Goal: Information Seeking & Learning: Learn about a topic

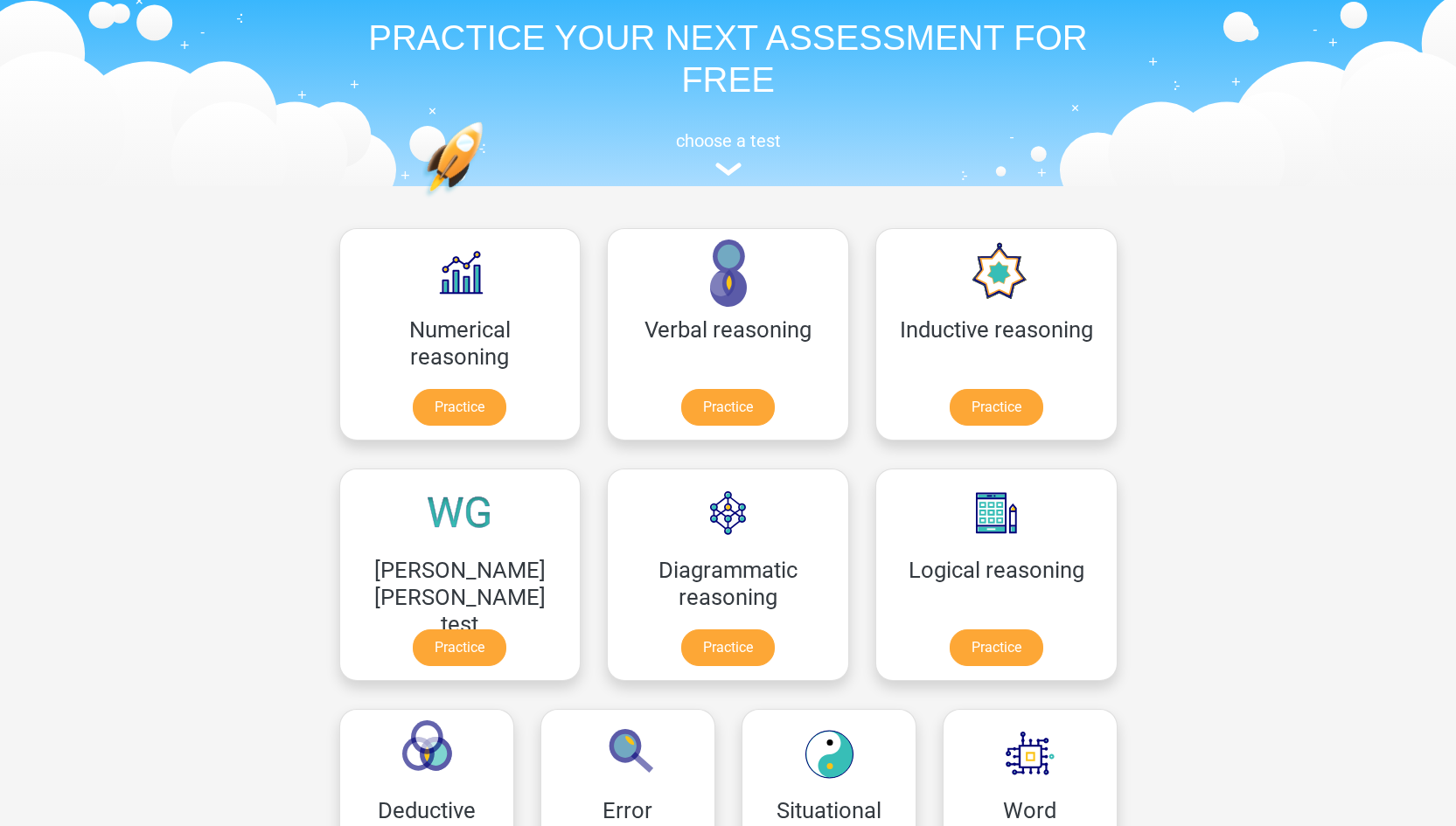
scroll to position [65, 0]
click at [414, 405] on link "Practice" at bounding box center [459, 410] width 97 height 39
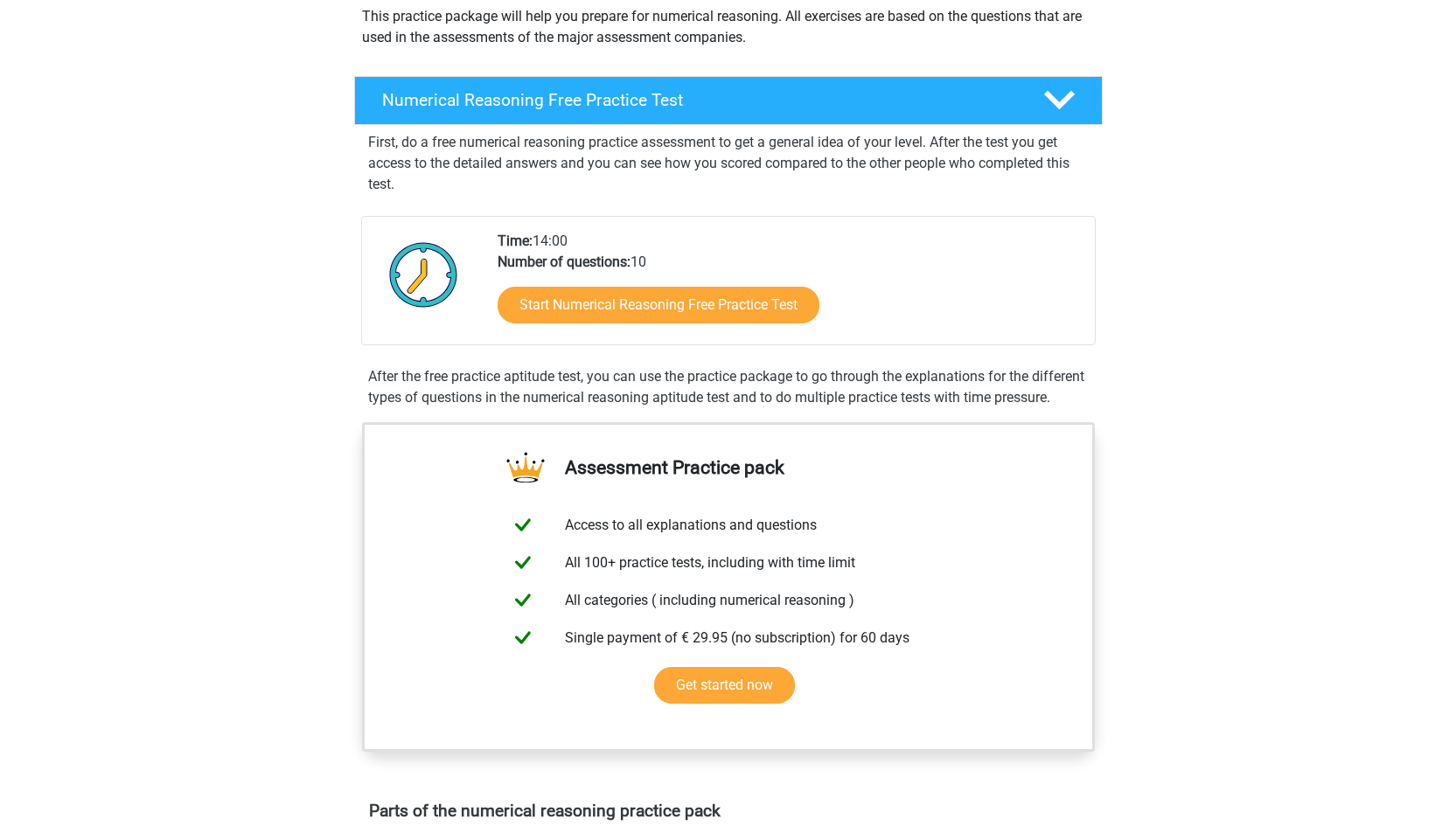
scroll to position [216, 0]
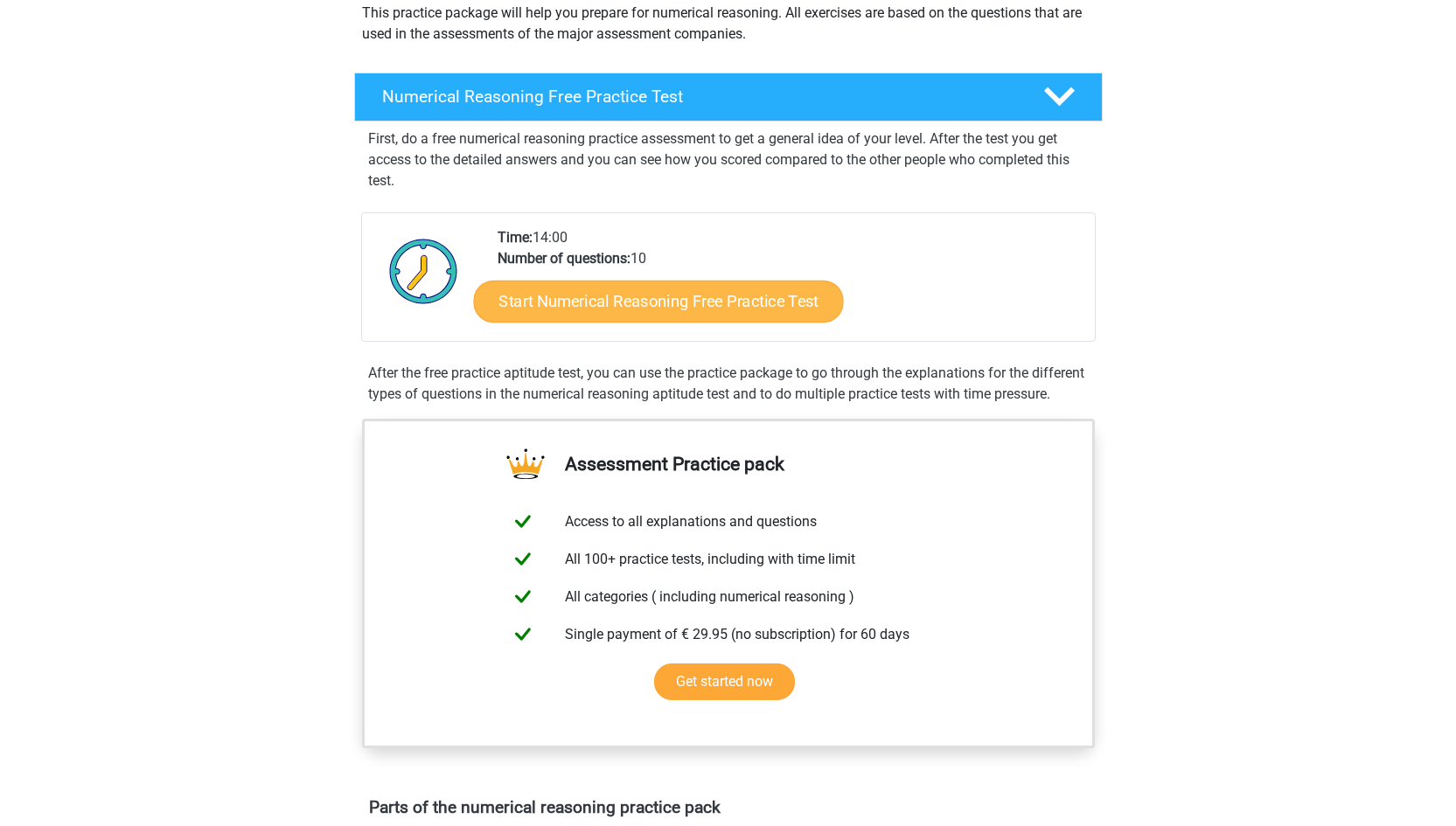
click at [579, 302] on link "Start Numerical Reasoning Free Practice Test" at bounding box center [658, 301] width 370 height 42
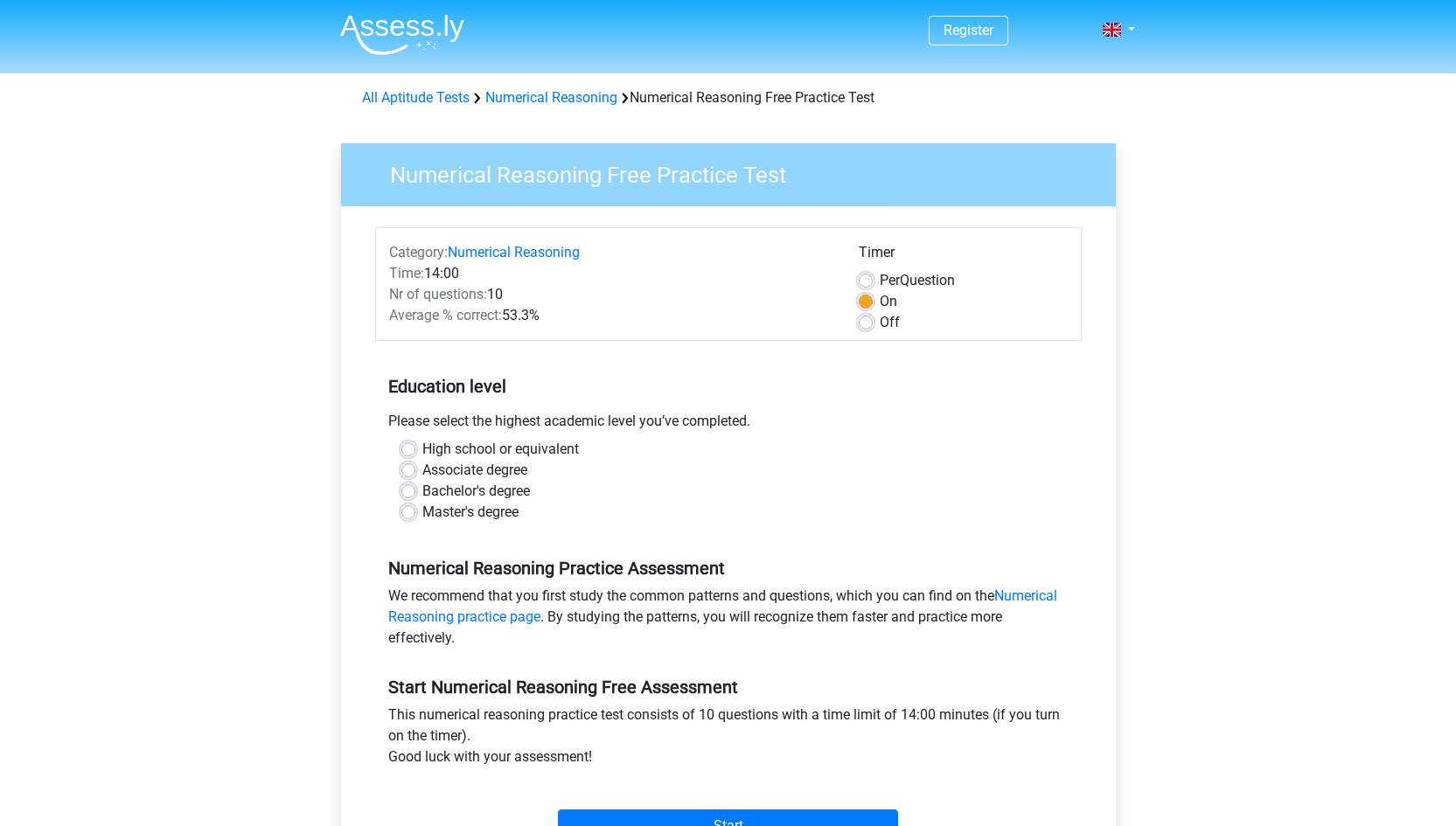
click at [880, 320] on label "Off" at bounding box center [890, 322] width 20 height 21
click at [864, 320] on input "Off" at bounding box center [865, 320] width 14 height 17
radio input "true"
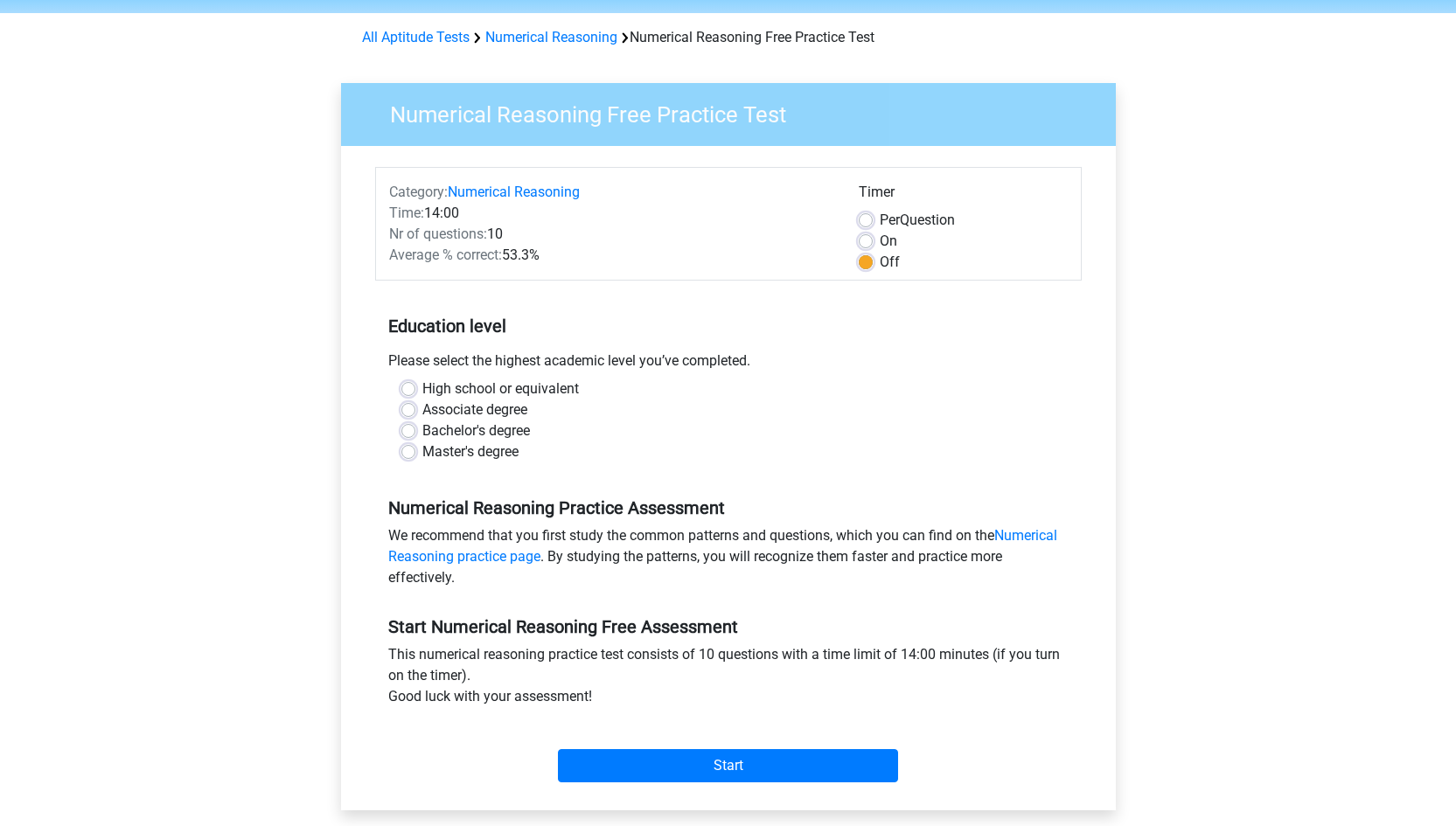
scroll to position [83, 0]
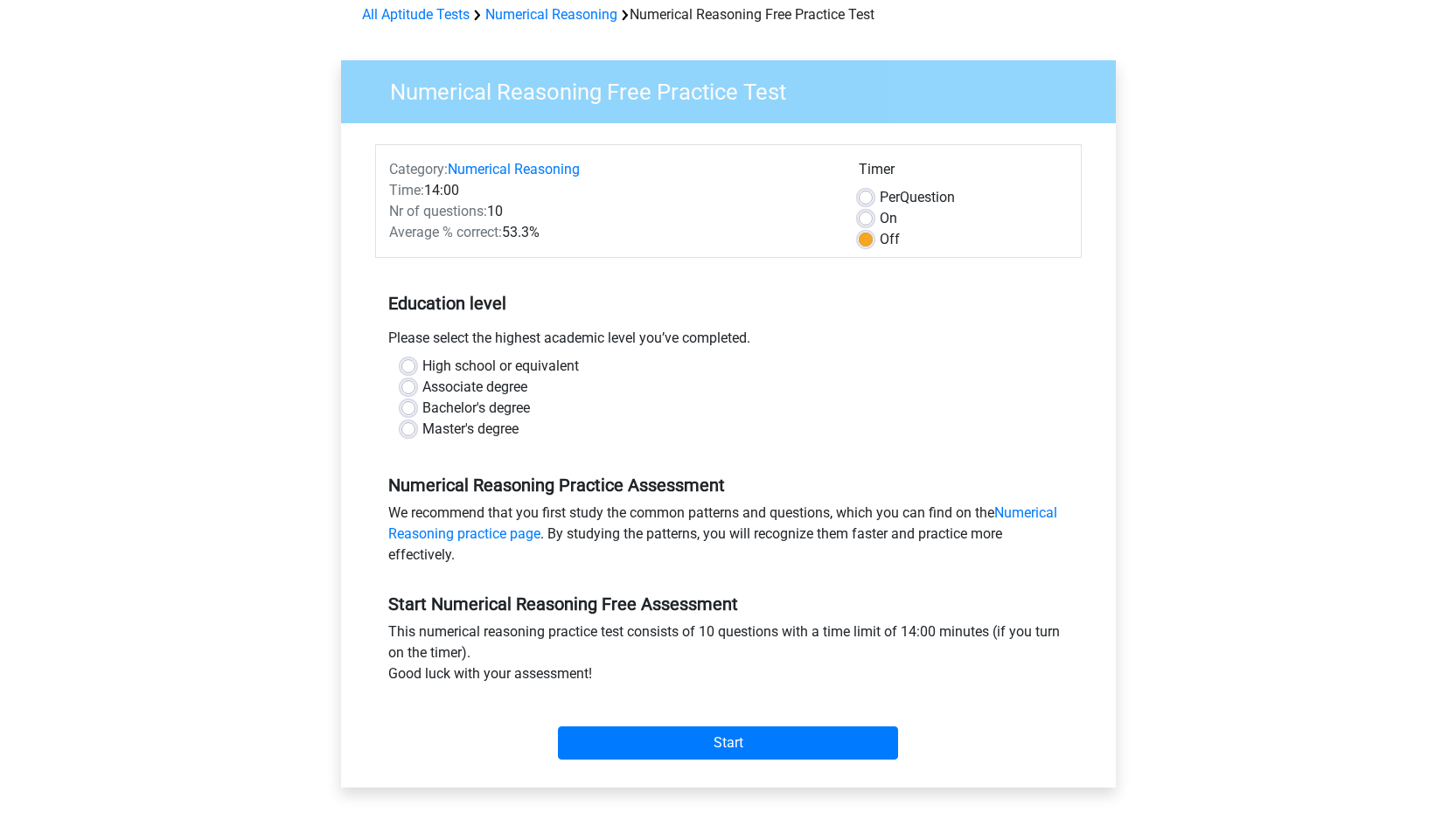
click at [422, 403] on label "Bachelor's degree" at bounding box center [476, 408] width 107 height 21
click at [408, 403] on input "Bachelor's degree" at bounding box center [408, 406] width 14 height 17
radio input "true"
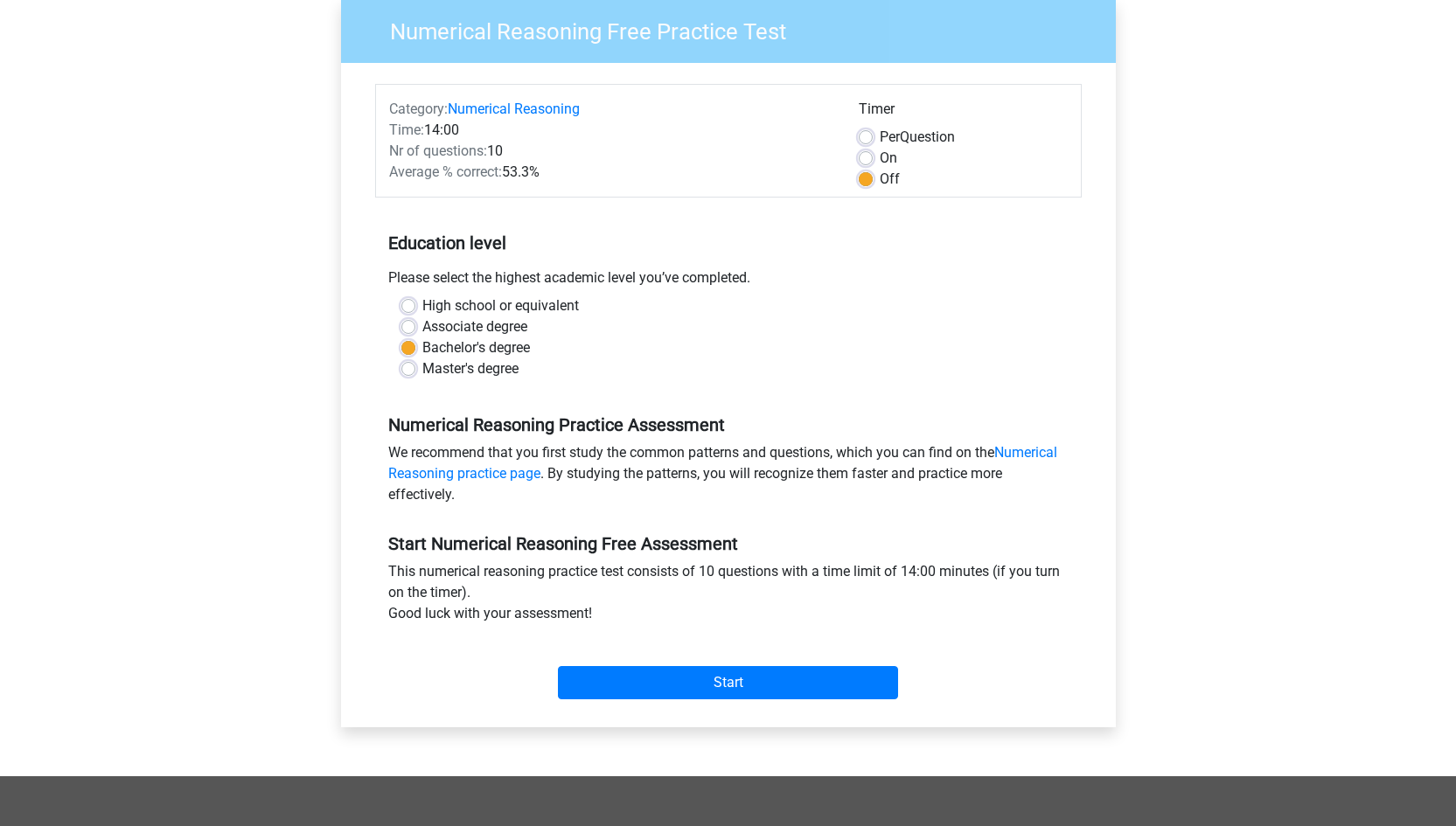
scroll to position [160, 0]
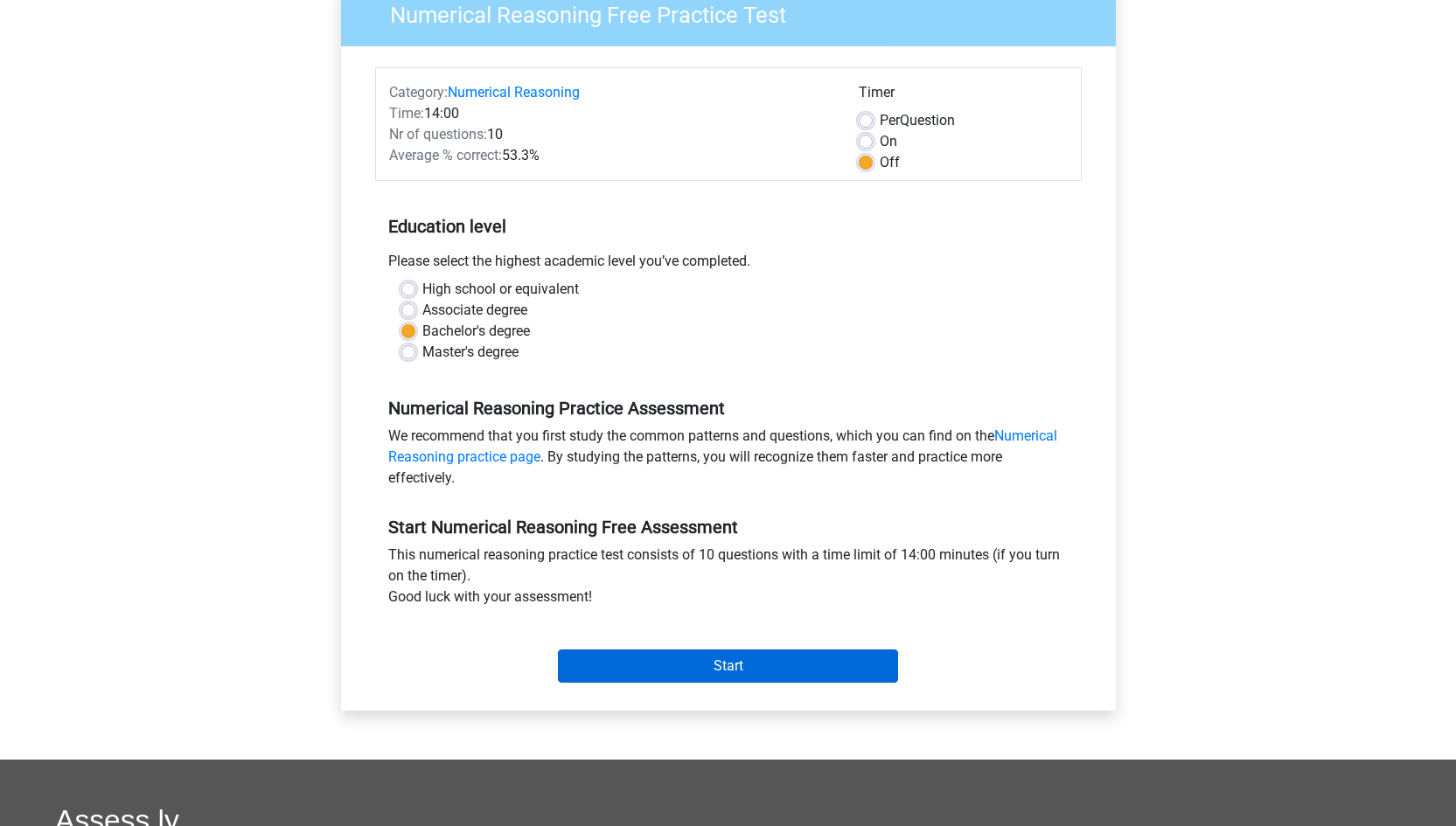
click at [746, 653] on input "Start" at bounding box center [728, 666] width 340 height 33
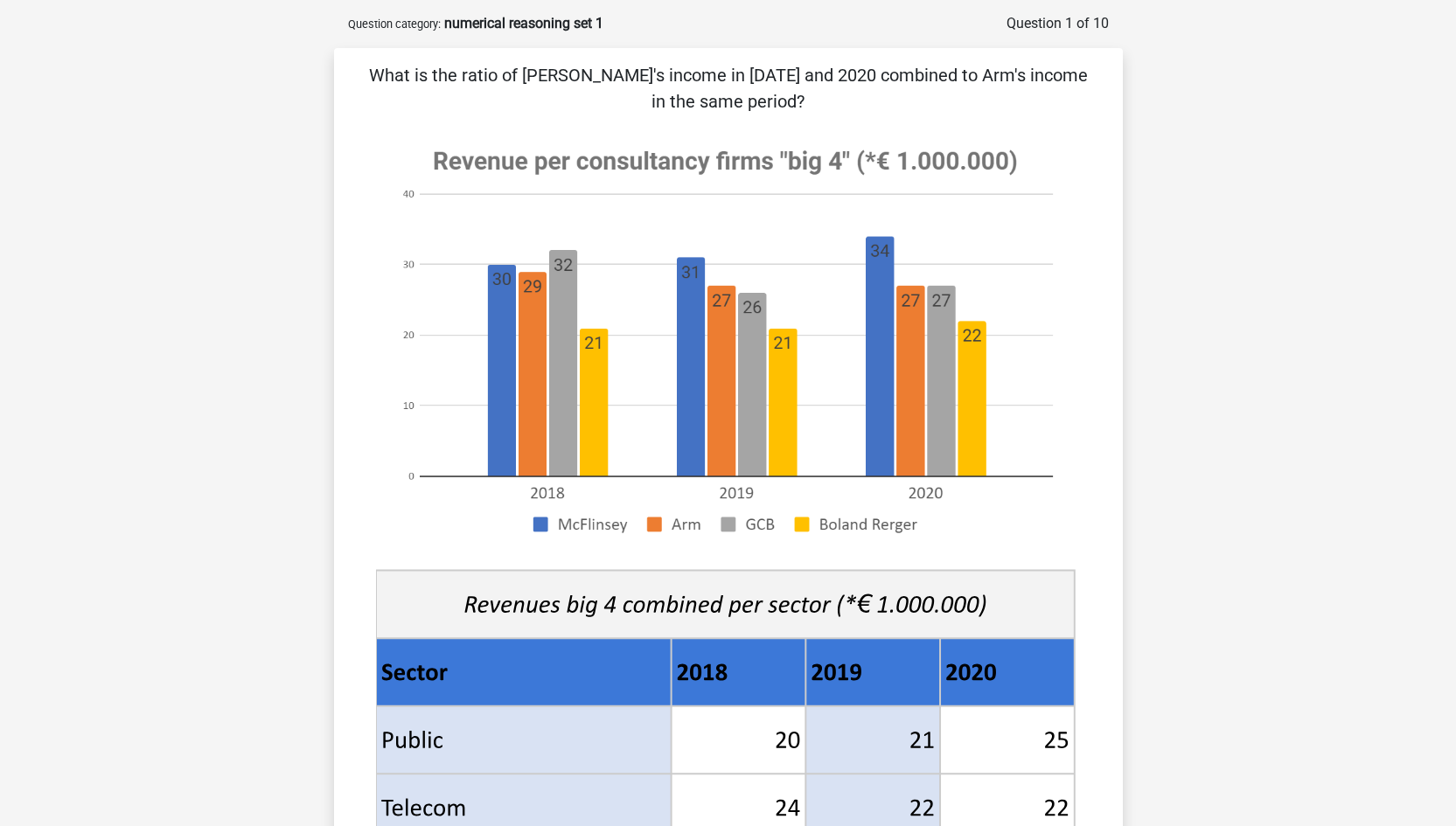
scroll to position [52, 0]
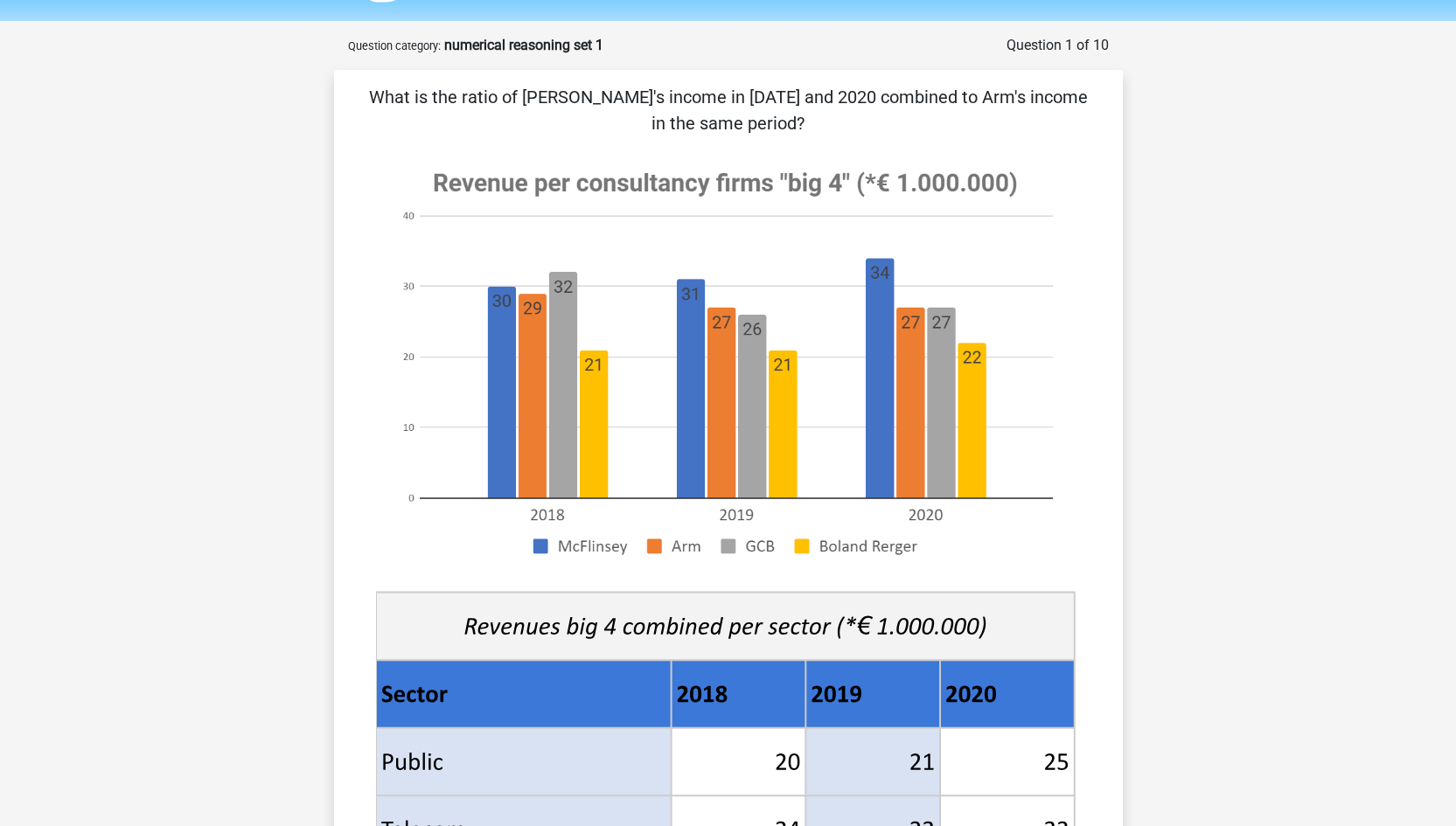
drag, startPoint x: 635, startPoint y: 88, endPoint x: 959, endPoint y: 104, distance: 324.4
click at [960, 104] on p "What is the ratio of McFlinsey's income in 2018 and 2020 combined to Arm's inco…" at bounding box center [728, 110] width 733 height 52
click at [750, 143] on div "What is the ratio of McFlinsey's income in 2018 and 2020 combined to Arm's inco…" at bounding box center [728, 640] width 774 height 1113
drag, startPoint x: 541, startPoint y: 182, endPoint x: 765, endPoint y: 182, distance: 224.0
click at [766, 182] on image at bounding box center [726, 364] width 699 height 426
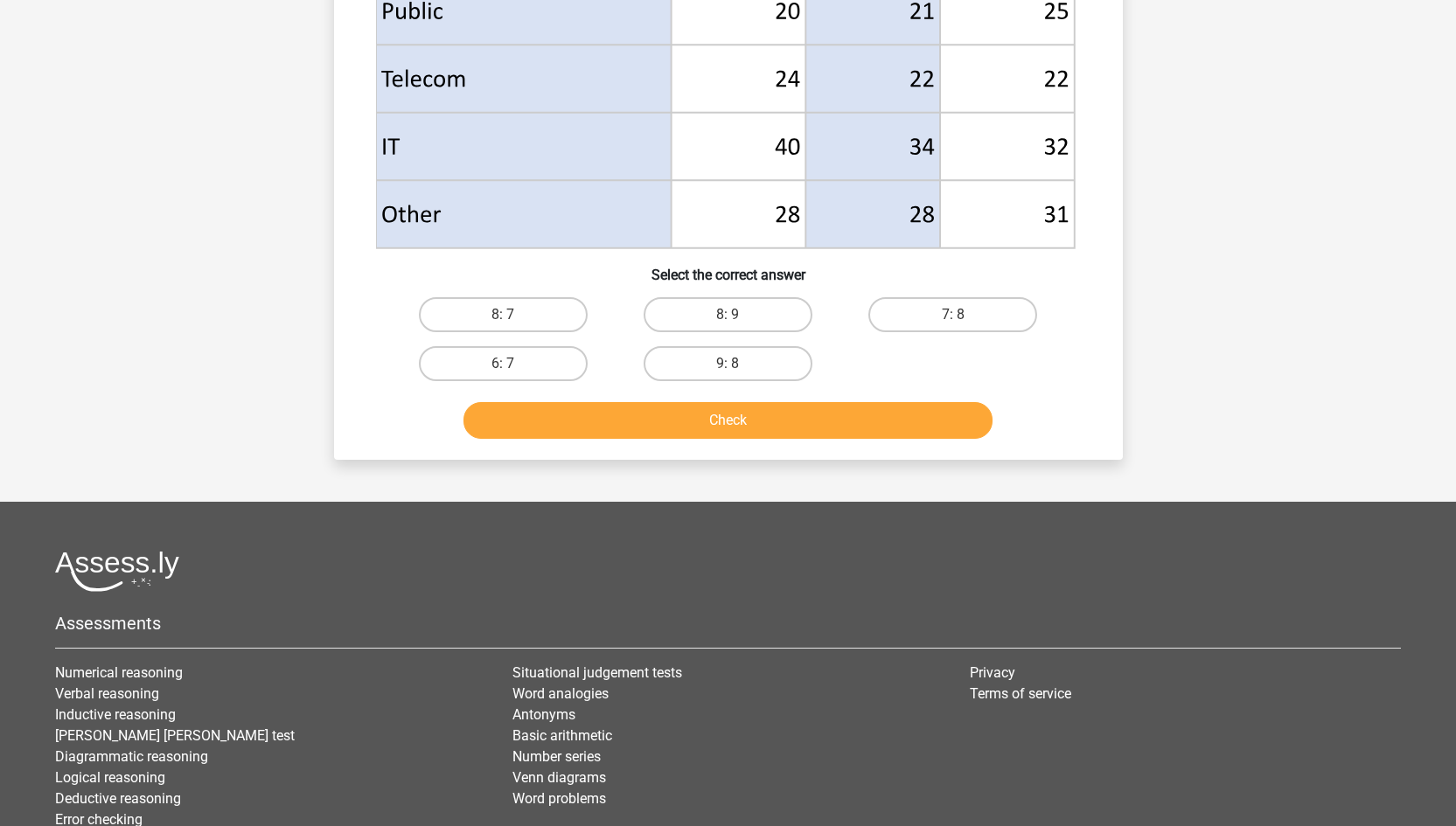
scroll to position [801, 0]
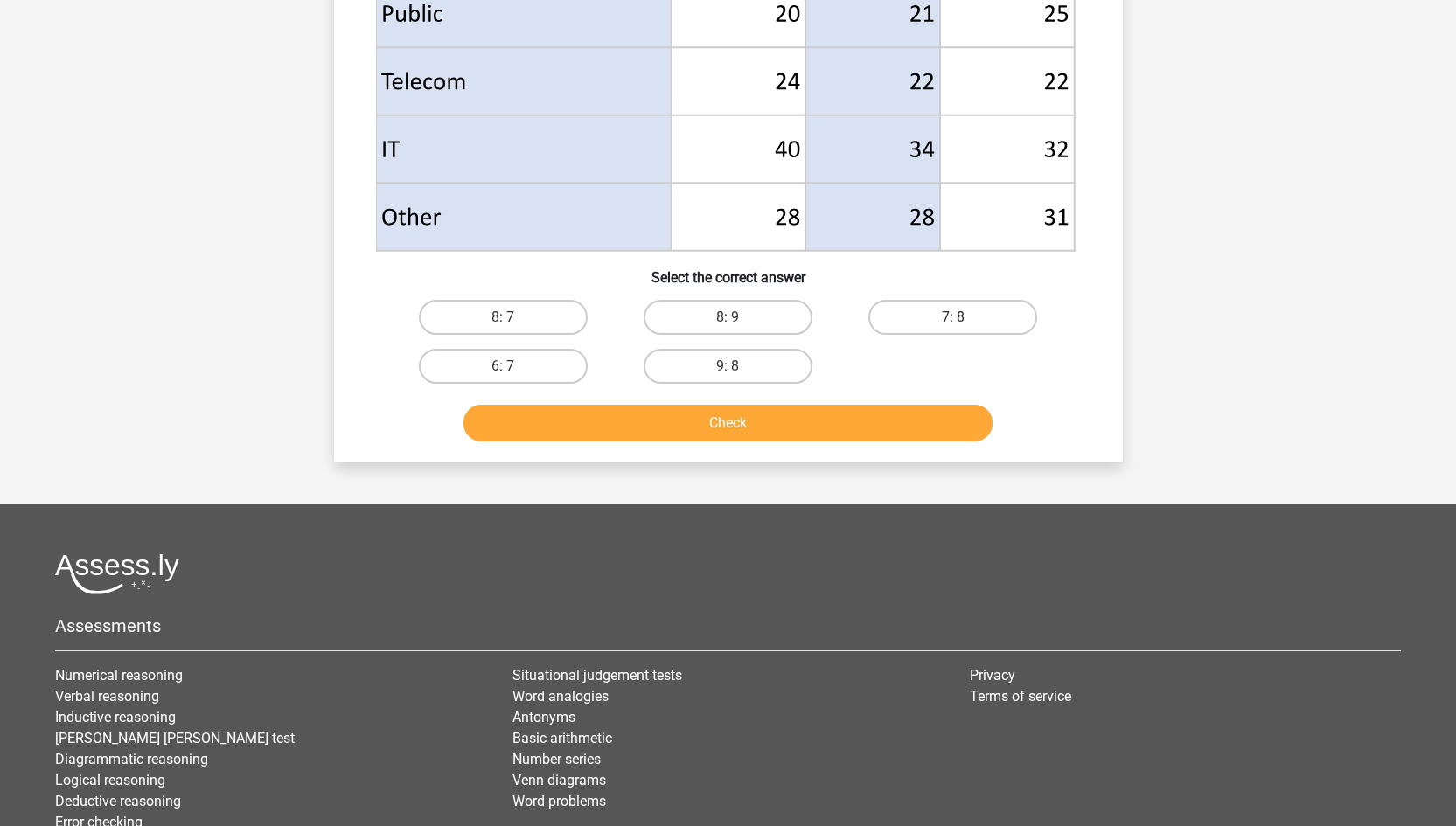
click at [951, 306] on label "7: 8" at bounding box center [952, 317] width 169 height 35
click at [953, 318] on input "7: 8" at bounding box center [959, 323] width 12 height 12
radio input "true"
click at [775, 426] on button "Check" at bounding box center [728, 423] width 529 height 37
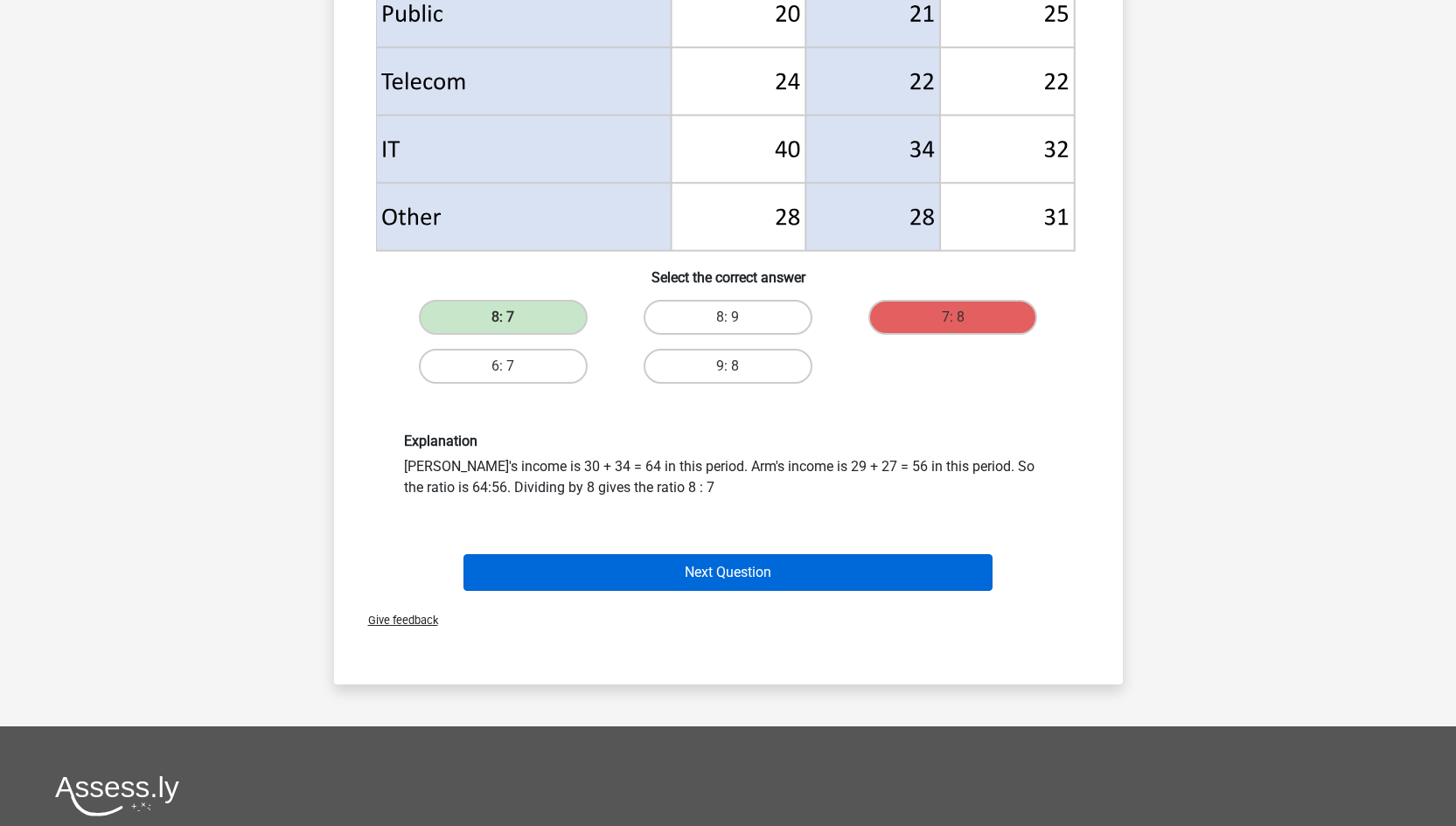
click at [663, 558] on button "Next Question" at bounding box center [728, 572] width 529 height 37
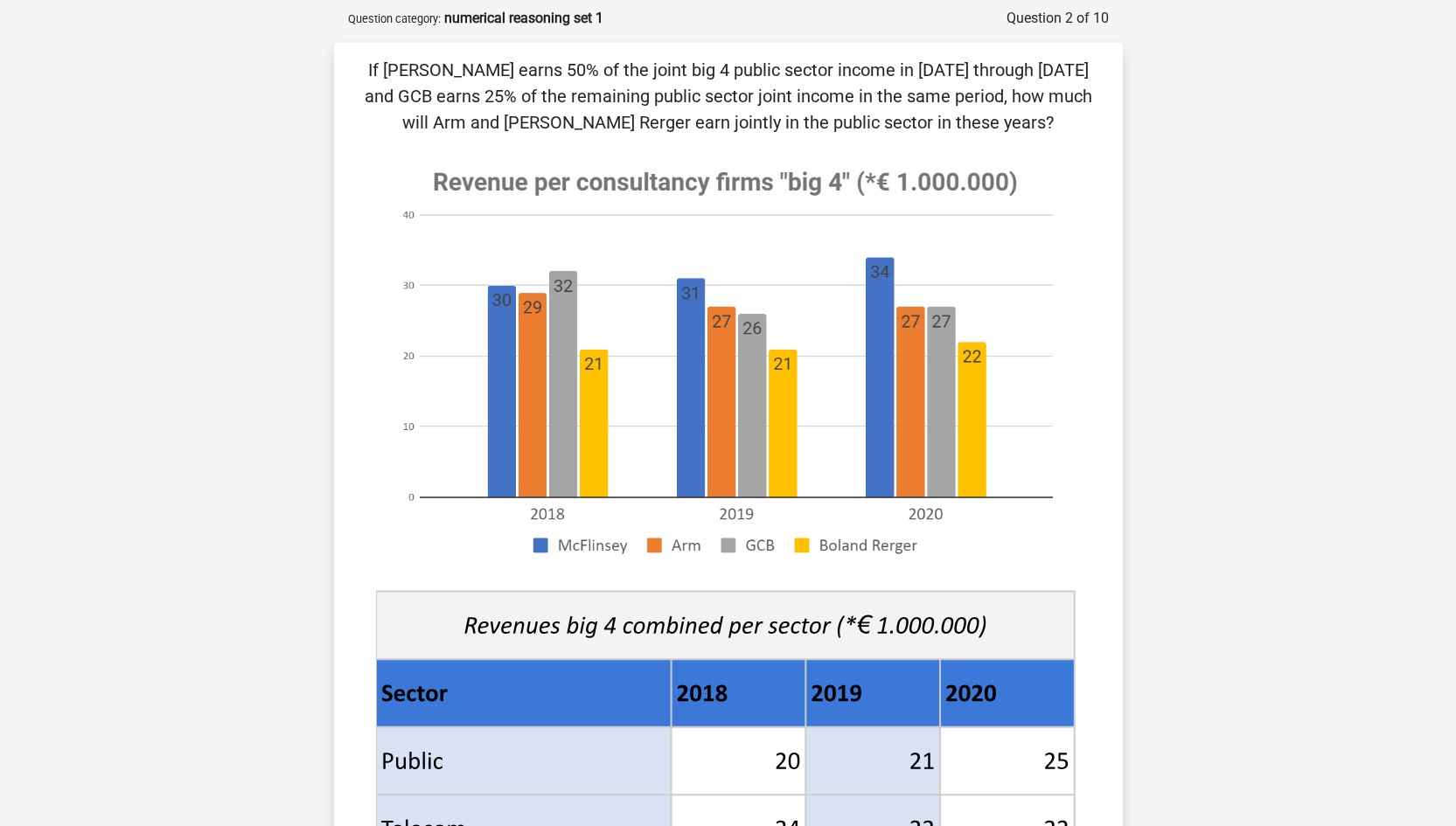
scroll to position [83, 0]
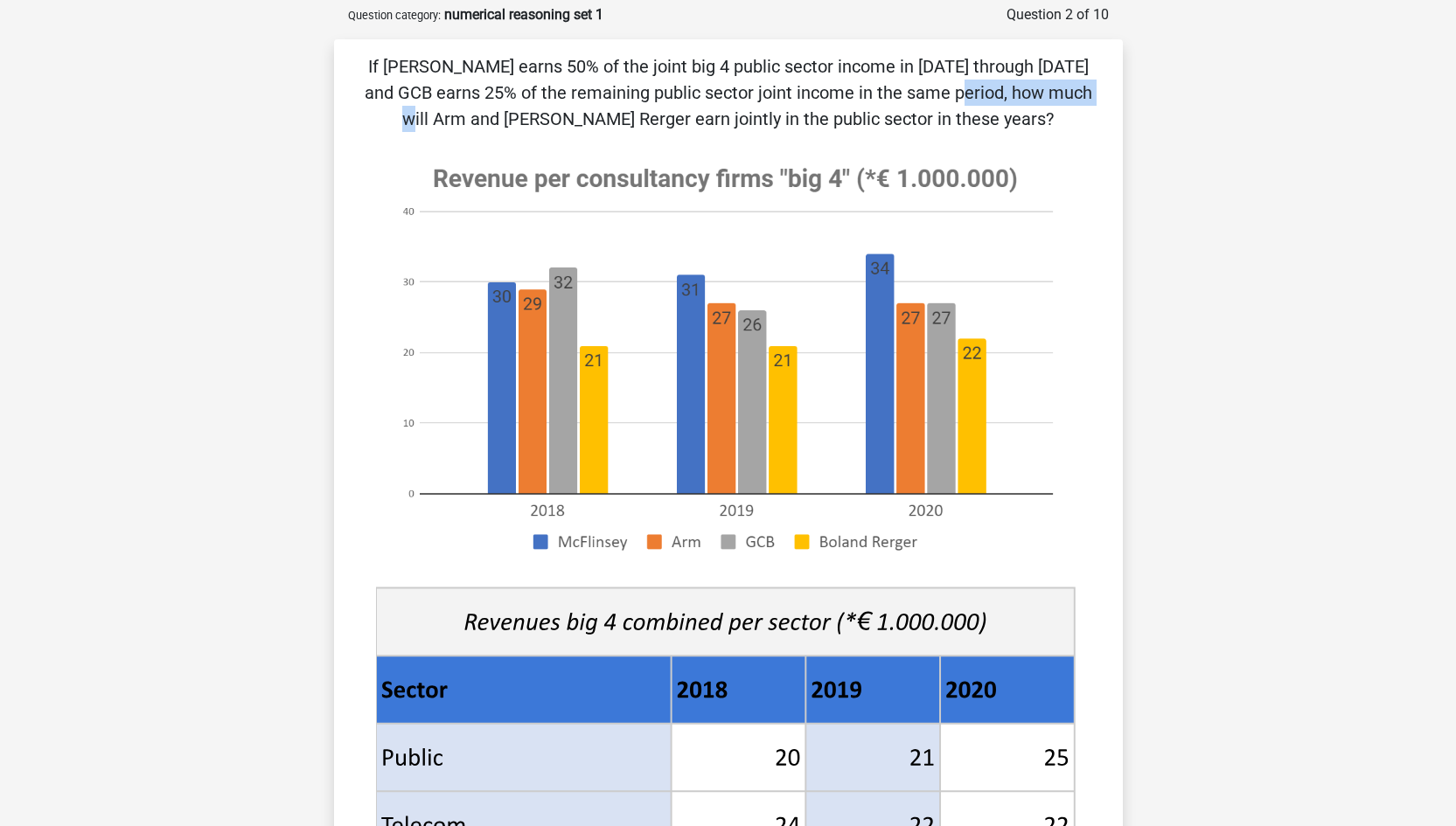
drag, startPoint x: 600, startPoint y: 92, endPoint x: 723, endPoint y: 93, distance: 123.0
click at [723, 93] on p "If McFlinsey earns 50% of the joint big 4 public sector income in 2018 through …" at bounding box center [728, 92] width 733 height 79
click at [608, 108] on p "If McFlinsey earns 50% of the joint big 4 public sector income in 2018 through …" at bounding box center [728, 92] width 733 height 79
drag, startPoint x: 545, startPoint y: 89, endPoint x: 751, endPoint y: 100, distance: 206.3
click at [751, 100] on p "If McFlinsey earns 50% of the joint big 4 public sector income in 2018 through …" at bounding box center [728, 92] width 733 height 79
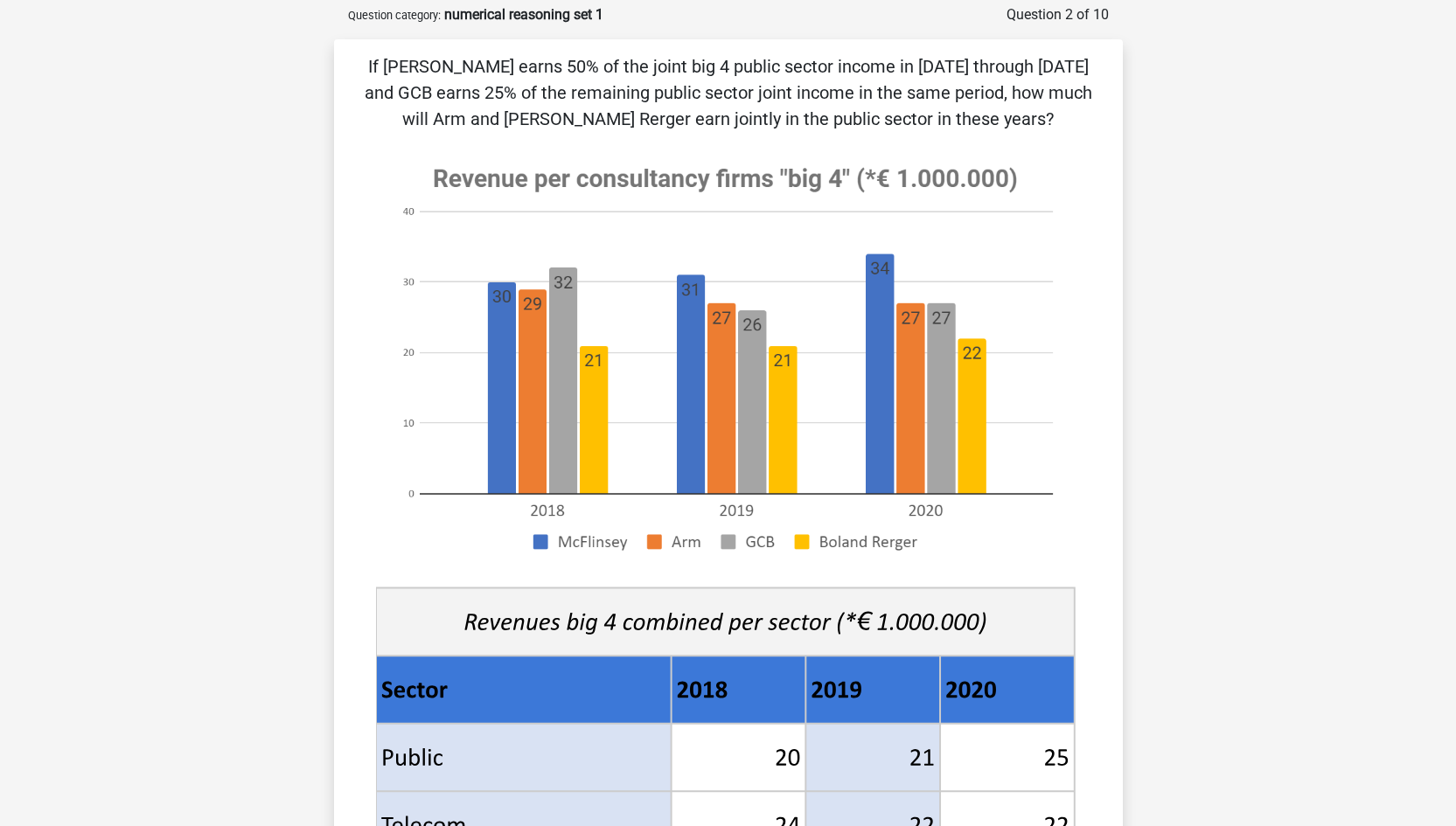
click at [516, 72] on p "If McFlinsey earns 50% of the joint big 4 public sector income in 2018 through …" at bounding box center [728, 92] width 733 height 79
drag, startPoint x: 538, startPoint y: 89, endPoint x: 809, endPoint y: 97, distance: 271.1
click at [809, 97] on p "If McFlinsey earns 50% of the joint big 4 public sector income in 2018 through …" at bounding box center [728, 92] width 733 height 79
click at [816, 128] on p "If McFlinsey earns 50% of the joint big 4 public sector income in 2018 through …" at bounding box center [728, 92] width 733 height 79
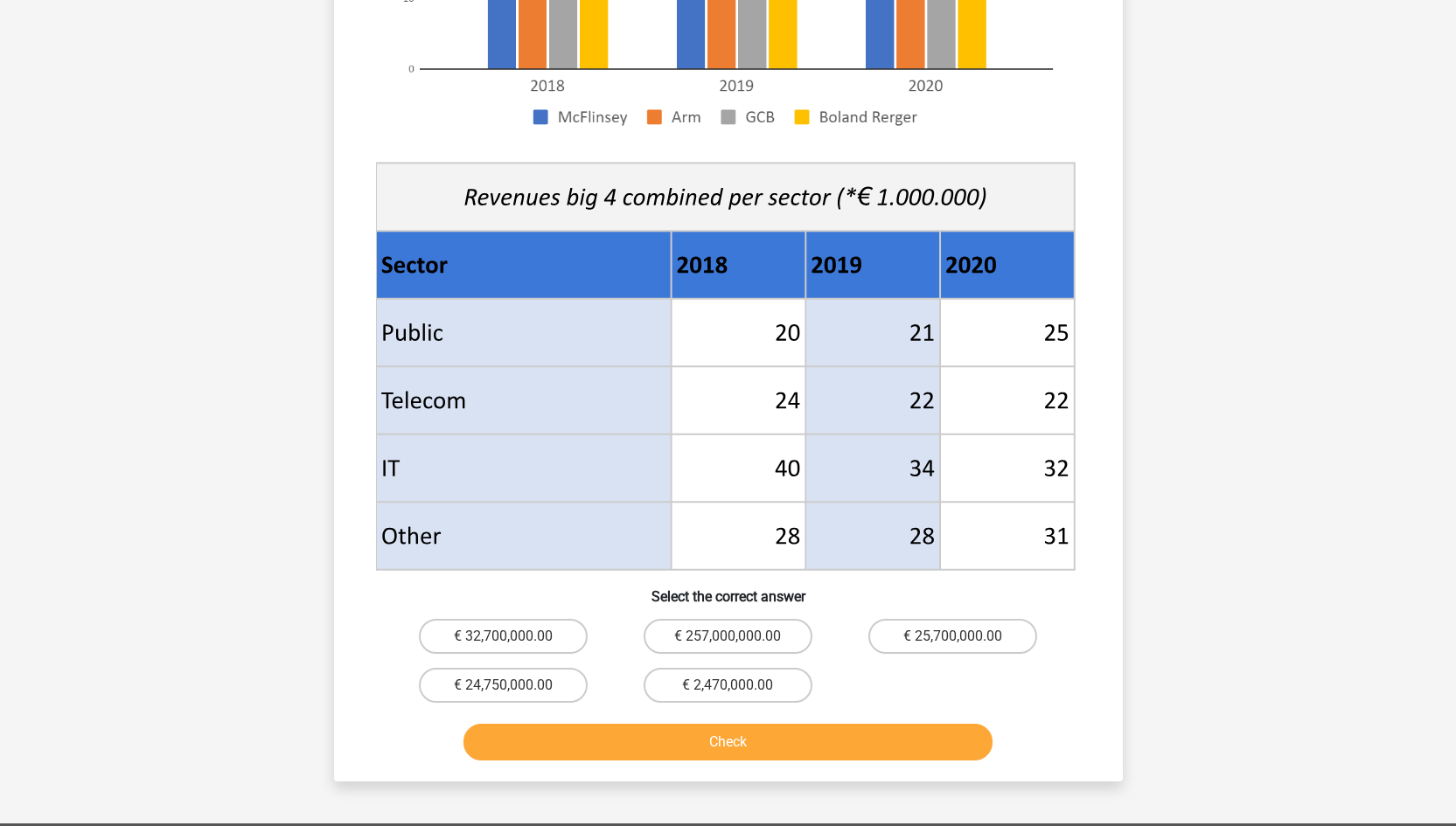
scroll to position [506, 0]
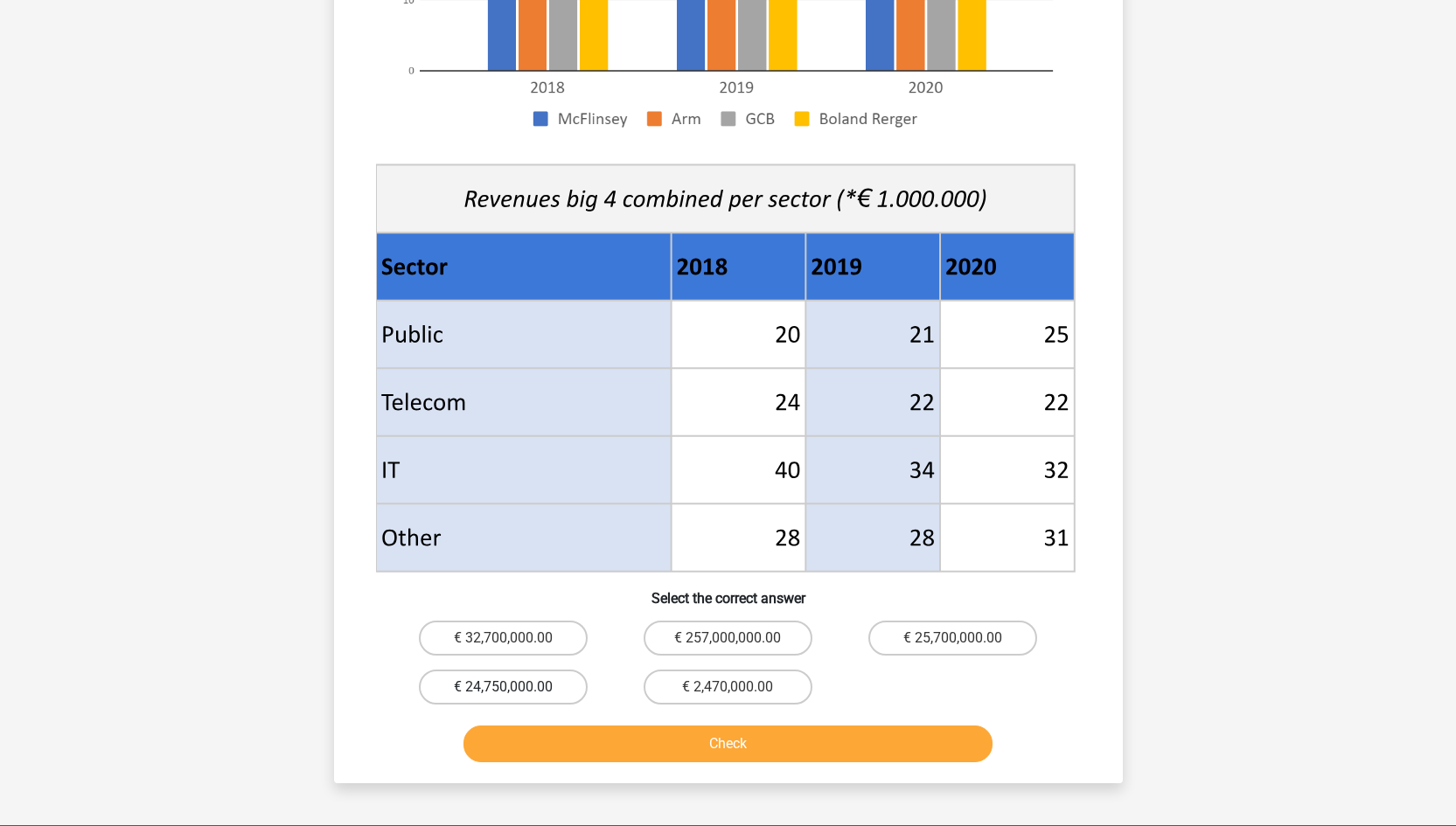
click at [534, 689] on label "€ 24,750,000.00" at bounding box center [503, 687] width 169 height 35
click at [515, 689] on input "€ 24,750,000.00" at bounding box center [508, 692] width 12 height 12
radio input "true"
click at [615, 754] on button "Check" at bounding box center [728, 744] width 529 height 37
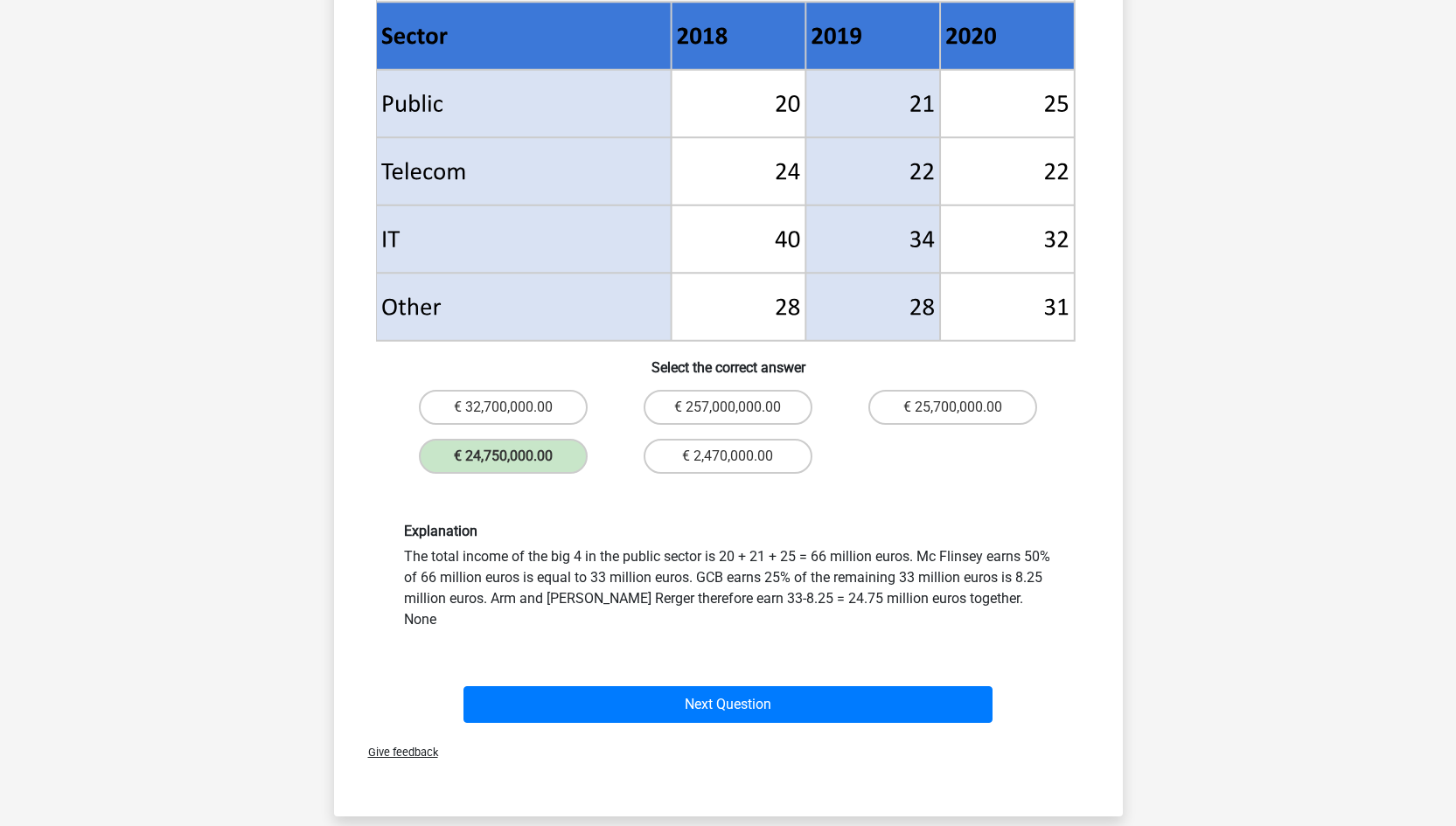
scroll to position [739, 0]
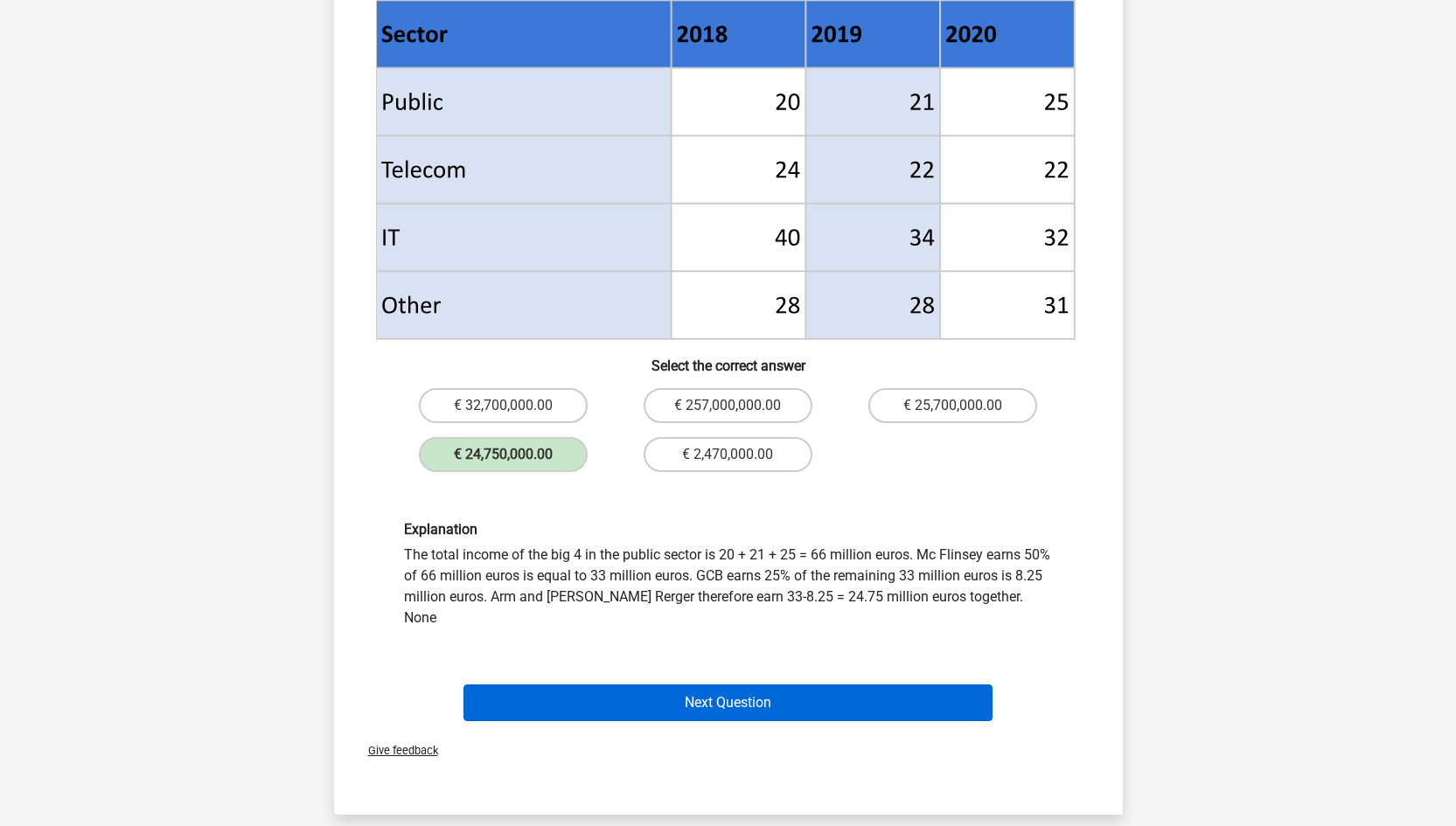
click at [785, 685] on button "Next Question" at bounding box center [728, 703] width 529 height 37
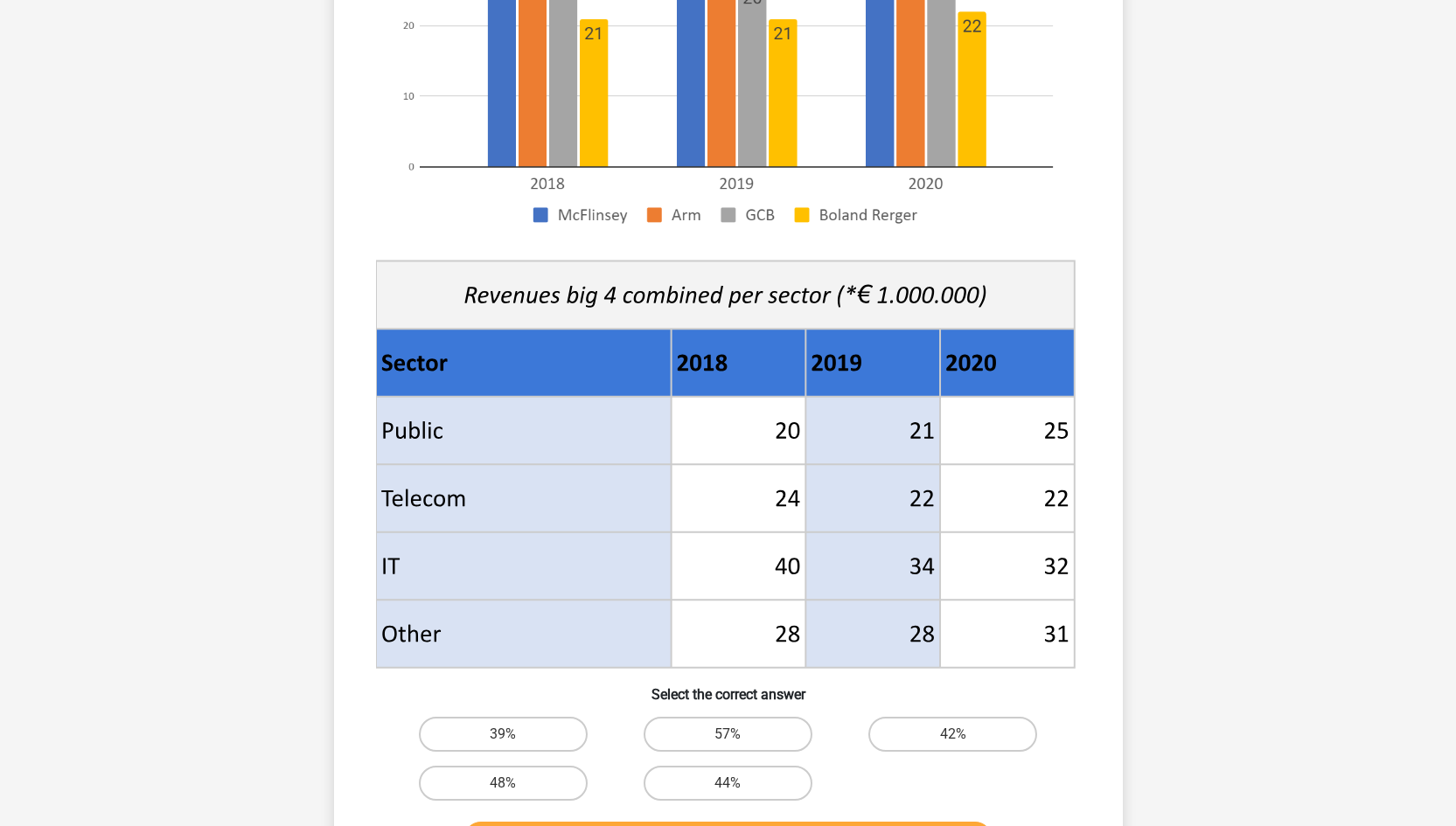
scroll to position [382, 0]
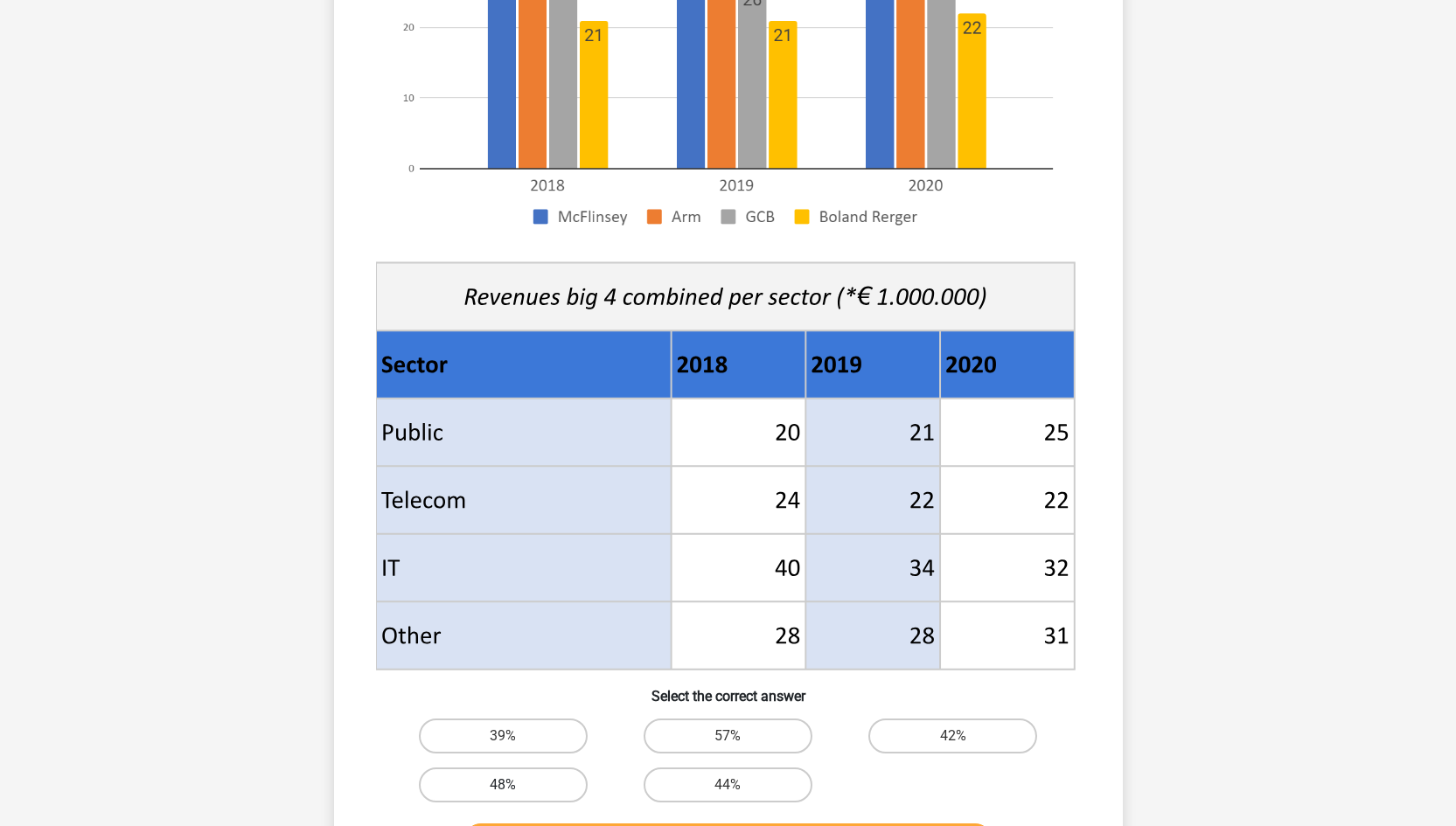
click at [525, 784] on label "48%" at bounding box center [503, 785] width 169 height 35
click at [515, 785] on input "48%" at bounding box center [508, 791] width 12 height 12
radio input "true"
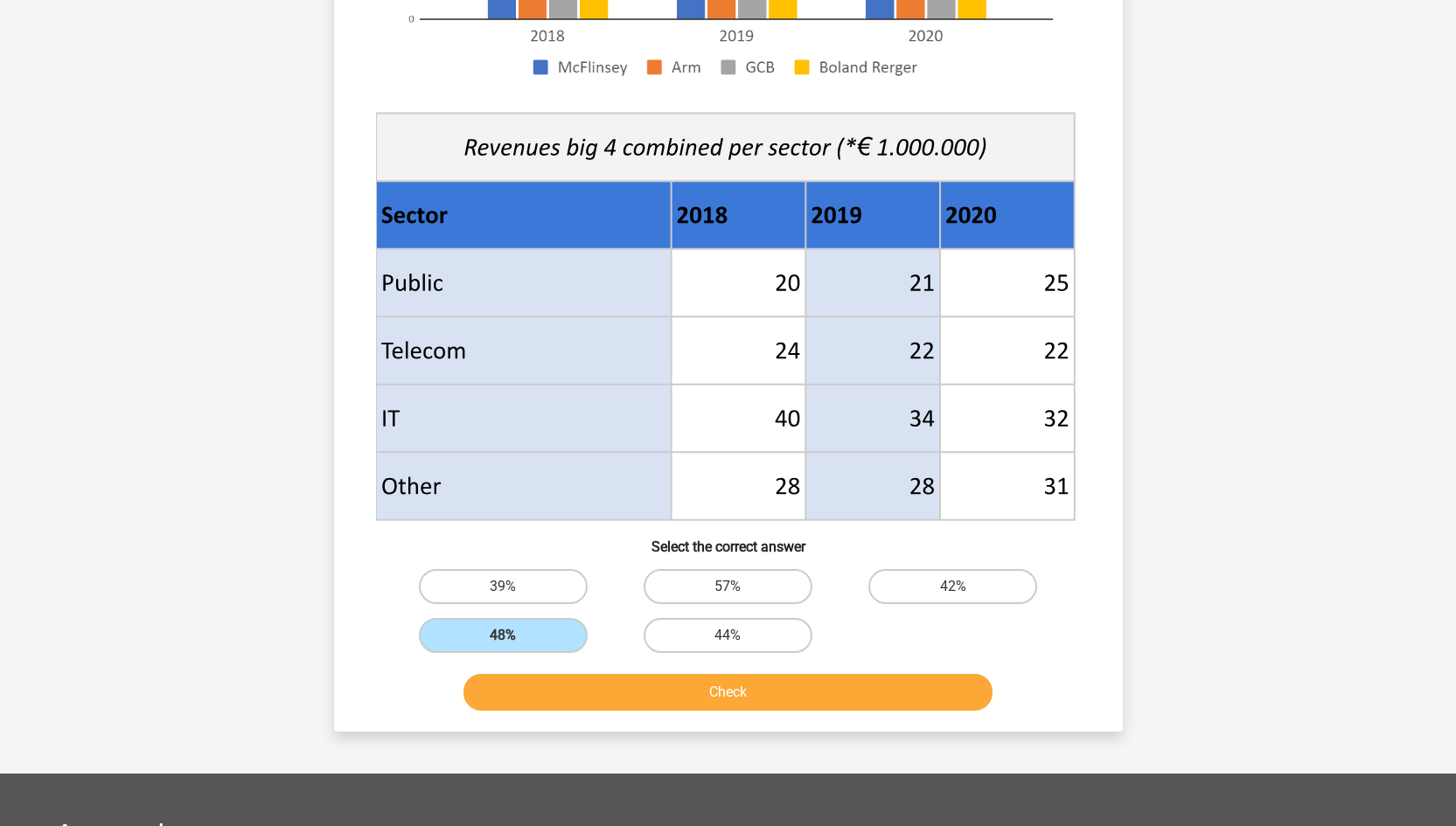
click at [691, 690] on button "Check" at bounding box center [728, 692] width 529 height 37
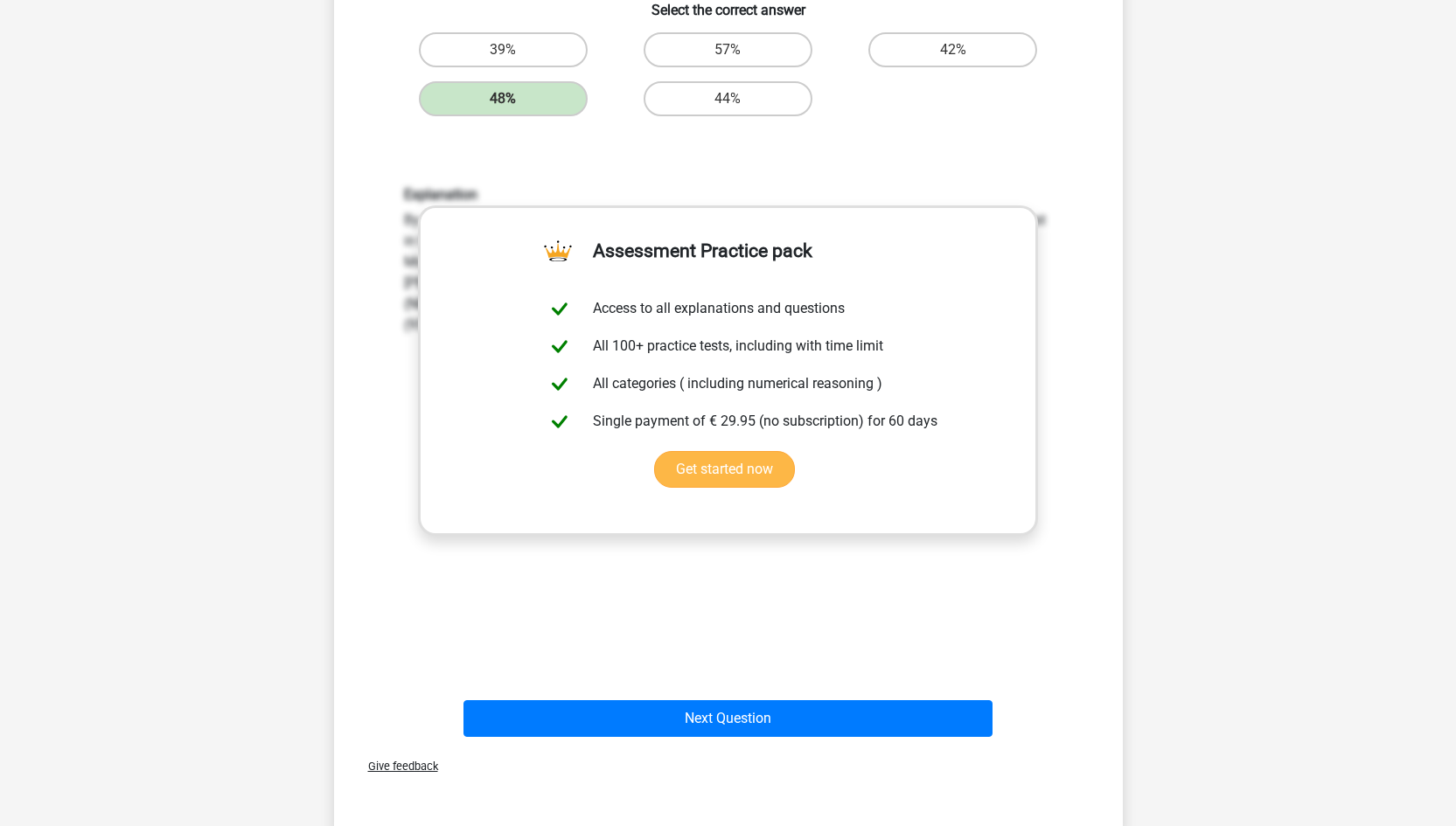
scroll to position [1112, 0]
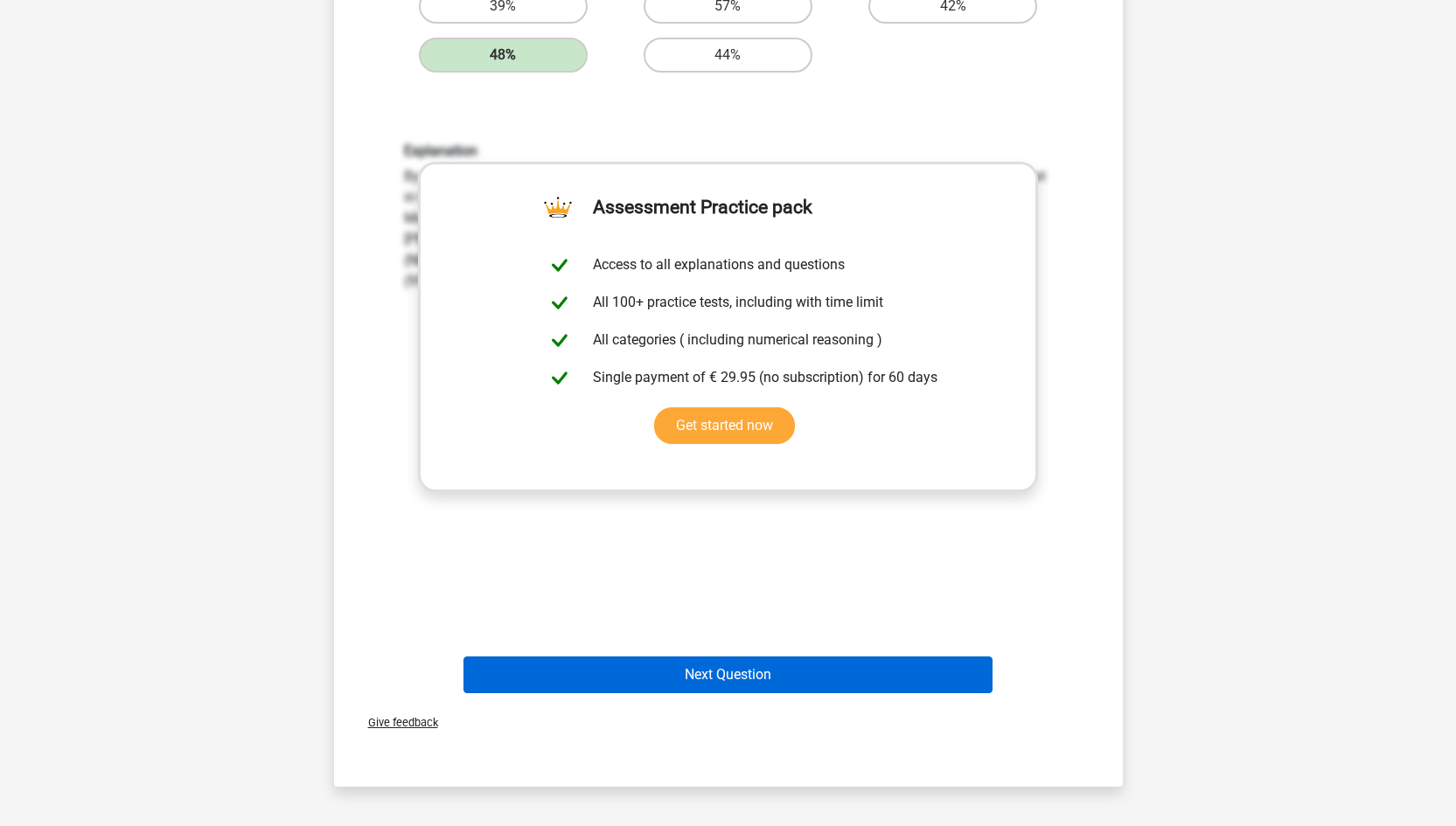
click at [771, 680] on button "Next Question" at bounding box center [728, 675] width 529 height 37
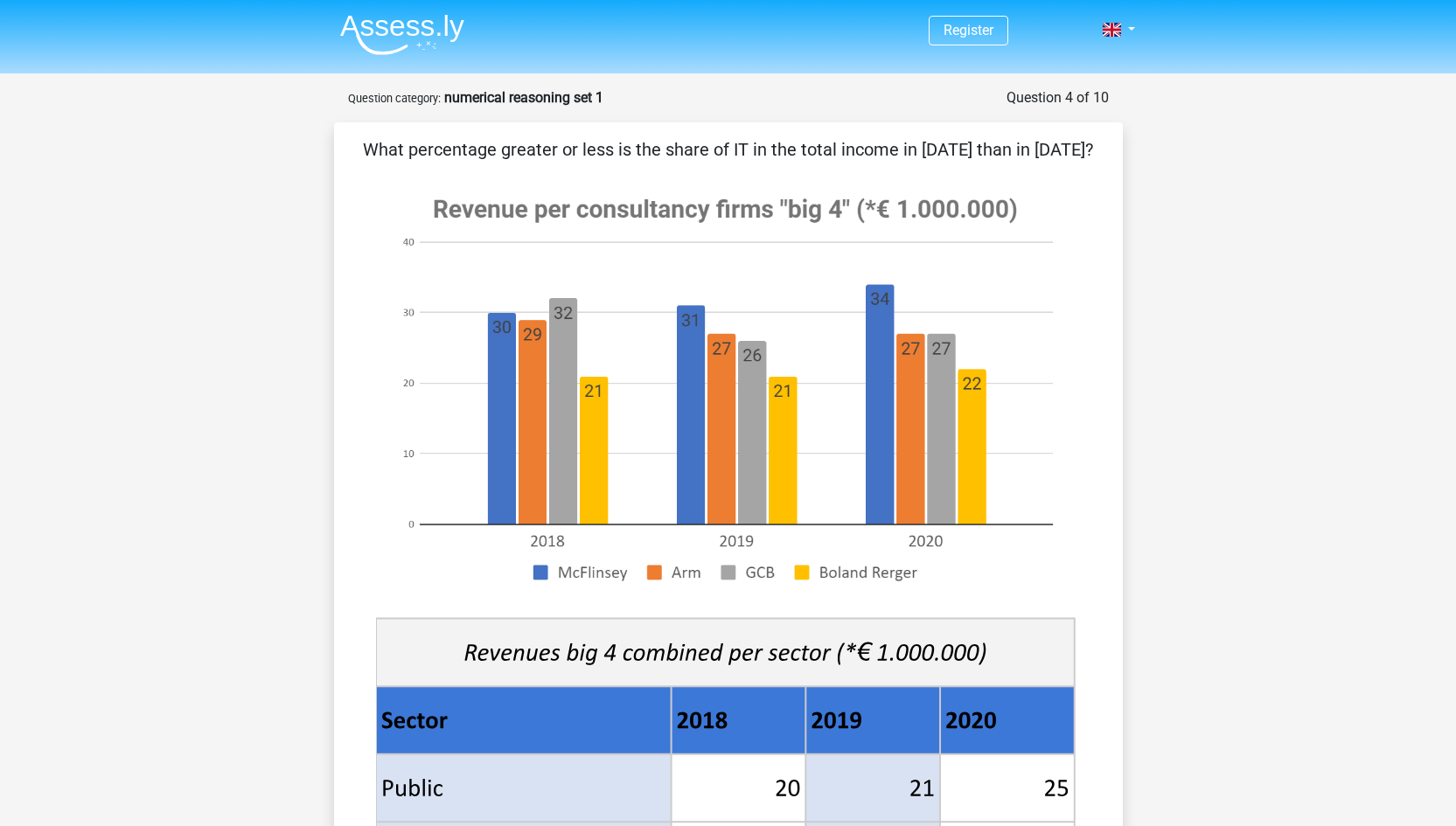
scroll to position [0, 0]
drag, startPoint x: 637, startPoint y: 152, endPoint x: 971, endPoint y: 158, distance: 334.1
click at [971, 158] on p "What percentage greater or less is the share of IT in the total income in 2020 …" at bounding box center [728, 149] width 733 height 26
click at [1059, 166] on div "What percentage greater or less is the share of IT in the total income in 2020 …" at bounding box center [728, 680] width 774 height 1087
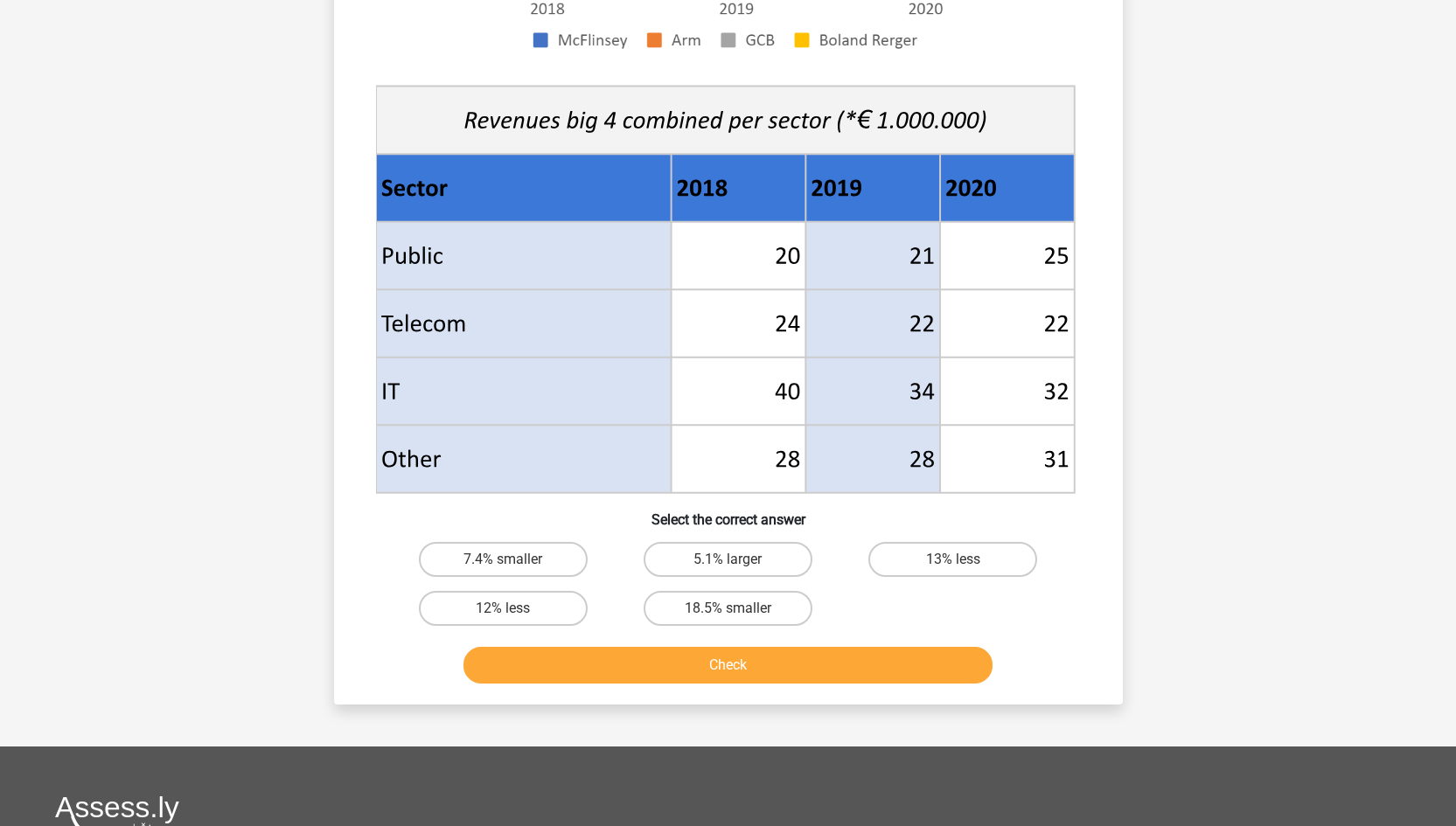
scroll to position [537, 0]
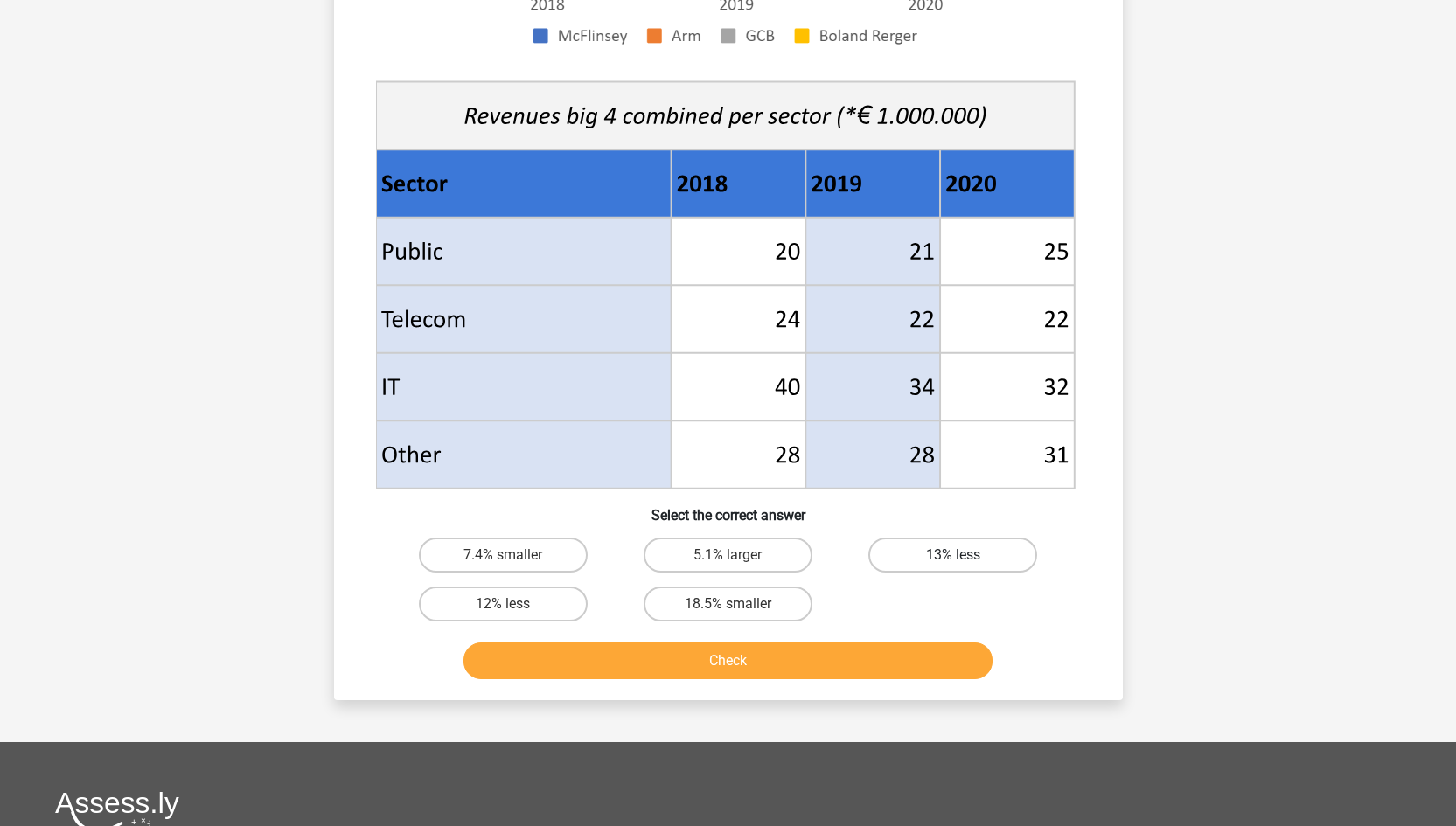
click at [967, 555] on label "13% less" at bounding box center [952, 555] width 169 height 35
click at [965, 555] on input "13% less" at bounding box center [959, 561] width 12 height 12
radio input "true"
click at [869, 668] on button "Check" at bounding box center [728, 661] width 529 height 37
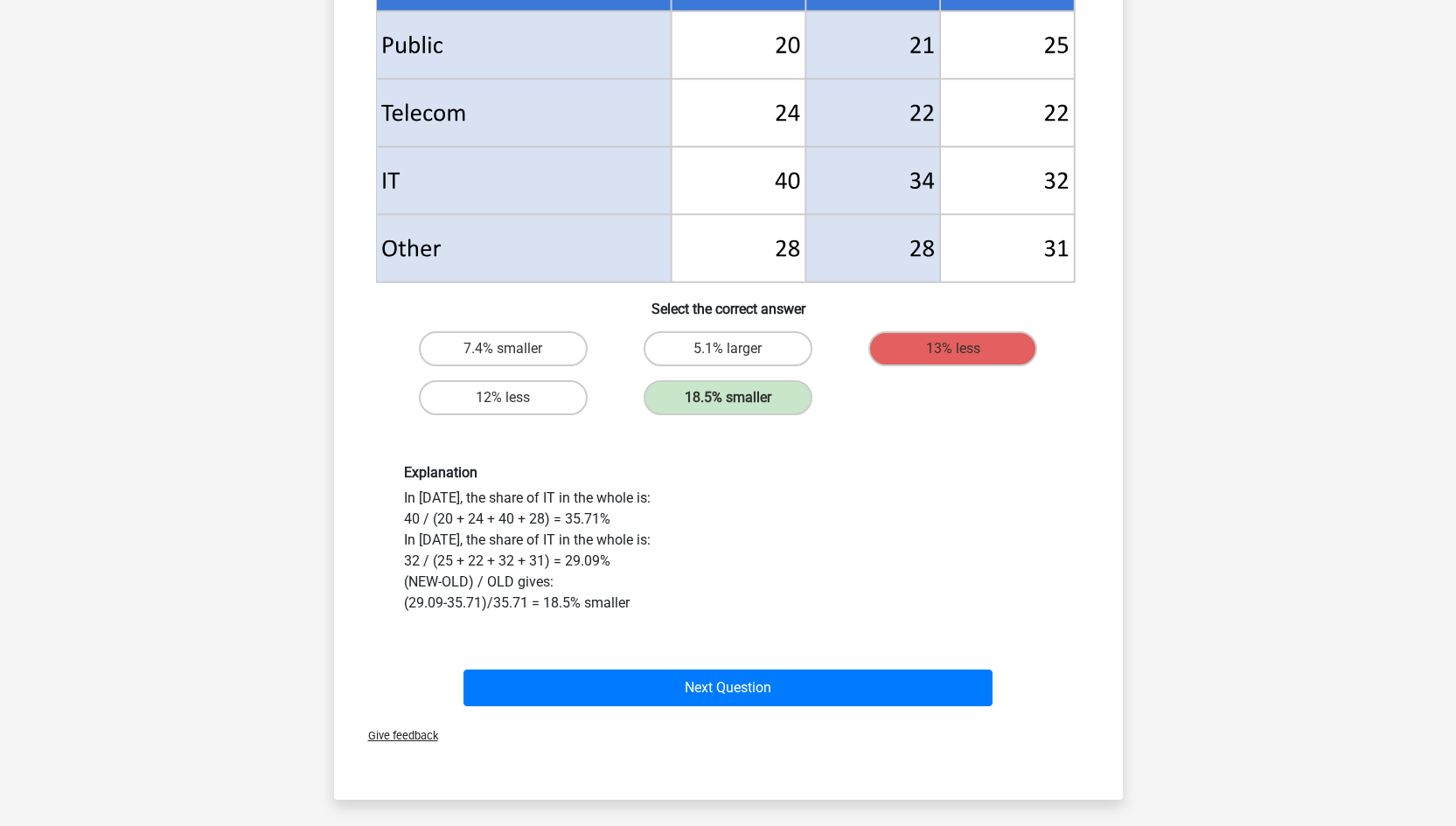
scroll to position [742, 0]
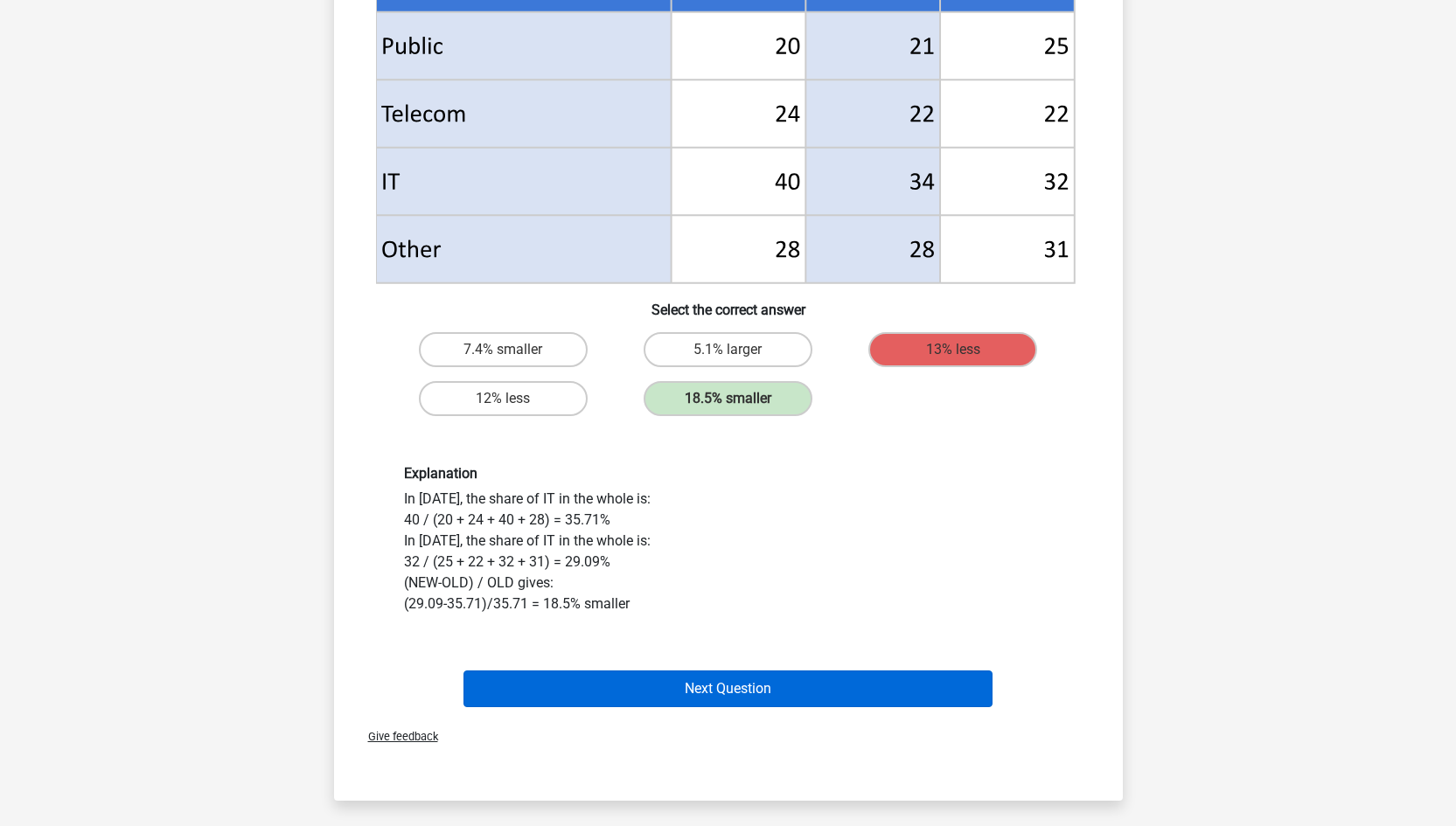
click at [759, 696] on button "Next Question" at bounding box center [728, 689] width 529 height 37
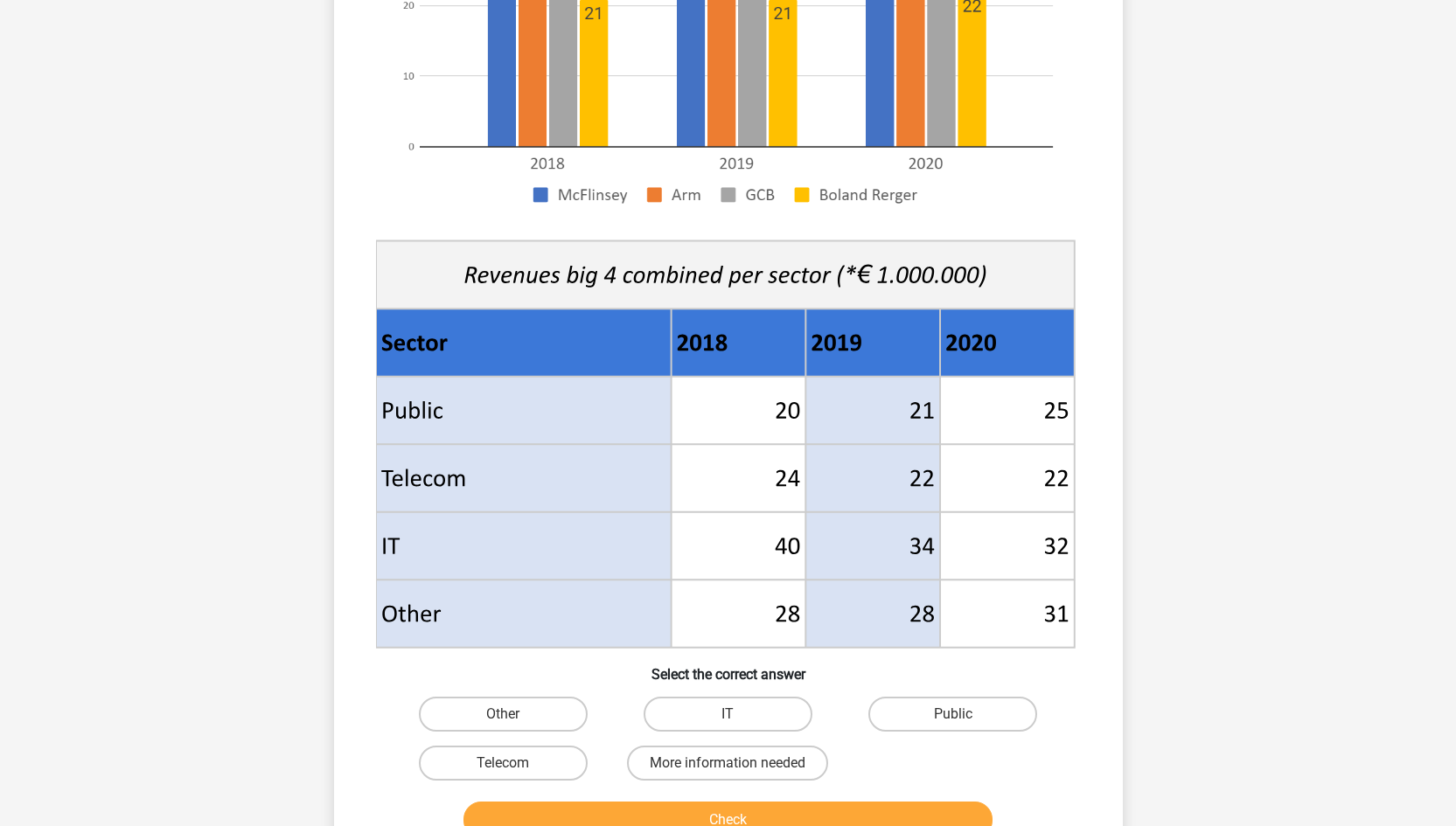
scroll to position [478, 0]
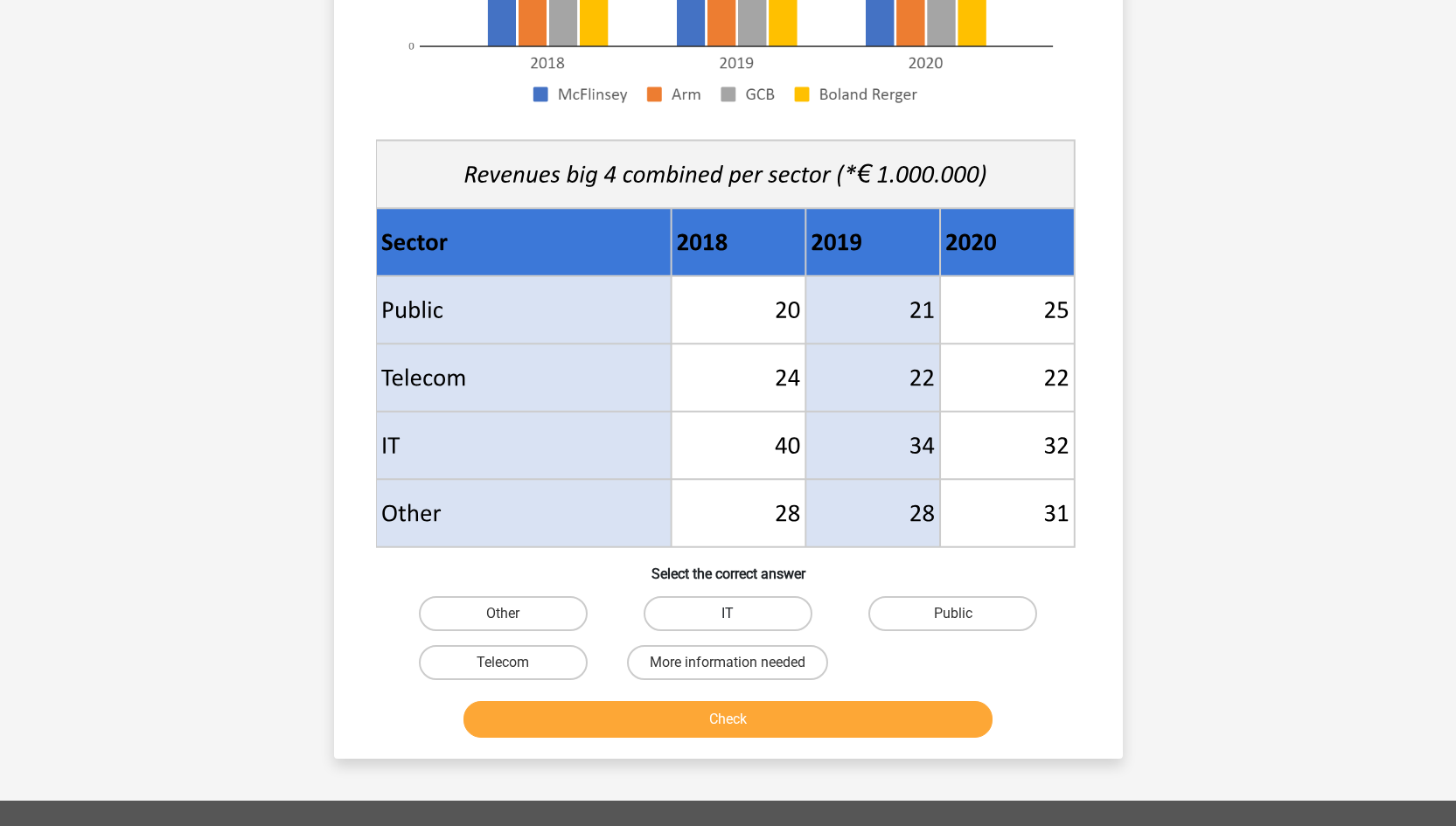
click at [742, 612] on label "IT" at bounding box center [728, 614] width 169 height 35
click at [739, 614] on input "IT" at bounding box center [733, 619] width 12 height 12
radio input "true"
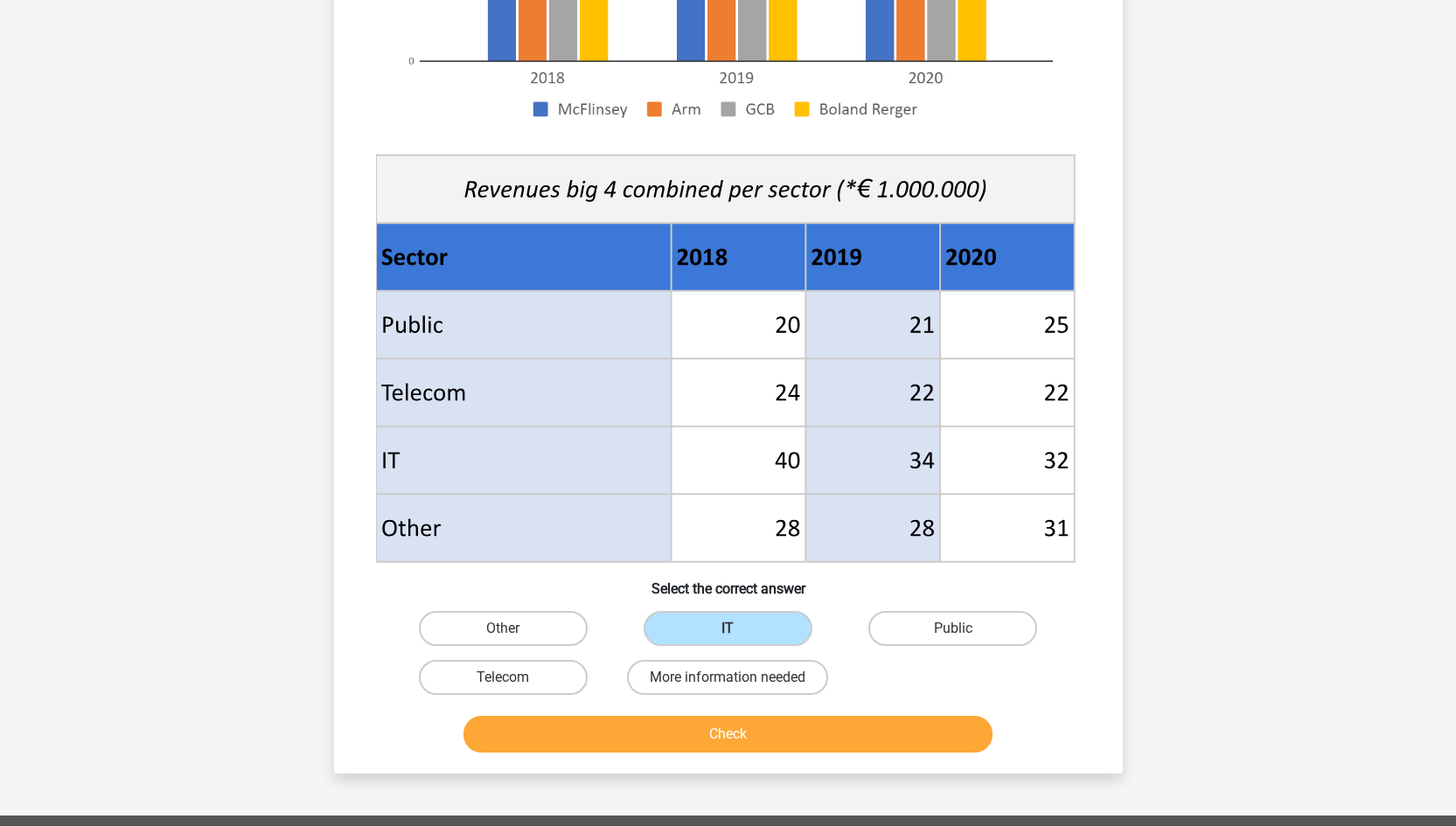
scroll to position [467, 0]
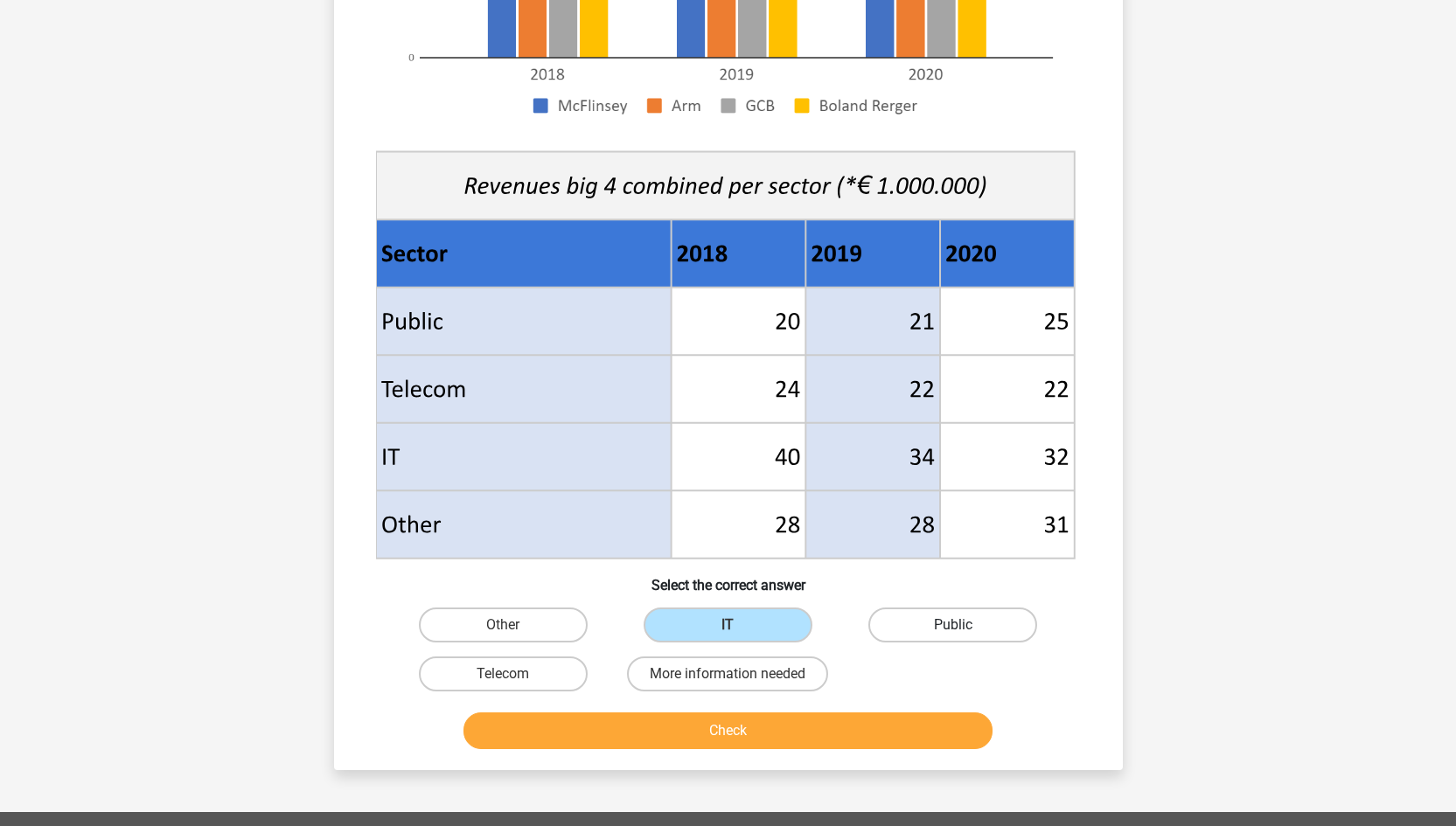
click at [960, 620] on label "Public" at bounding box center [952, 625] width 169 height 35
click at [960, 626] on input "Public" at bounding box center [959, 631] width 12 height 12
radio input "true"
click at [894, 716] on button "Check" at bounding box center [728, 731] width 529 height 37
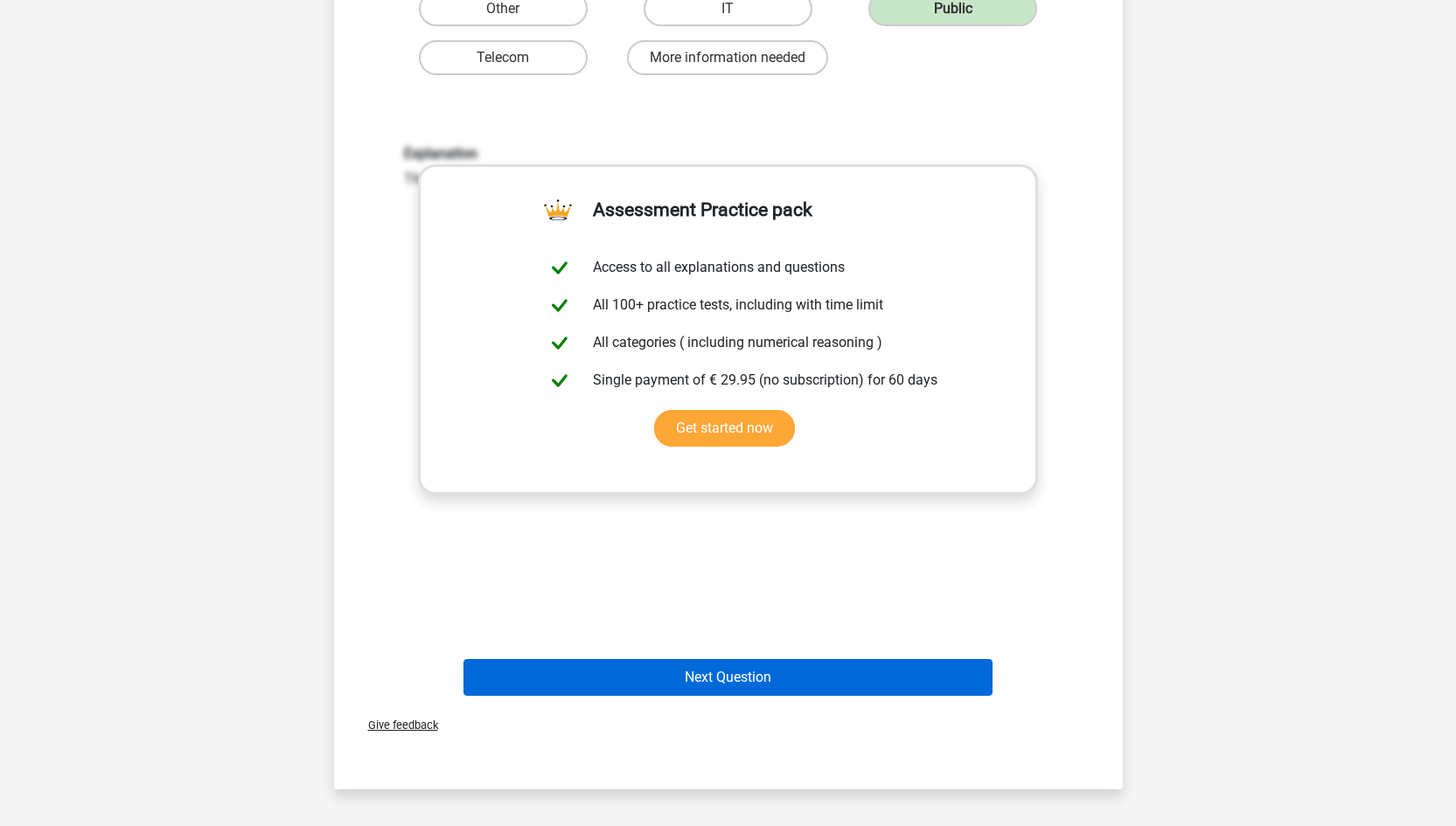
click at [947, 676] on button "Next Question" at bounding box center [728, 677] width 529 height 37
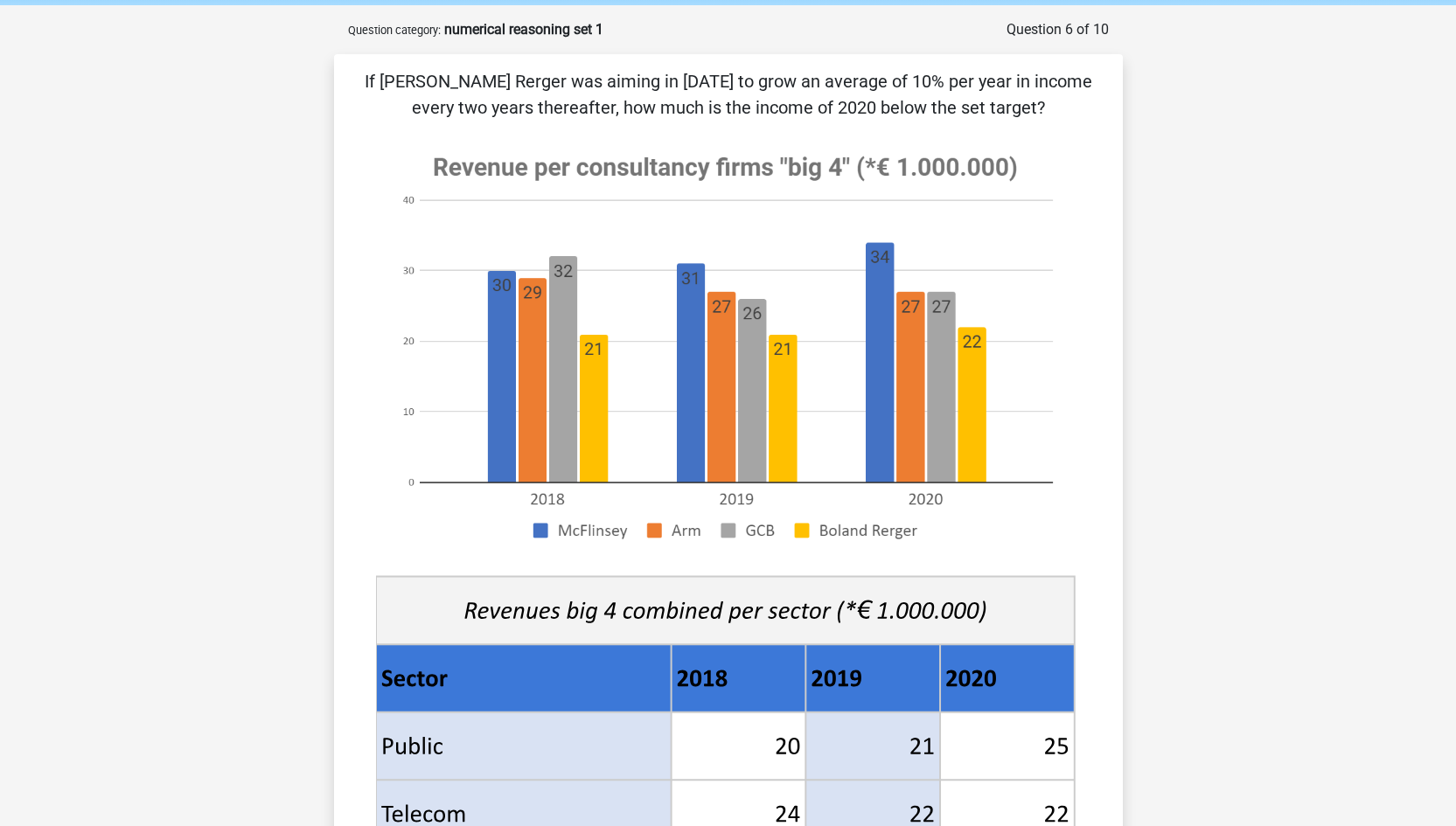
scroll to position [70, 0]
drag, startPoint x: 669, startPoint y: 81, endPoint x: 950, endPoint y: 91, distance: 281.2
click at [950, 91] on p "If Boland Rerger was aiming in 2018 to grow an average of 10% per year in incom…" at bounding box center [728, 94] width 733 height 52
drag, startPoint x: 480, startPoint y: 88, endPoint x: 722, endPoint y: 89, distance: 242.0
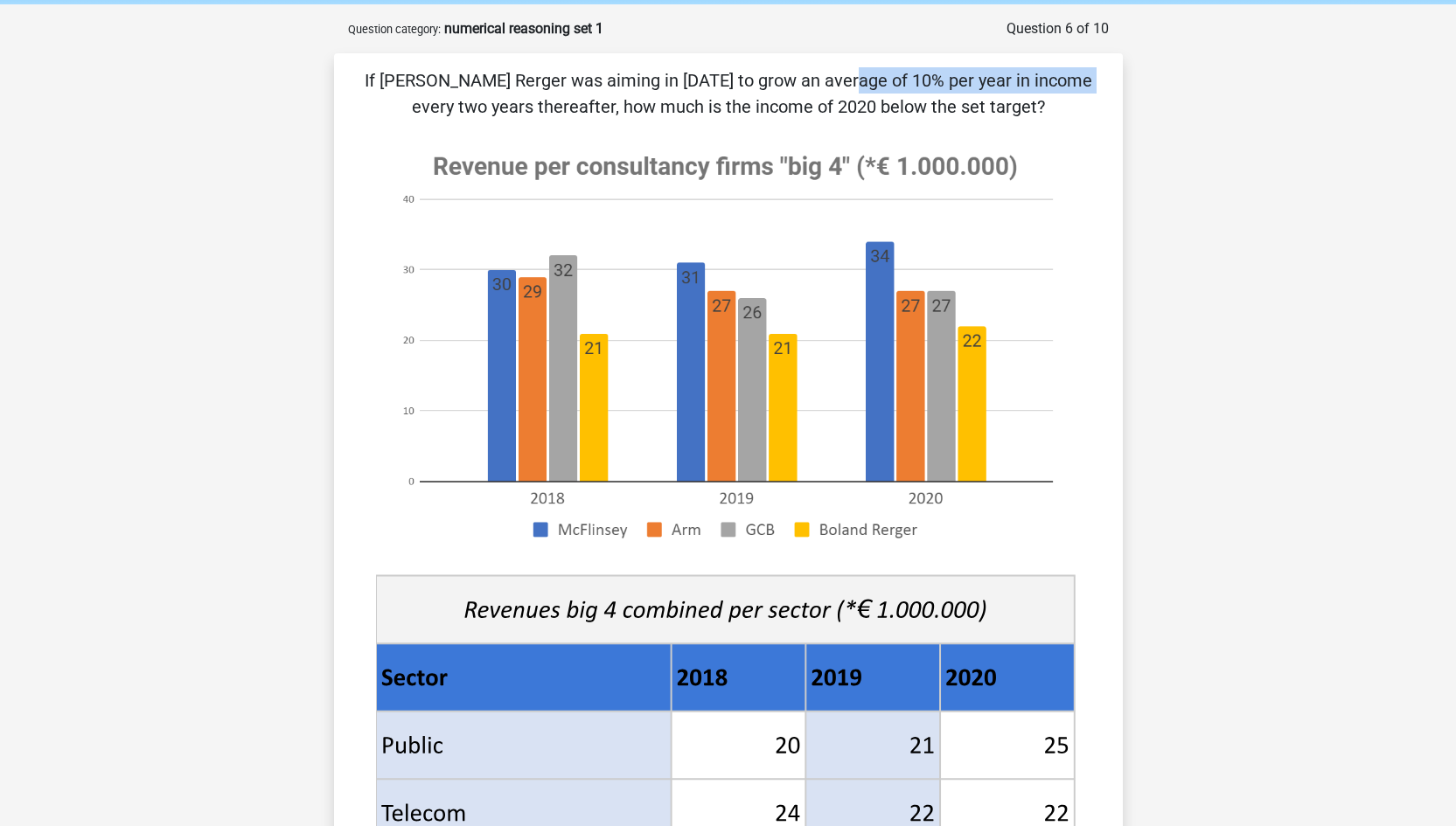
click at [722, 88] on p "If Boland Rerger was aiming in 2018 to grow an average of 10% per year in incom…" at bounding box center [728, 94] width 733 height 52
click at [795, 126] on div "If Boland Rerger was aiming in 2018 to grow an average of 10% per year in incom…" at bounding box center [728, 624] width 774 height 1113
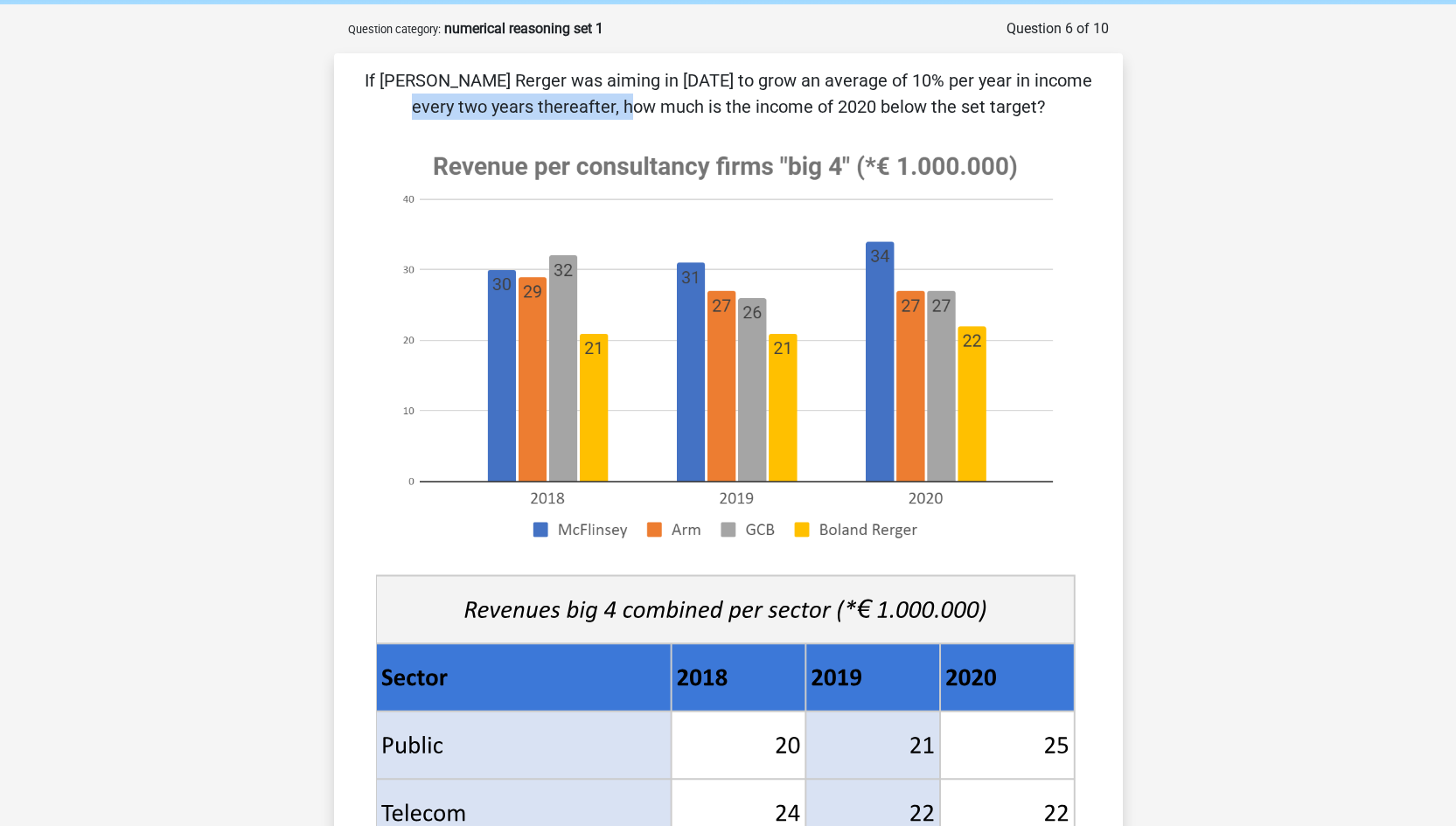
drag, startPoint x: 716, startPoint y: 78, endPoint x: 942, endPoint y: 72, distance: 226.1
click at [942, 72] on p "If Boland Rerger was aiming in 2018 to grow an average of 10% per year in incom…" at bounding box center [728, 94] width 733 height 52
click at [821, 85] on p "If Boland Rerger was aiming in 2018 to grow an average of 10% per year in incom…" at bounding box center [728, 94] width 733 height 52
drag, startPoint x: 519, startPoint y: 70, endPoint x: 736, endPoint y: 70, distance: 217.0
click at [736, 70] on p "If Boland Rerger was aiming in 2018 to grow an average of 10% per year in incom…" at bounding box center [728, 94] width 733 height 52
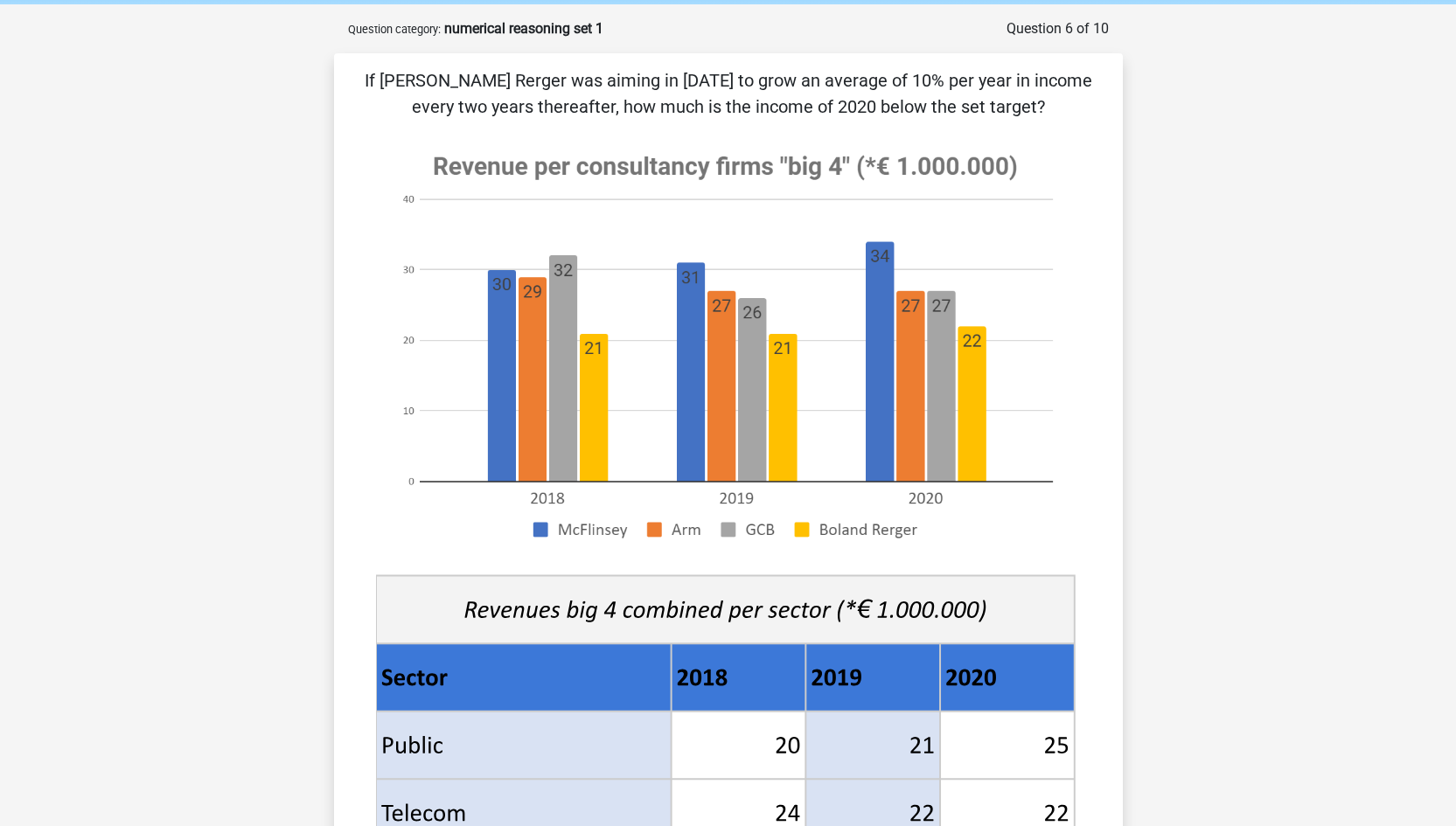
click at [776, 72] on p "If Boland Rerger was aiming in 2018 to grow an average of 10% per year in incom…" at bounding box center [728, 94] width 733 height 52
drag, startPoint x: 710, startPoint y: 90, endPoint x: 923, endPoint y: 86, distance: 213.0
click at [923, 86] on p "If Boland Rerger was aiming in 2018 to grow an average of 10% per year in incom…" at bounding box center [728, 94] width 733 height 52
click at [978, 77] on p "If Boland Rerger was aiming in 2018 to grow an average of 10% per year in incom…" at bounding box center [728, 94] width 733 height 52
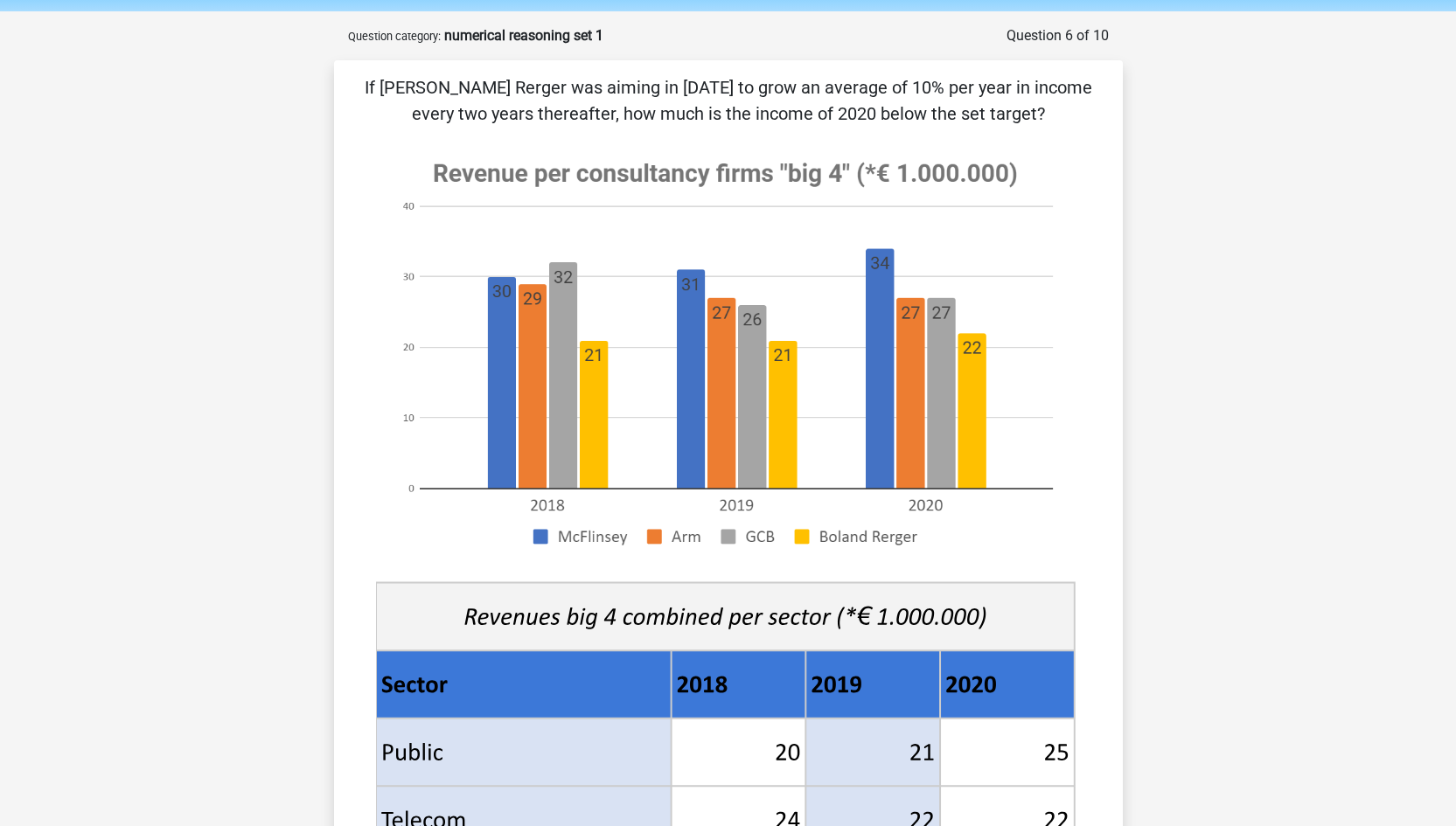
scroll to position [63, 0]
drag, startPoint x: 755, startPoint y: 89, endPoint x: 1021, endPoint y: 89, distance: 266.0
click at [1021, 89] on p "If Boland Rerger was aiming in 2018 to grow an average of 10% per year in incom…" at bounding box center [728, 99] width 733 height 52
click at [997, 90] on p "If Boland Rerger was aiming in 2018 to grow an average of 10% per year in incom…" at bounding box center [728, 99] width 733 height 52
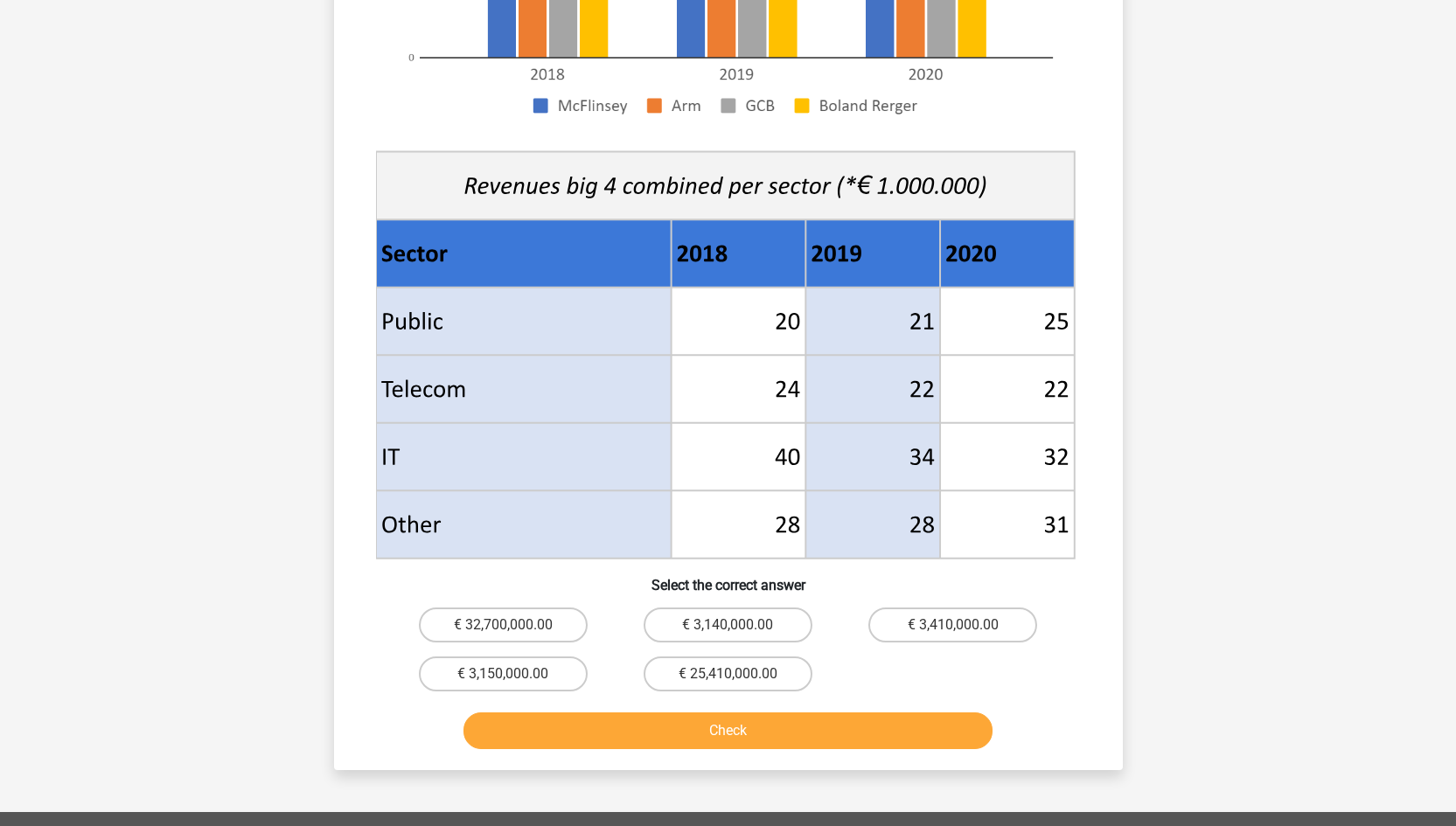
scroll to position [502, 0]
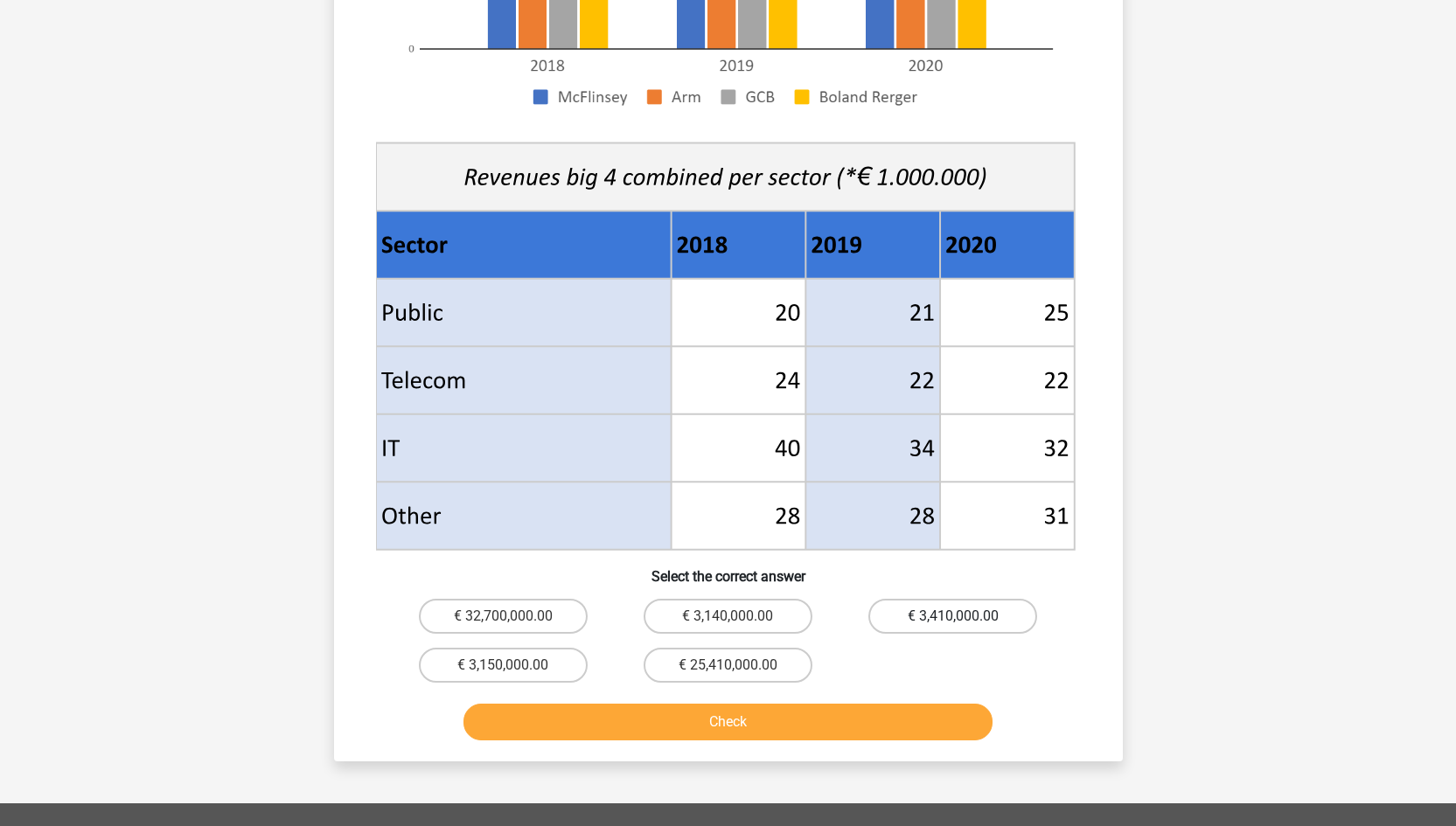
click at [954, 613] on label "€ 3,410,000.00" at bounding box center [952, 617] width 169 height 35
click at [954, 617] on input "€ 3,410,000.00" at bounding box center [959, 622] width 12 height 12
radio input "true"
click at [791, 716] on button "Check" at bounding box center [728, 722] width 529 height 37
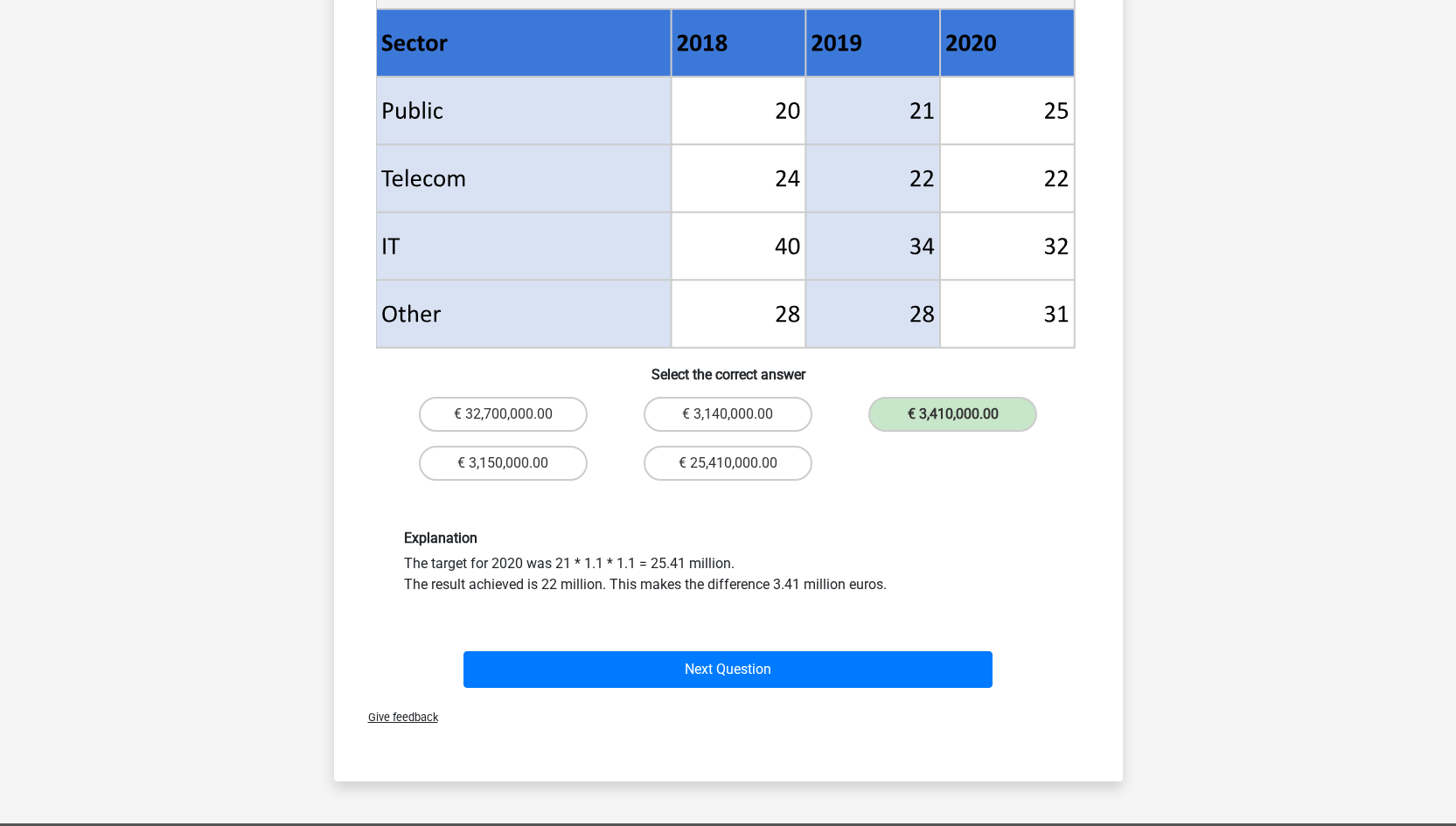
scroll to position [710, 0]
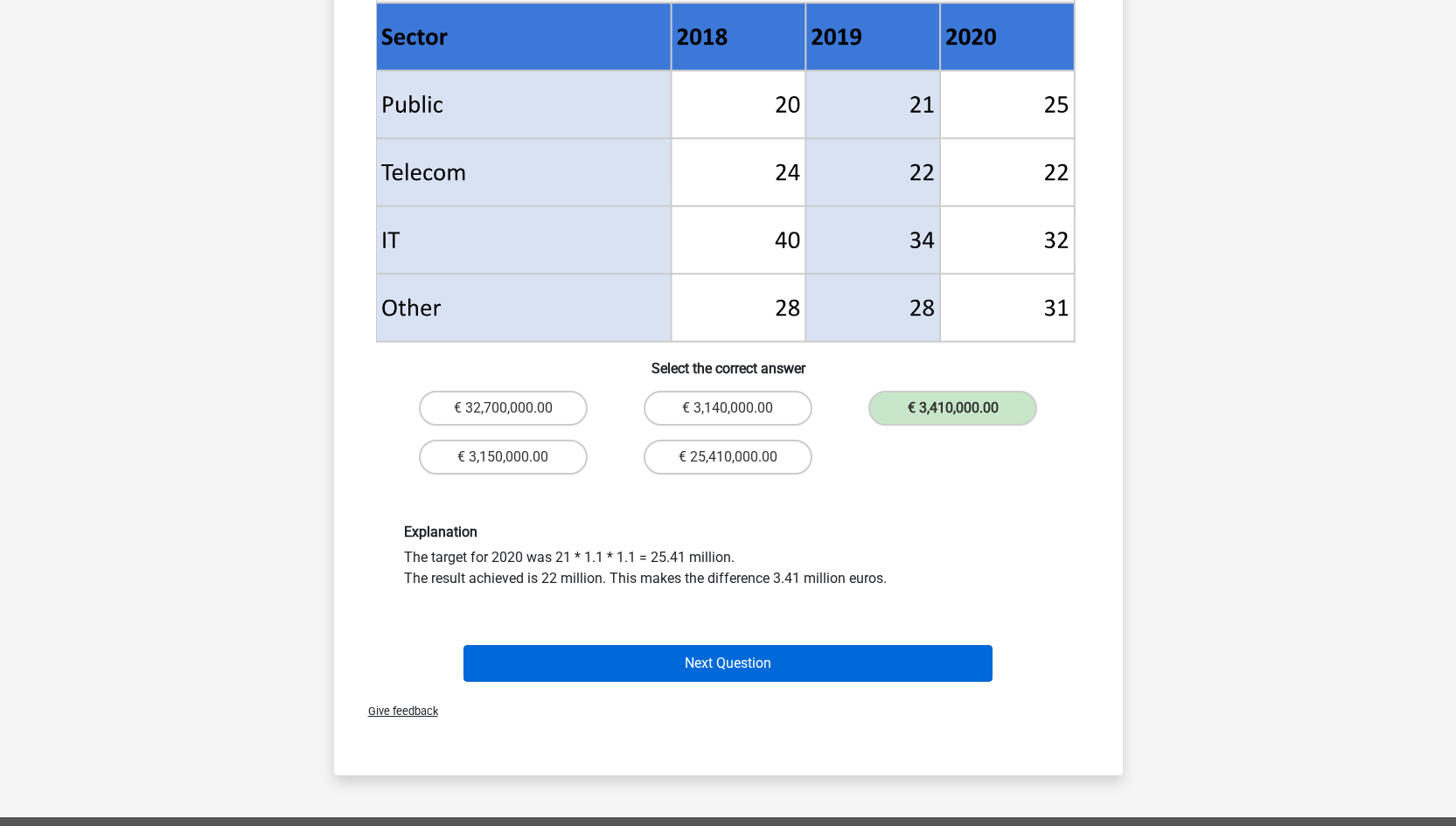
click at [884, 670] on button "Next Question" at bounding box center [728, 664] width 529 height 37
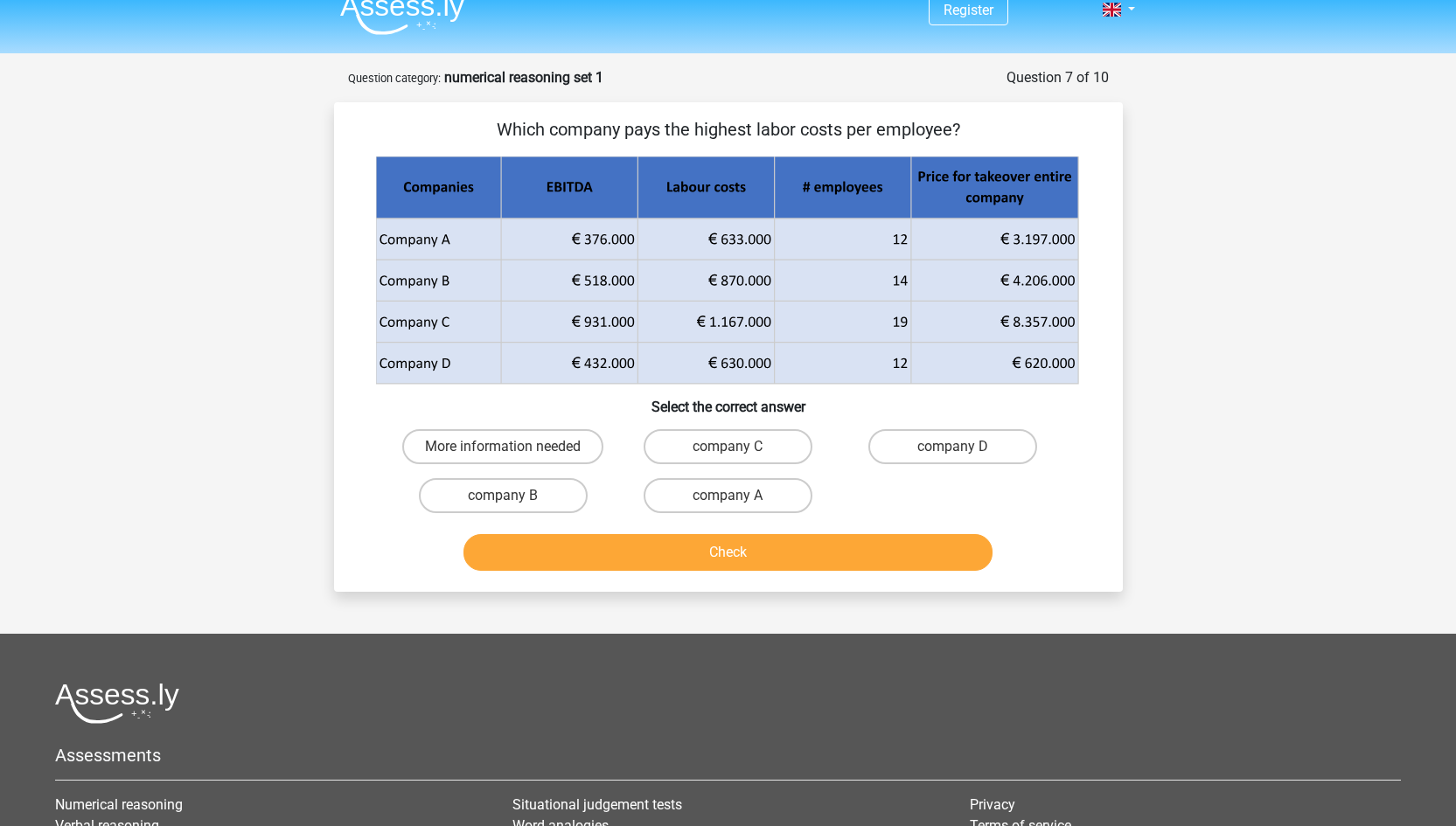
scroll to position [0, 0]
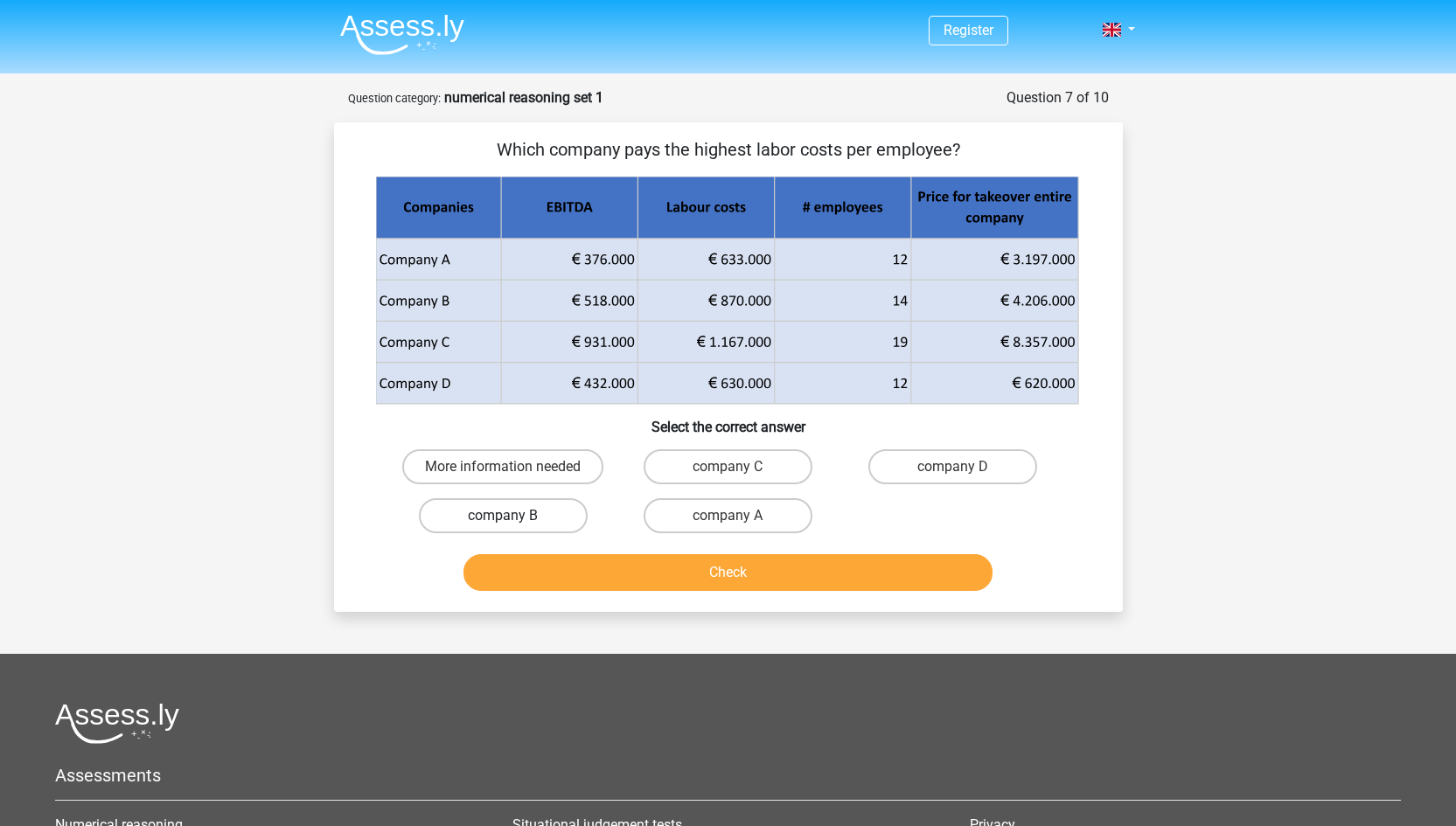
click at [558, 518] on label "company B" at bounding box center [503, 515] width 169 height 35
click at [515, 518] on input "company B" at bounding box center [508, 522] width 12 height 12
radio input "true"
click at [660, 571] on button "Check" at bounding box center [728, 572] width 529 height 37
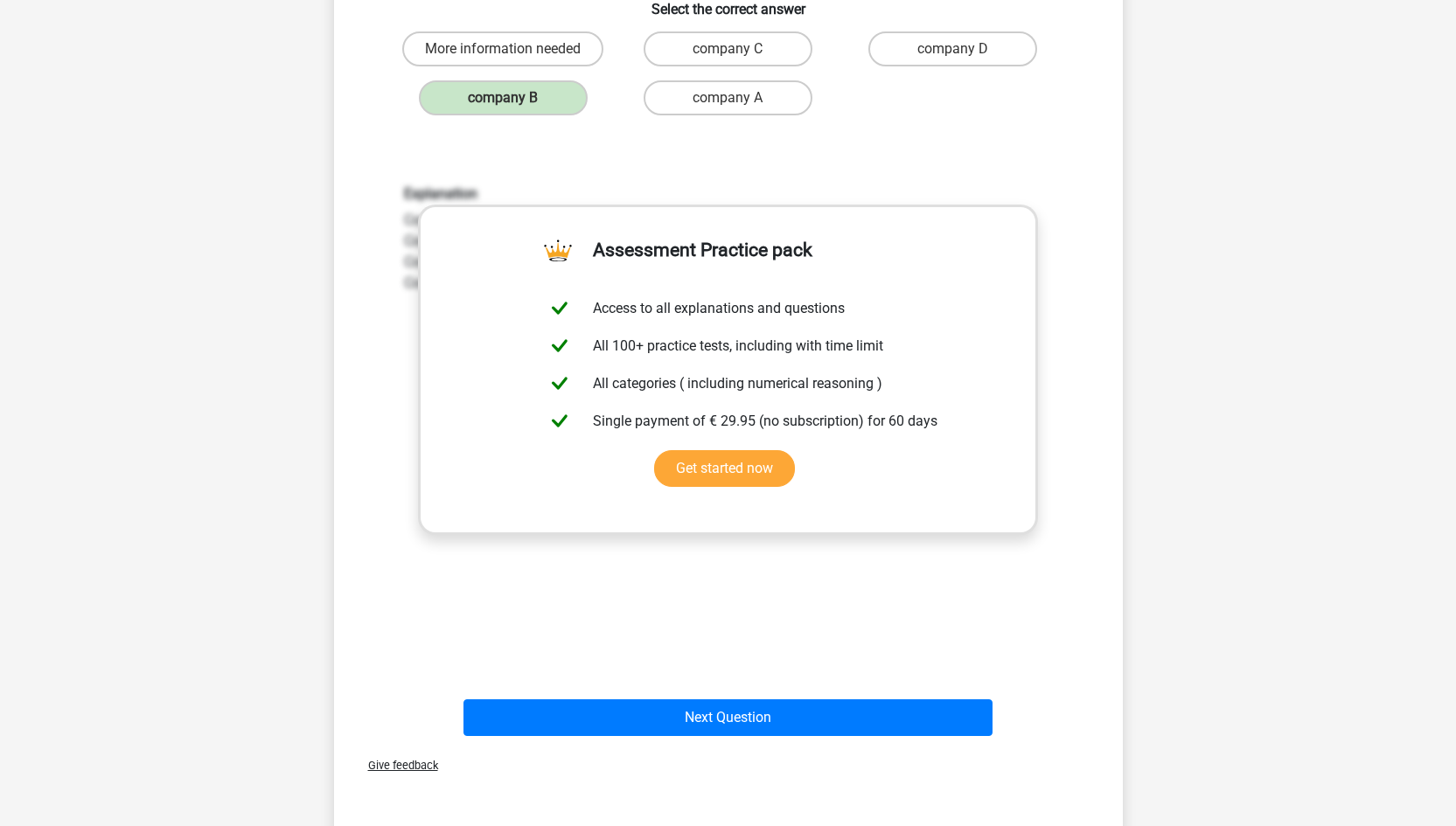
scroll to position [431, 0]
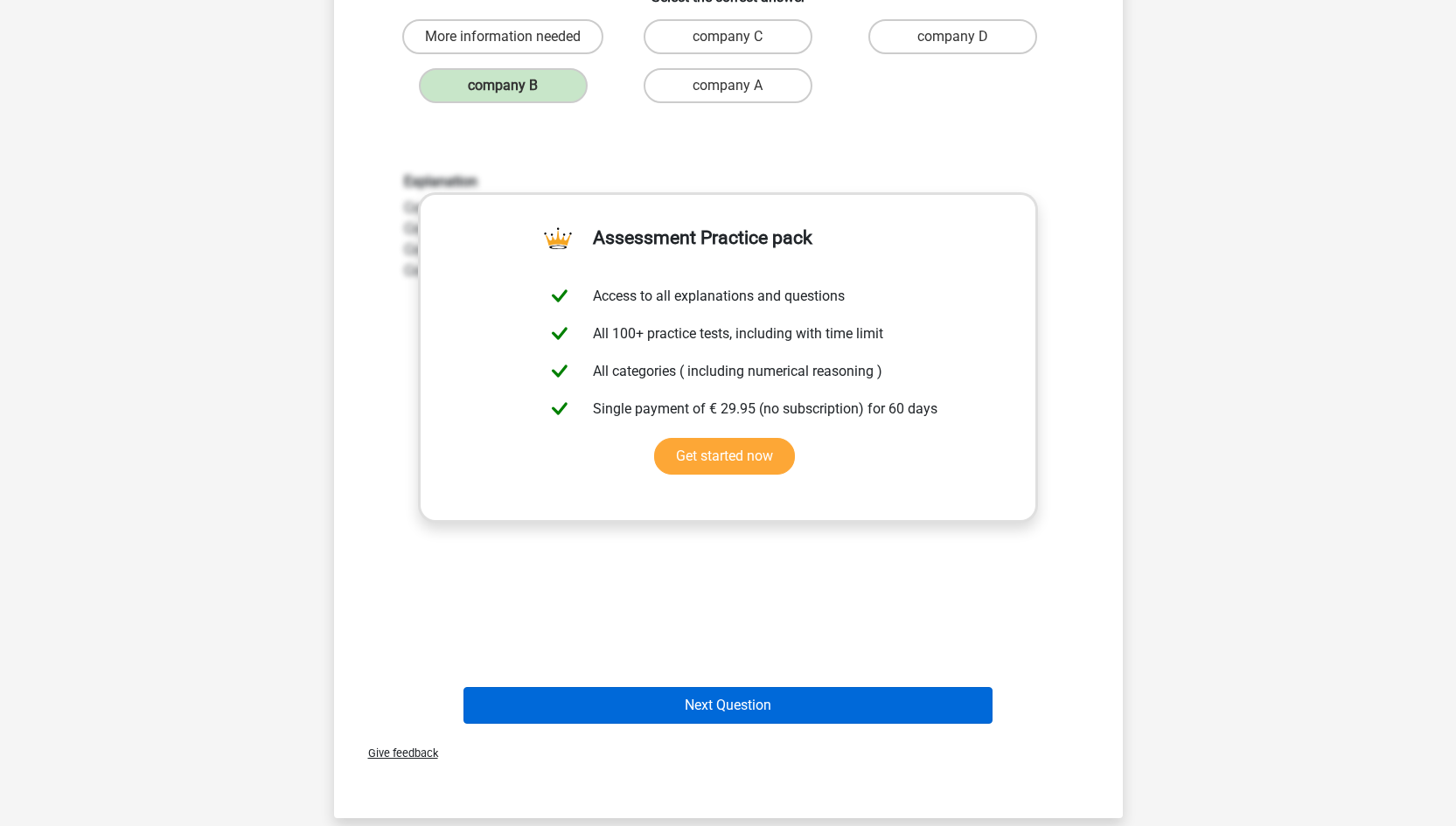
click at [887, 716] on button "Next Question" at bounding box center [728, 705] width 529 height 37
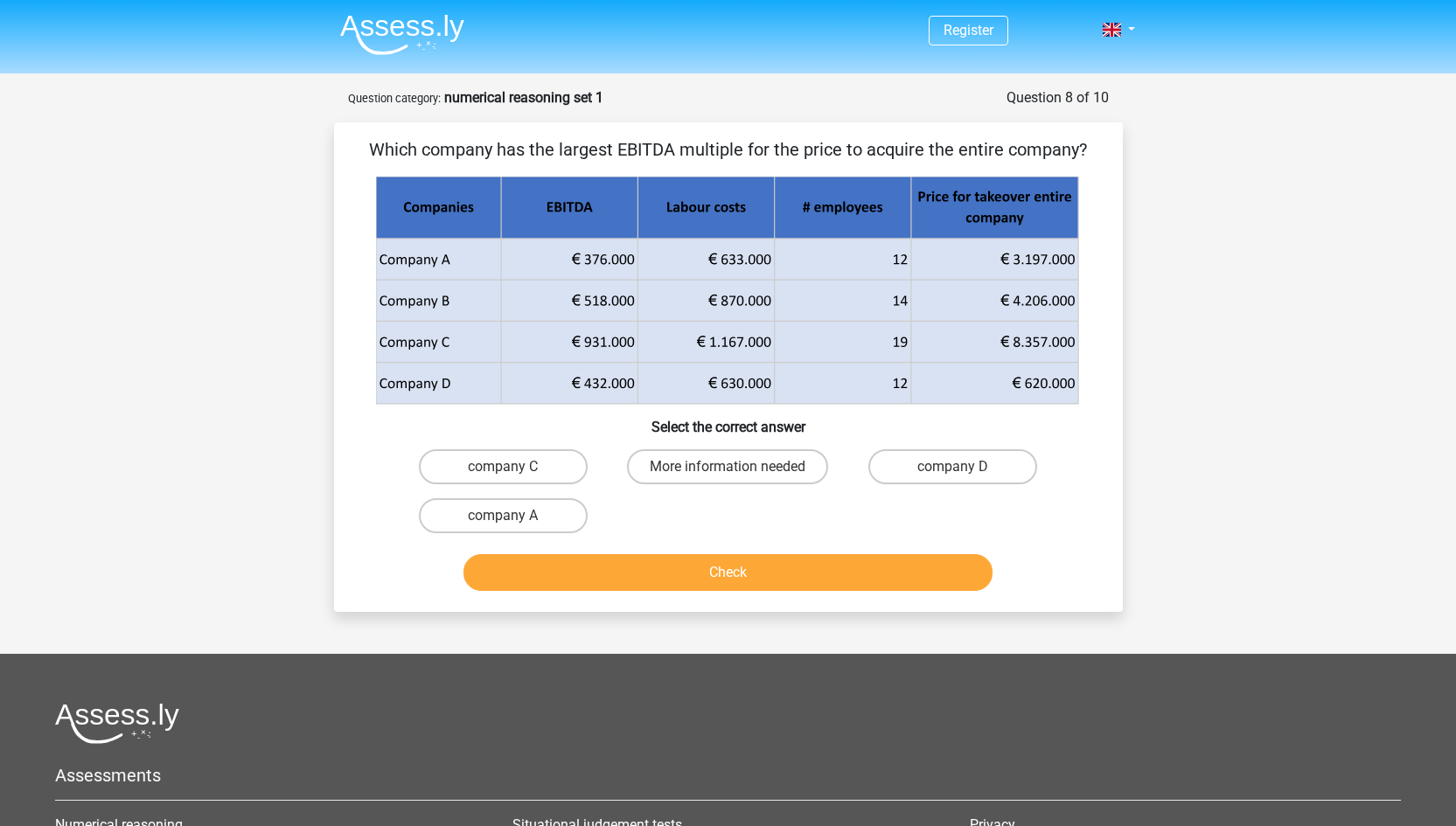
scroll to position [0, 0]
click at [943, 461] on label "company D" at bounding box center [952, 467] width 169 height 35
click at [953, 467] on input "company D" at bounding box center [959, 472] width 12 height 12
radio input "true"
click at [816, 569] on button "Check" at bounding box center [728, 572] width 529 height 37
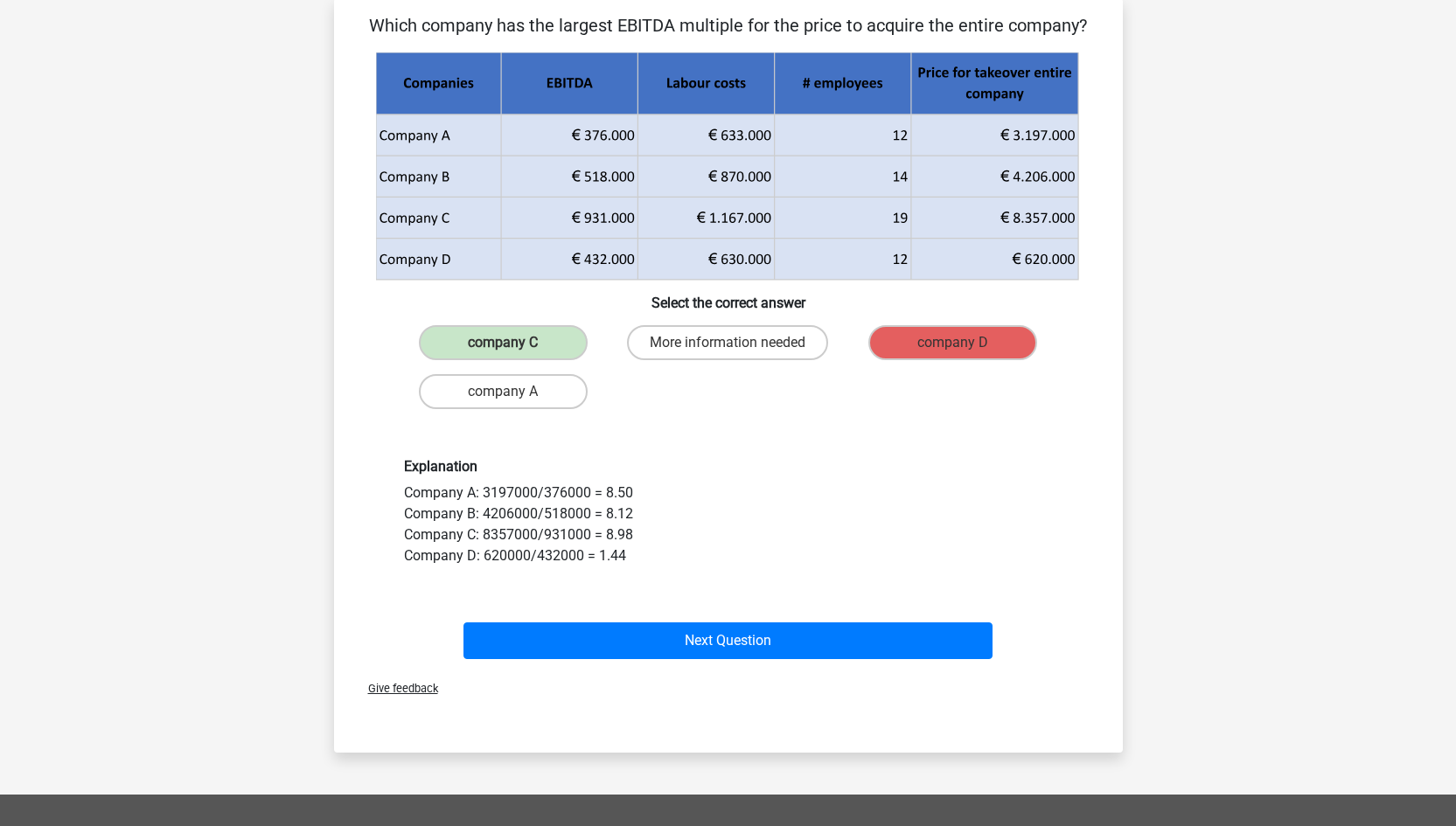
scroll to position [129, 0]
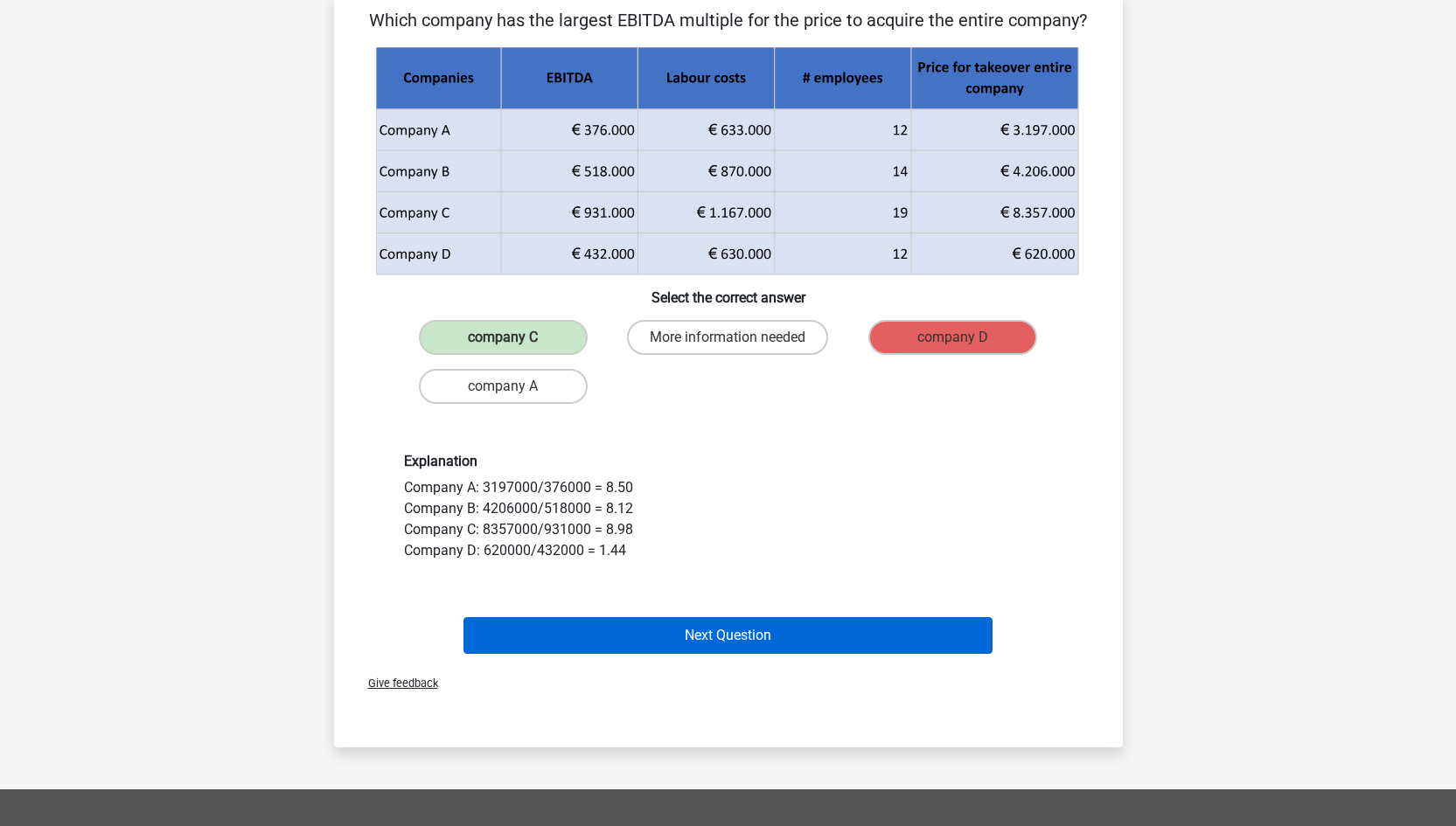
click at [857, 634] on button "Next Question" at bounding box center [728, 636] width 529 height 37
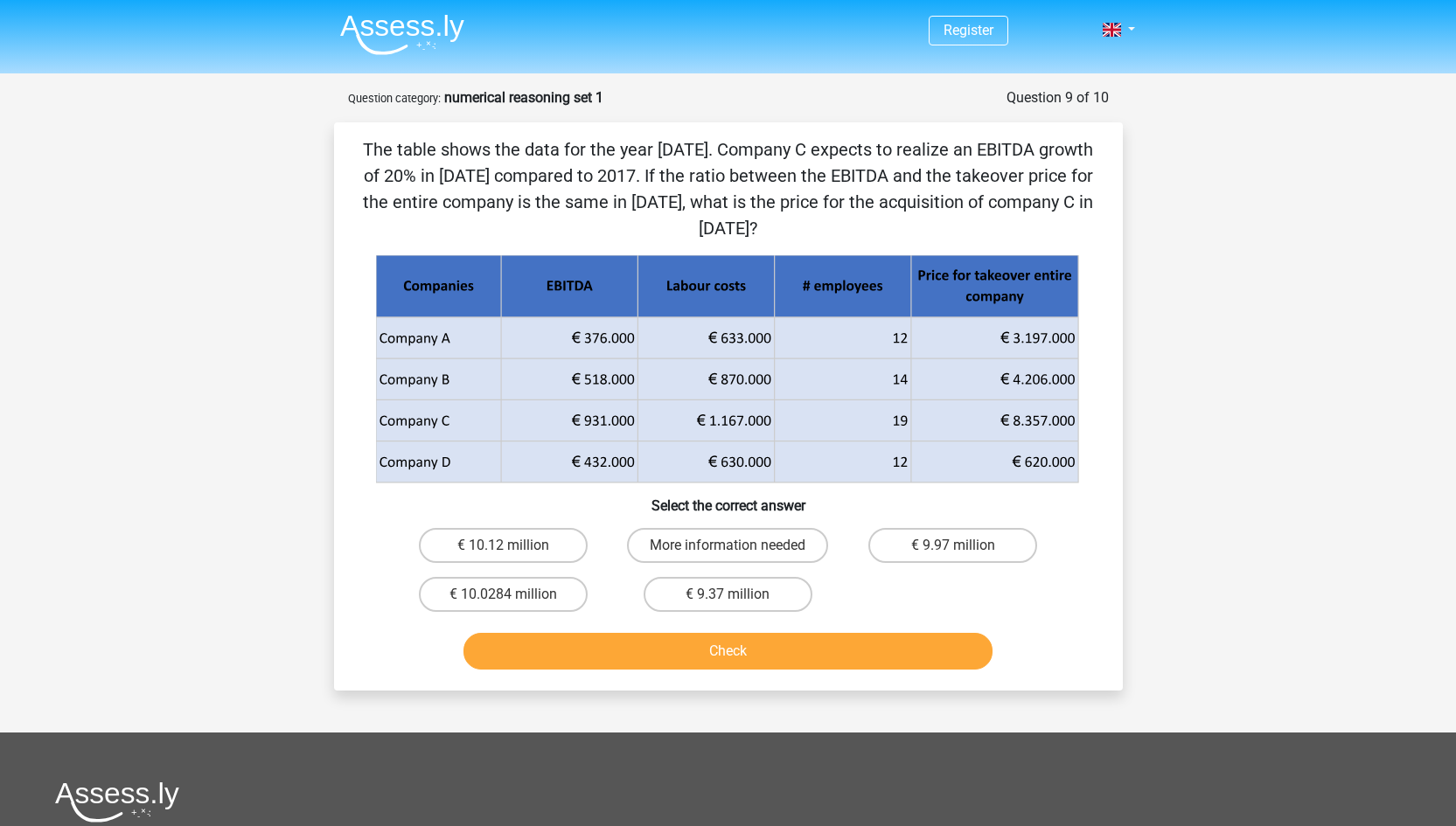
scroll to position [0, 0]
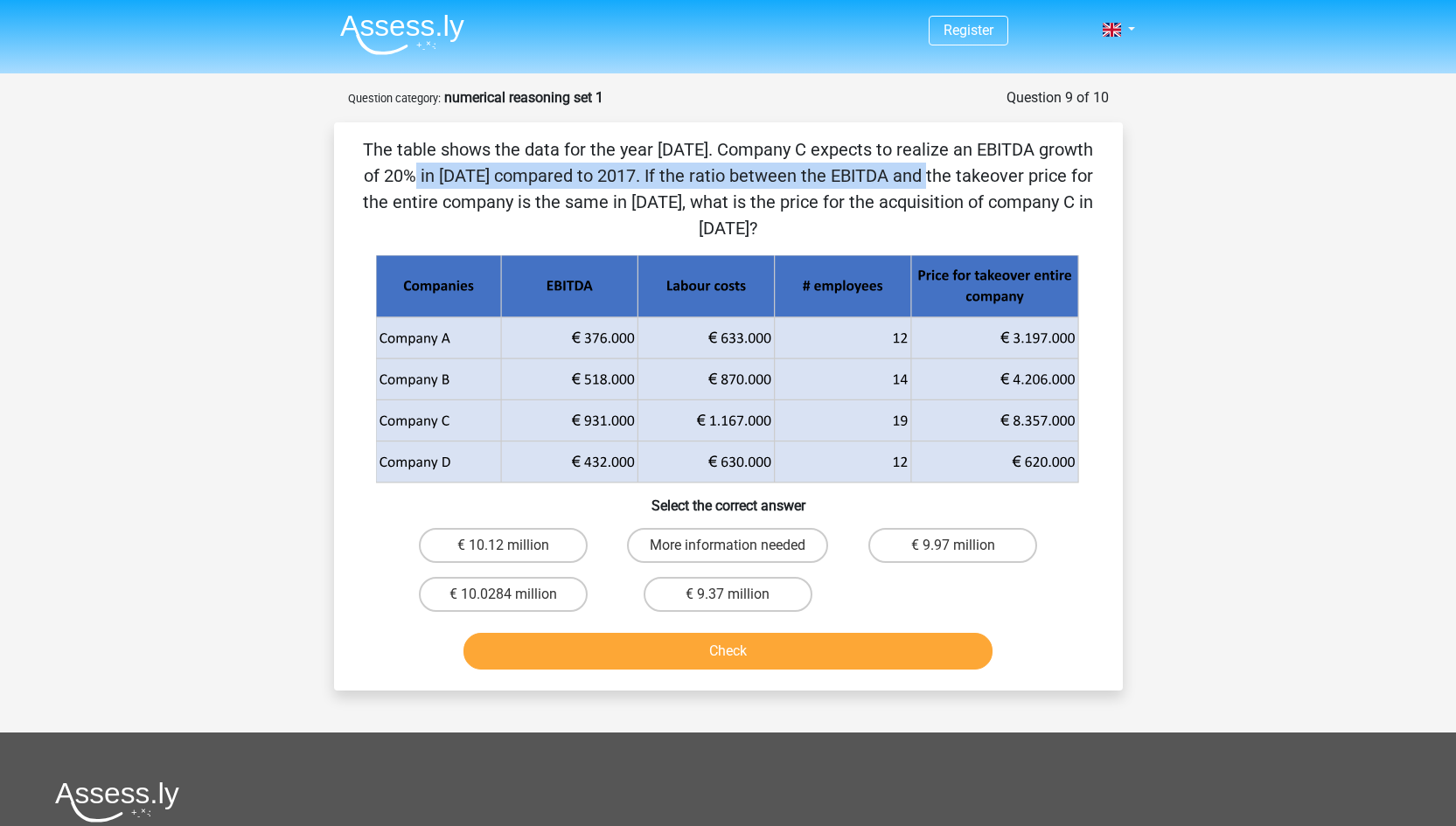
drag, startPoint x: 591, startPoint y: 164, endPoint x: 793, endPoint y: 156, distance: 202.2
click at [793, 156] on p "The table shows the data for the year 2017. Company C expects to realize an EBI…" at bounding box center [728, 189] width 733 height 105
click at [792, 156] on p "The table shows the data for the year 2017. Company C expects to realize an EBI…" at bounding box center [728, 189] width 733 height 105
drag, startPoint x: 756, startPoint y: 146, endPoint x: 1035, endPoint y: 141, distance: 279.0
click at [1035, 142] on p "The table shows the data for the year 2017. Company C expects to realize an EBI…" at bounding box center [728, 189] width 733 height 105
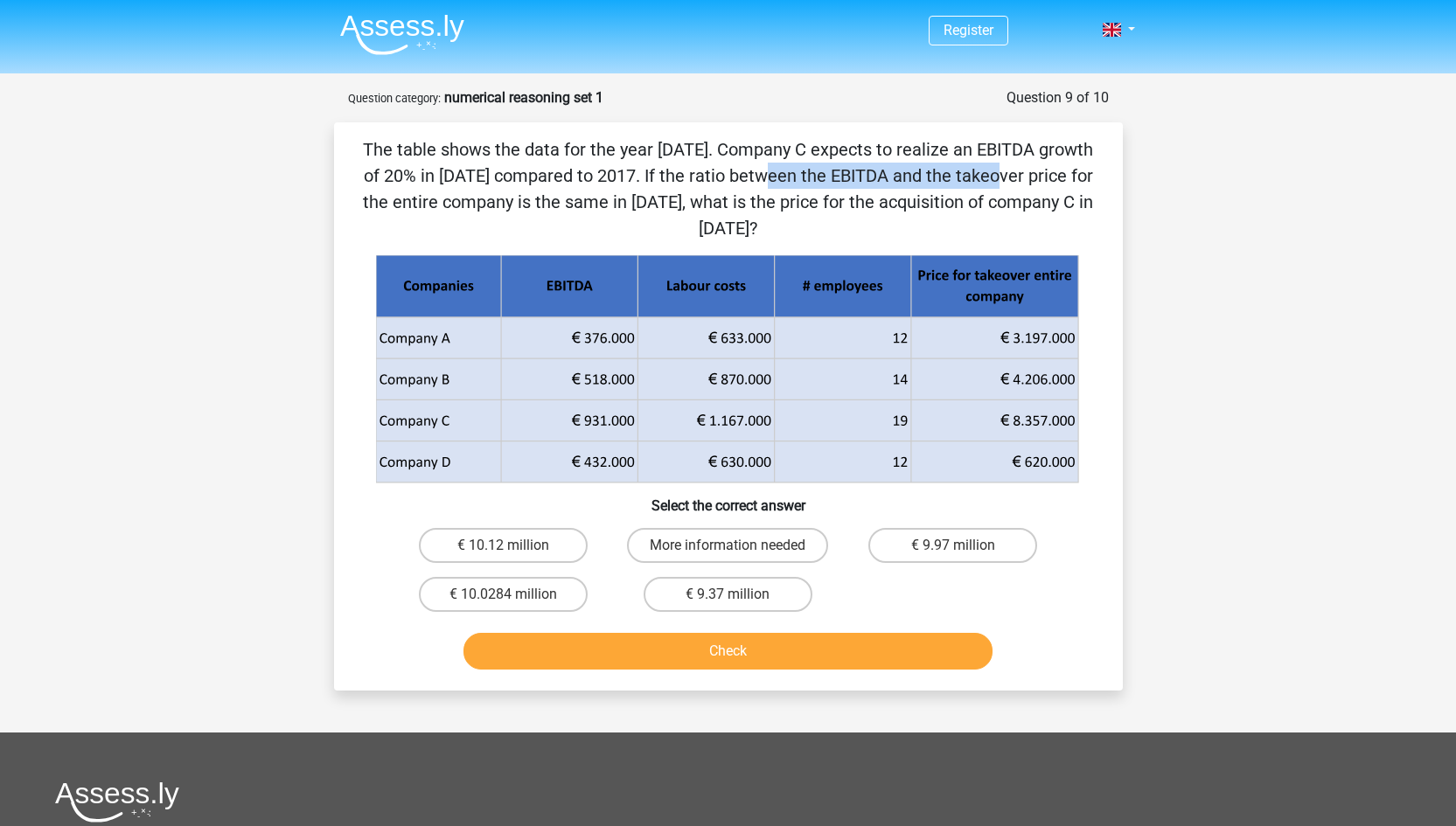
drag, startPoint x: 434, startPoint y: 180, endPoint x: 655, endPoint y: 171, distance: 221.2
click at [656, 171] on p "The table shows the data for the year 2017. Company C expects to realize an EBI…" at bounding box center [728, 189] width 733 height 105
click at [655, 171] on p "The table shows the data for the year 2017. Company C expects to realize an EBI…" at bounding box center [728, 189] width 733 height 105
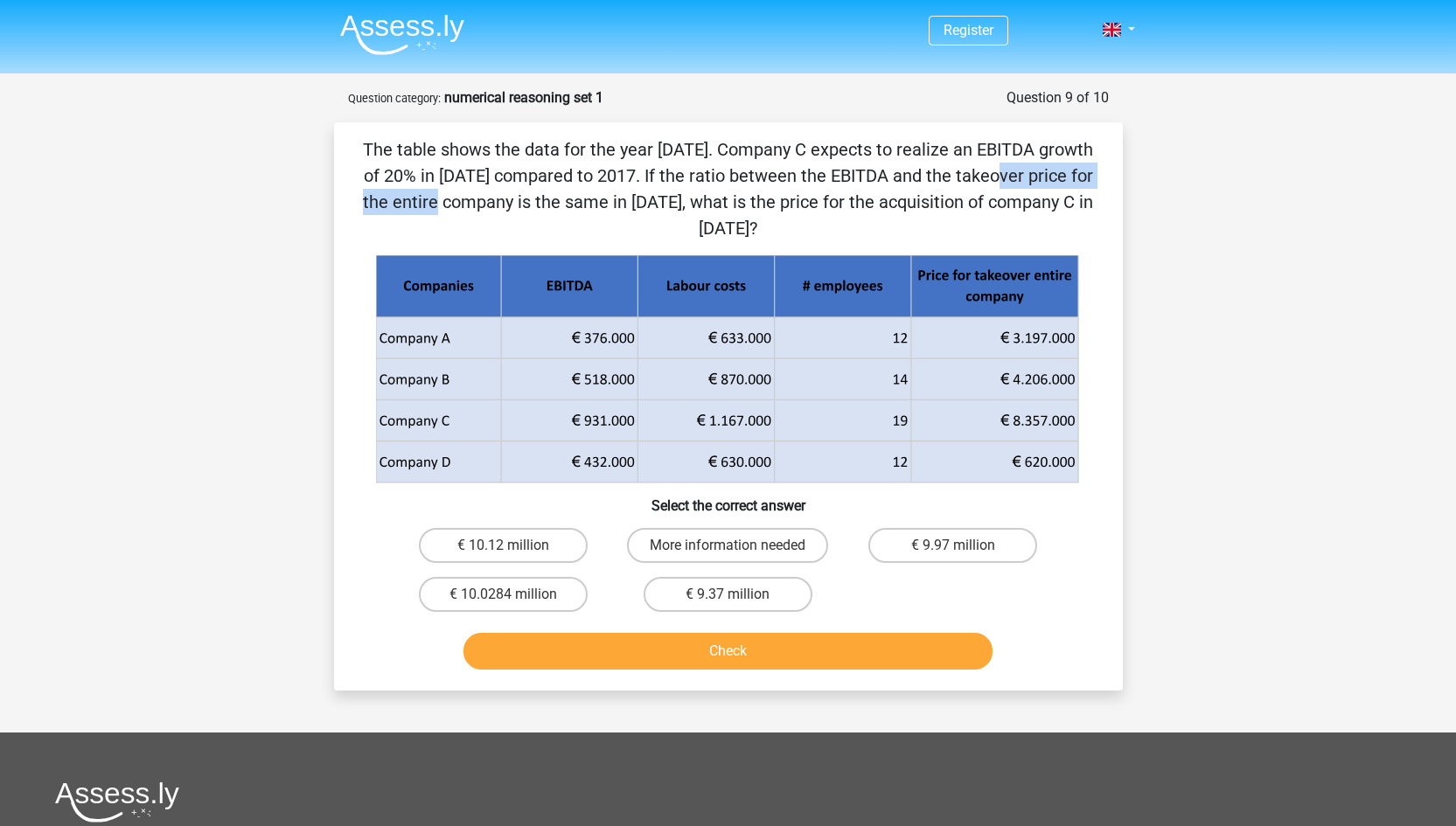
drag, startPoint x: 655, startPoint y: 171, endPoint x: 839, endPoint y: 172, distance: 184.0
click at [839, 172] on p "The table shows the data for the year 2017. Company C expects to realize an EBI…" at bounding box center [728, 189] width 733 height 105
click at [881, 198] on p "The table shows the data for the year 2017. Company C expects to realize an EBI…" at bounding box center [728, 189] width 733 height 105
click at [774, 218] on p "The table shows the data for the year 2017. Company C expects to realize an EBI…" at bounding box center [728, 189] width 733 height 105
click at [909, 539] on label "€ 9.97 million" at bounding box center [952, 545] width 169 height 35
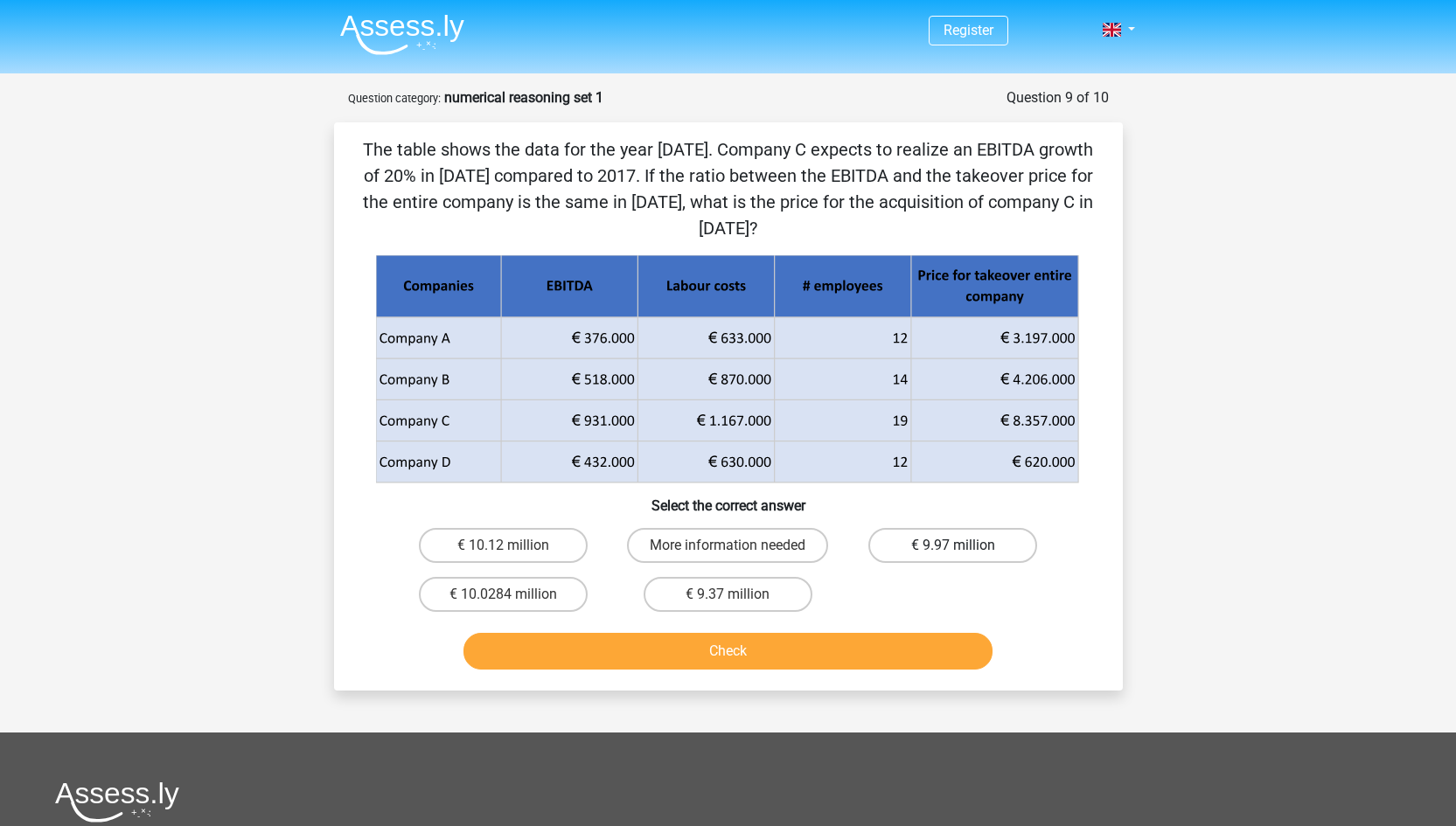
click at [953, 545] on input "€ 9.97 million" at bounding box center [959, 551] width 12 height 12
radio input "true"
click at [799, 650] on button "Check" at bounding box center [728, 651] width 529 height 37
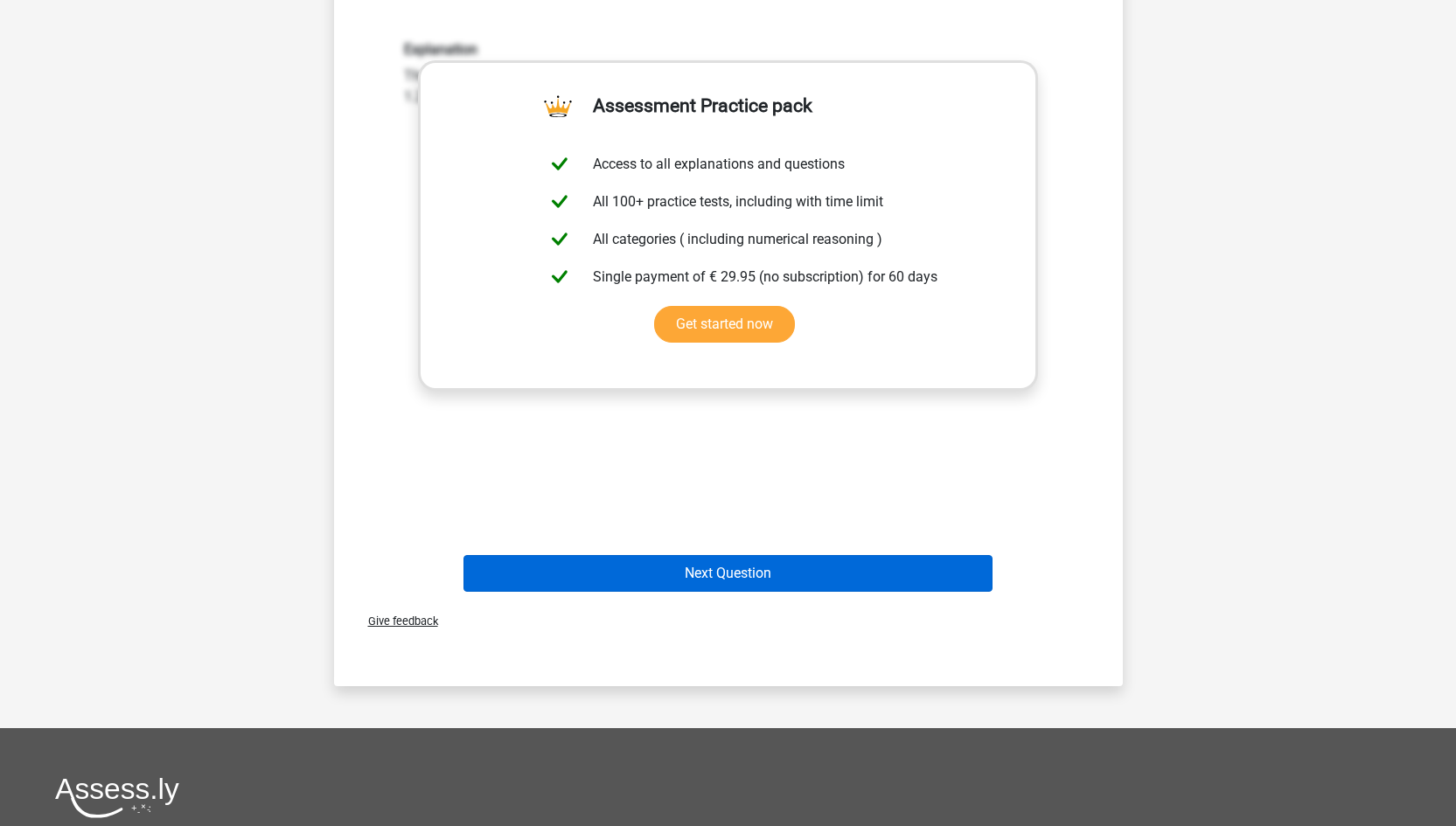
click at [913, 578] on button "Next Question" at bounding box center [728, 573] width 529 height 37
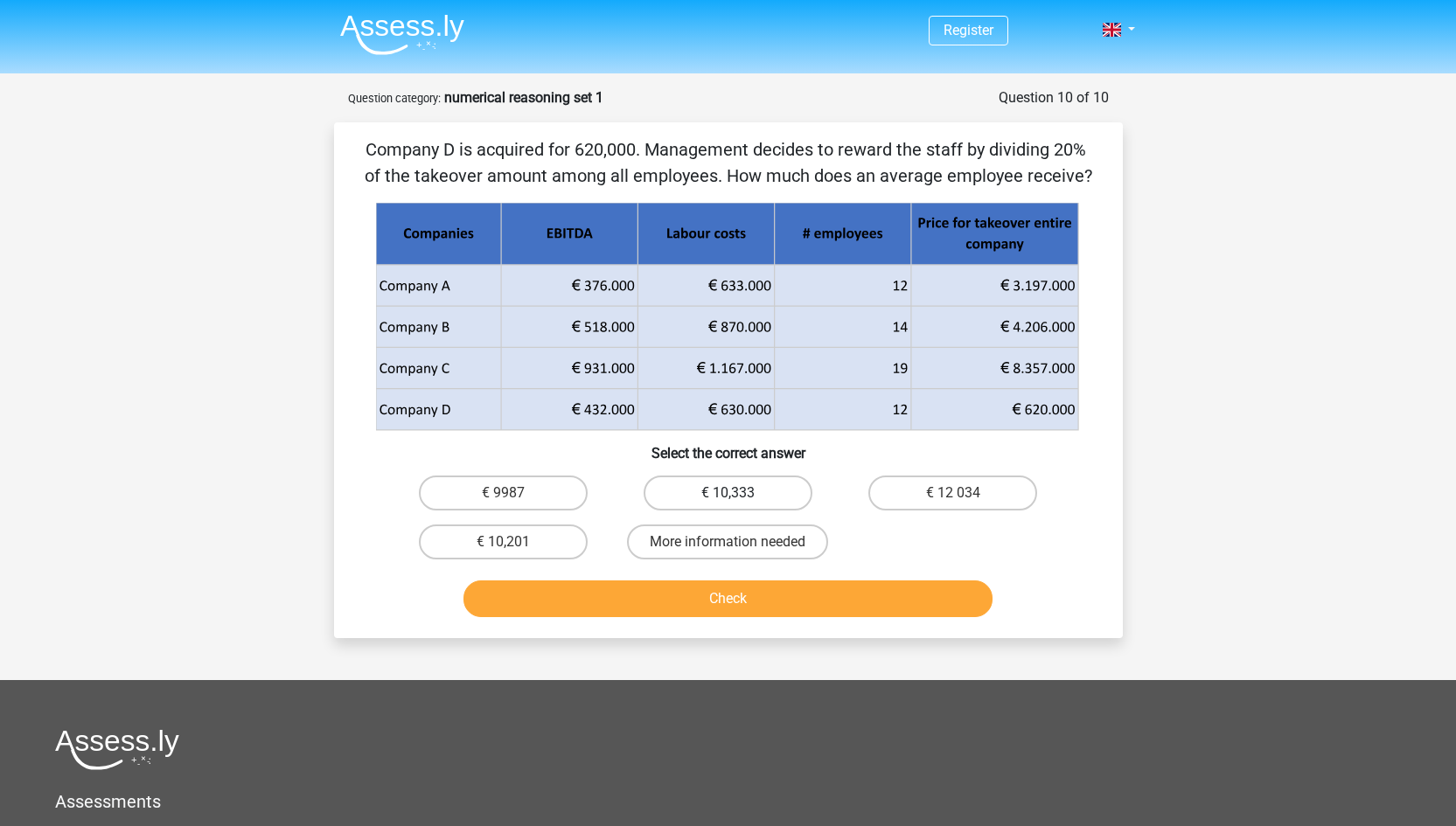
click at [725, 491] on label "€ 10,333" at bounding box center [728, 493] width 169 height 35
click at [728, 493] on input "€ 10,333" at bounding box center [733, 498] width 12 height 12
radio input "true"
click at [631, 593] on button "Check" at bounding box center [728, 599] width 529 height 37
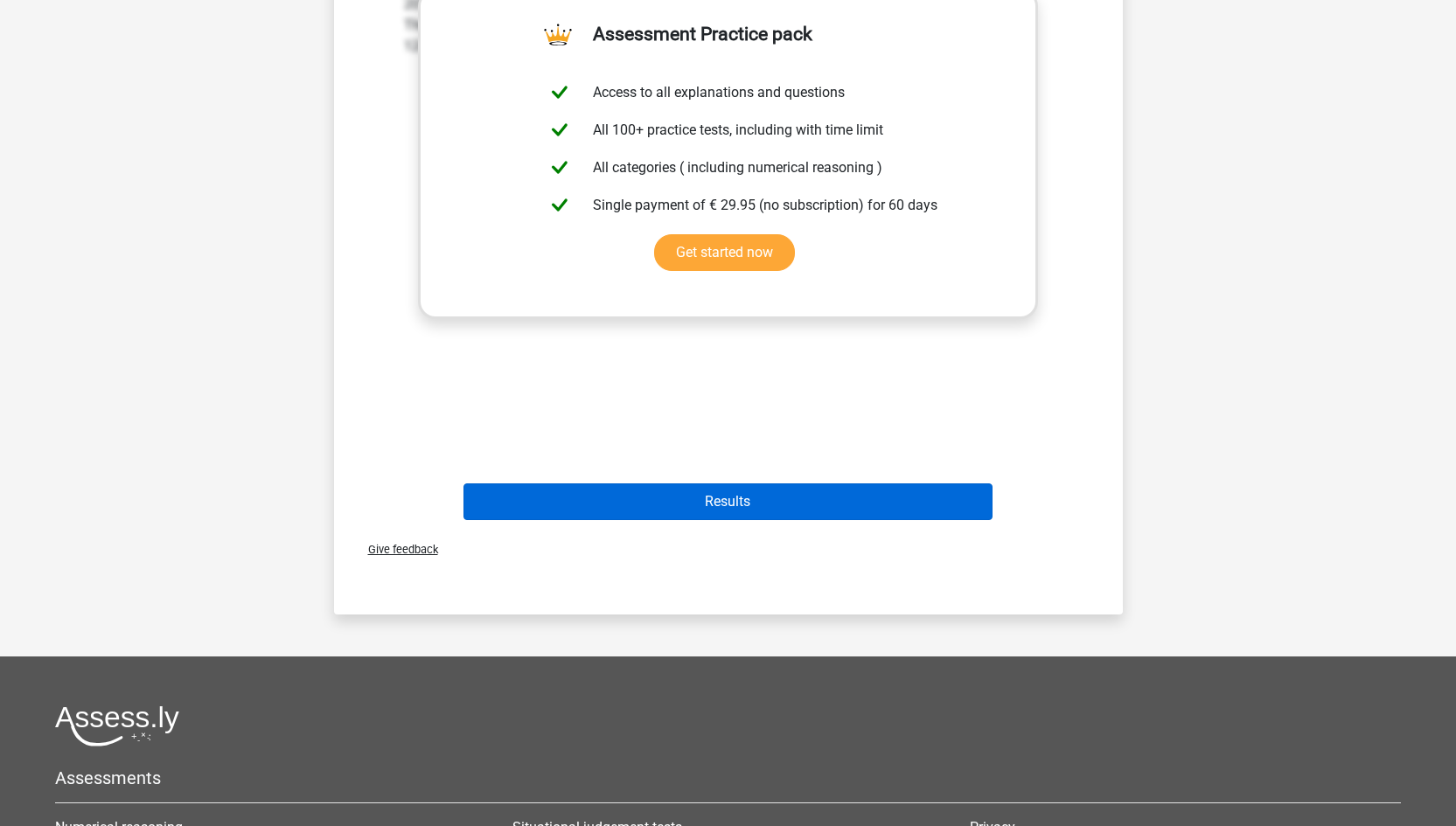
scroll to position [681, 0]
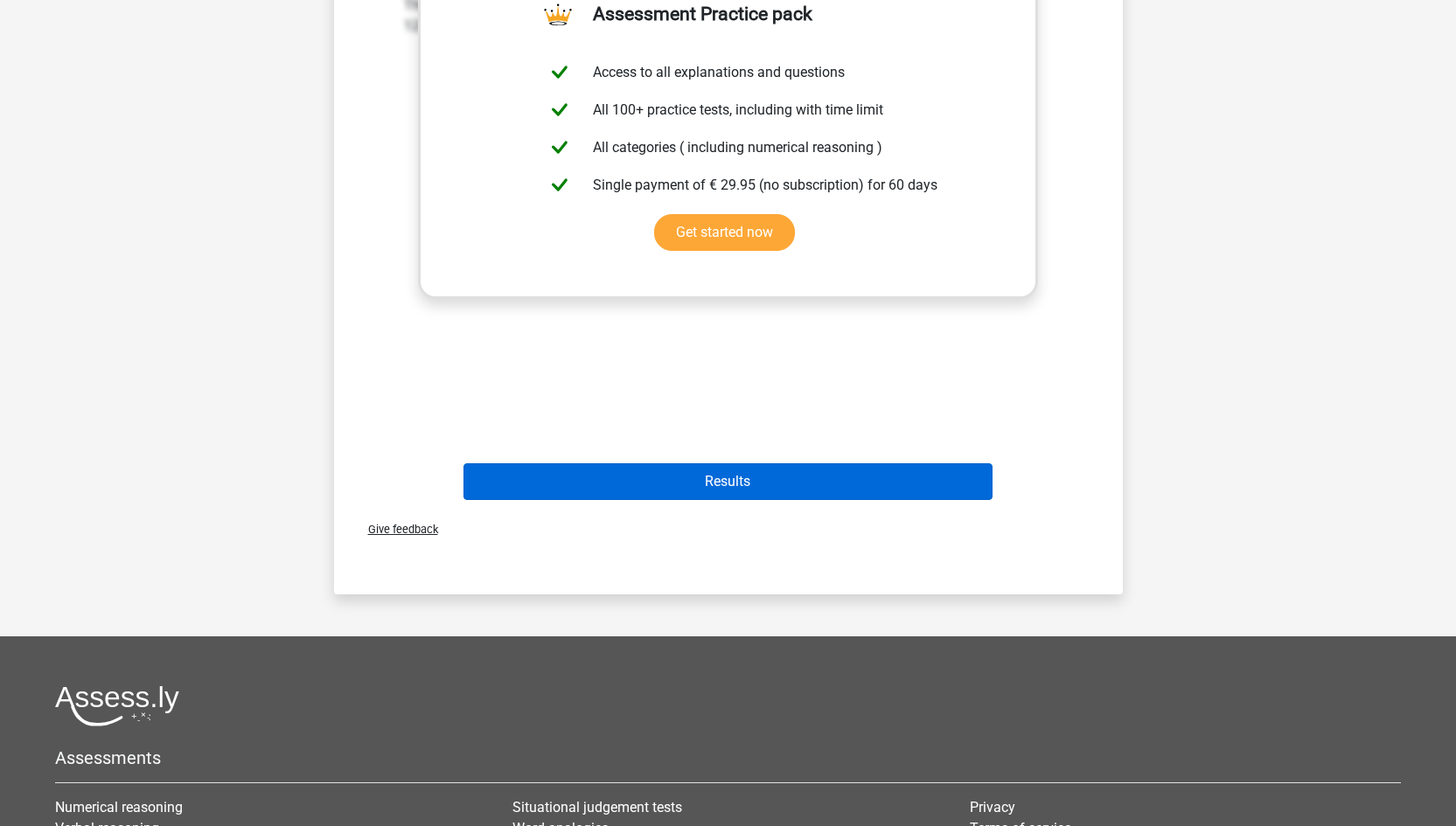
click at [851, 474] on button "Results" at bounding box center [728, 481] width 529 height 37
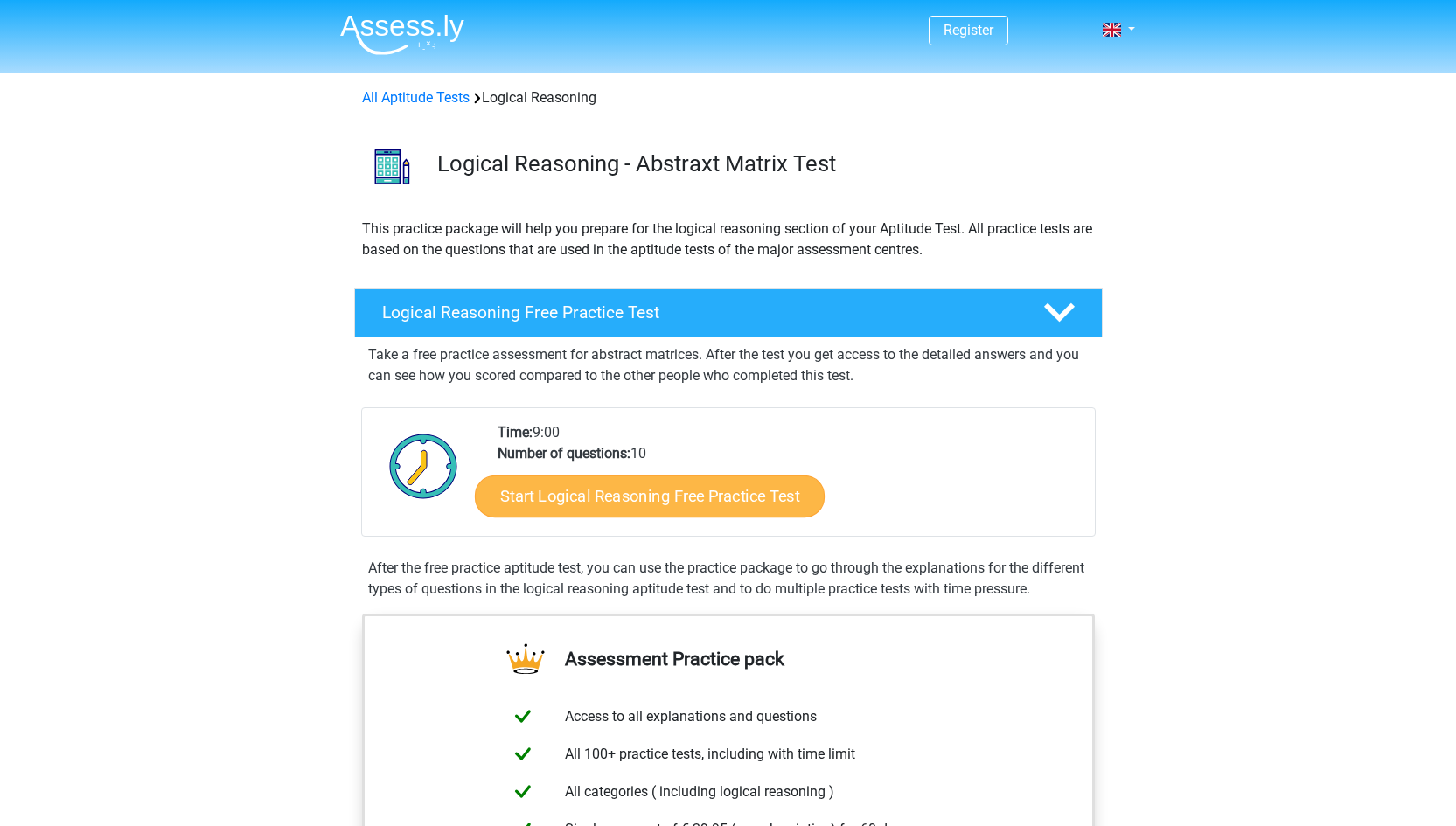
click at [598, 487] on link "Start Logical Reasoning Free Practice Test" at bounding box center [649, 496] width 349 height 42
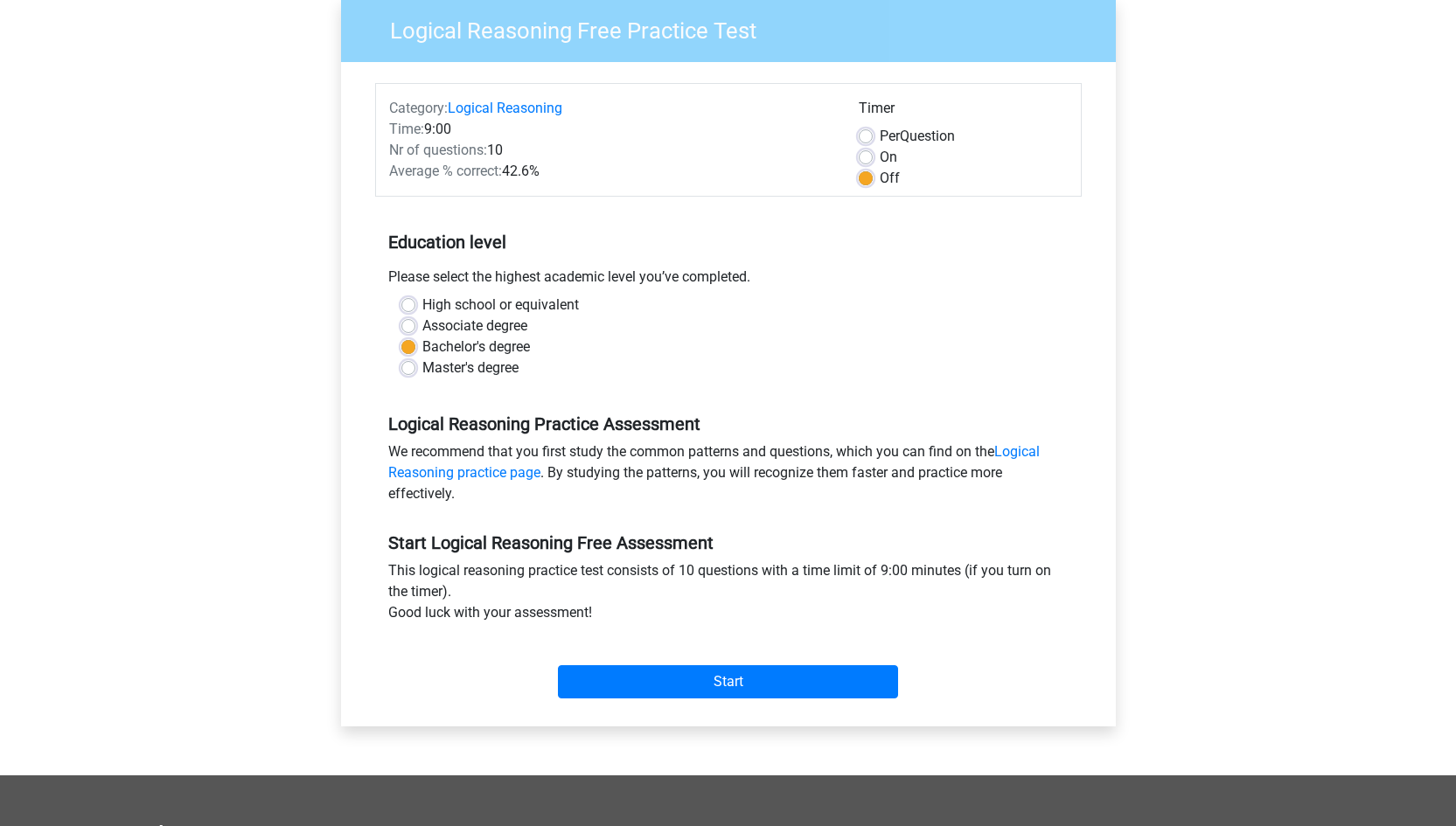
scroll to position [159, 0]
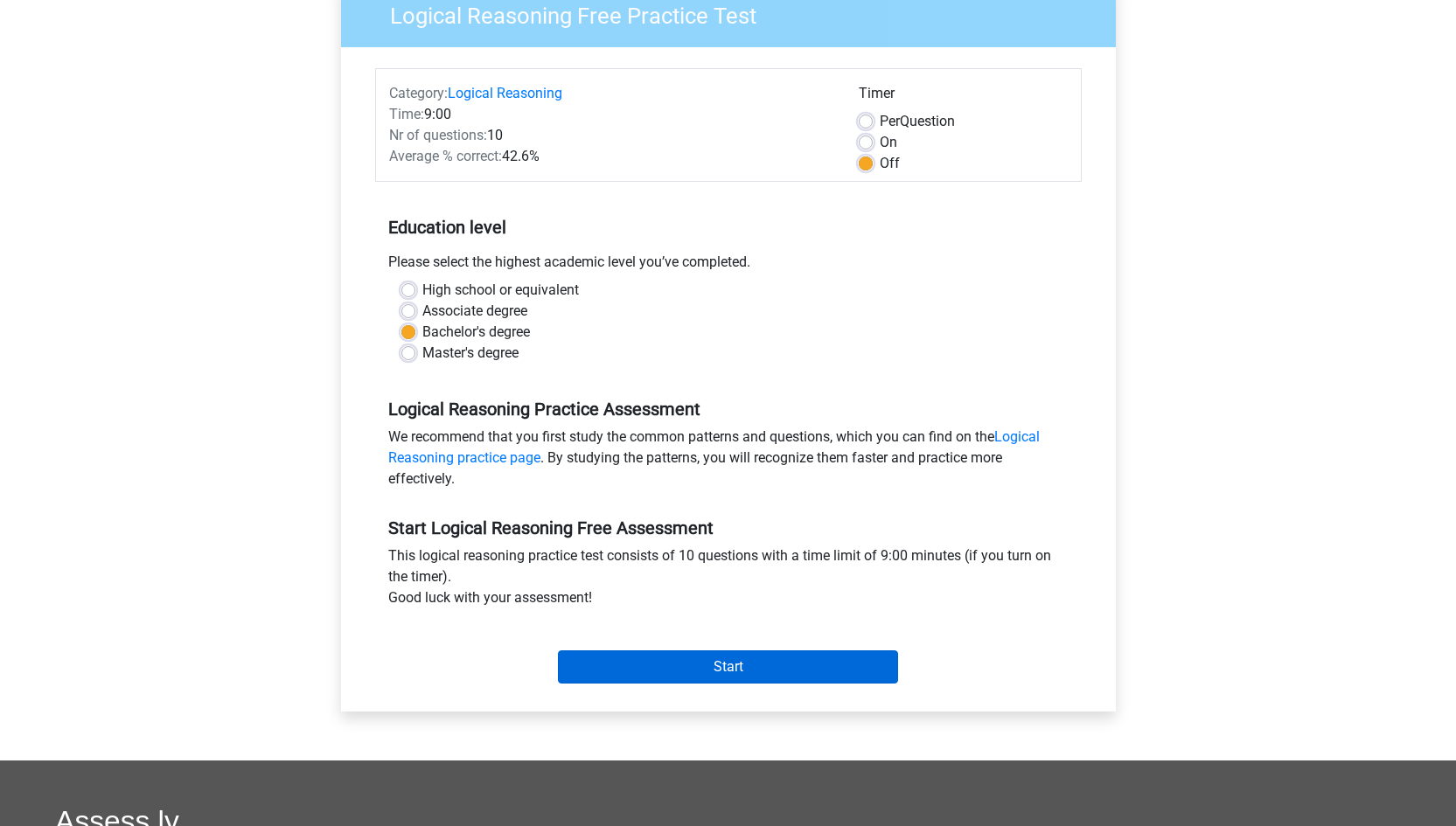
click at [635, 665] on input "Start" at bounding box center [728, 667] width 340 height 33
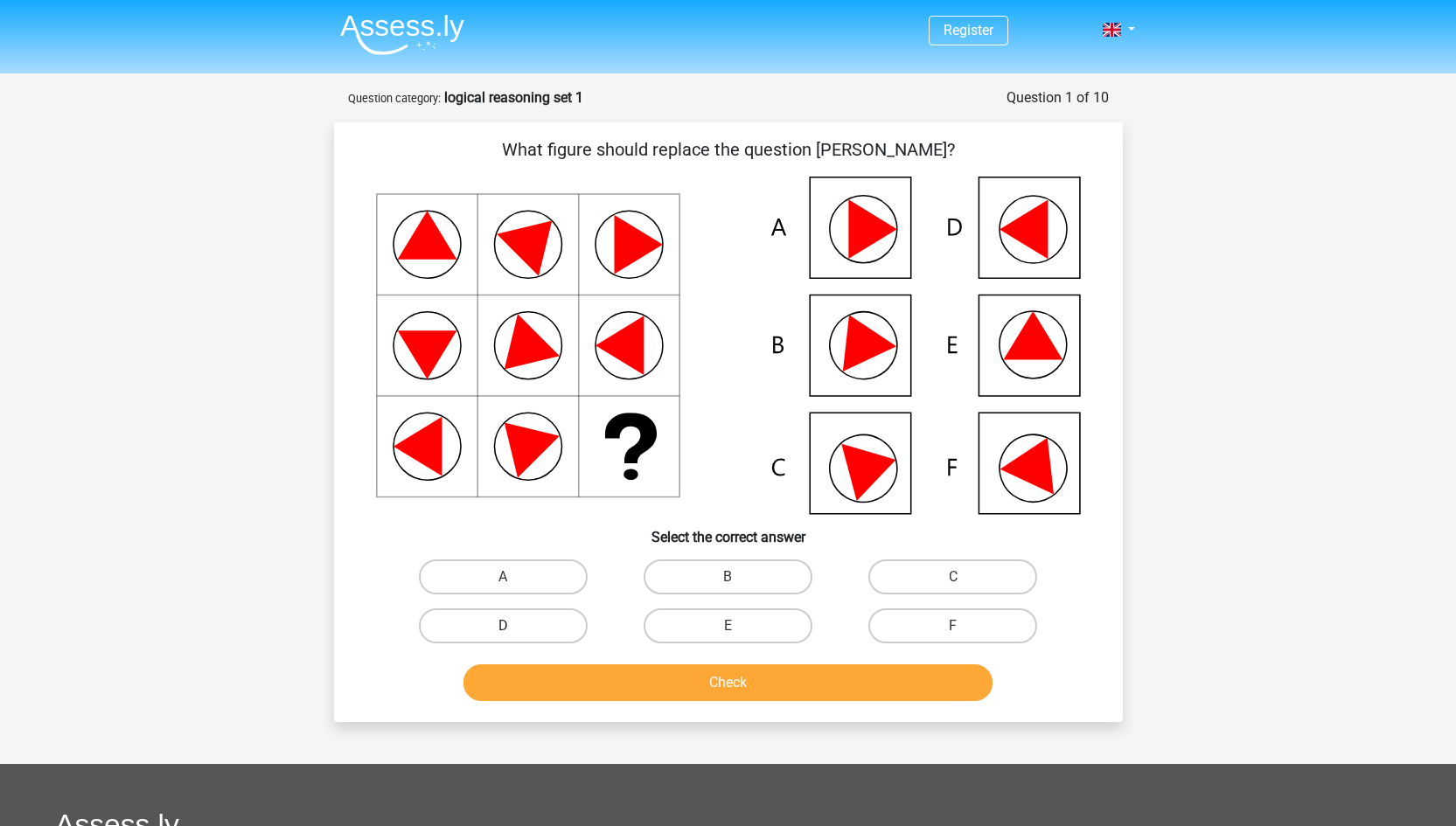
click at [564, 628] on label "D" at bounding box center [503, 626] width 169 height 35
click at [515, 628] on input "D" at bounding box center [508, 632] width 12 height 12
radio input "true"
click at [693, 713] on div "What figure should replace the question mark?" at bounding box center [728, 422] width 789 height 600
click at [723, 667] on button "Check" at bounding box center [728, 682] width 529 height 37
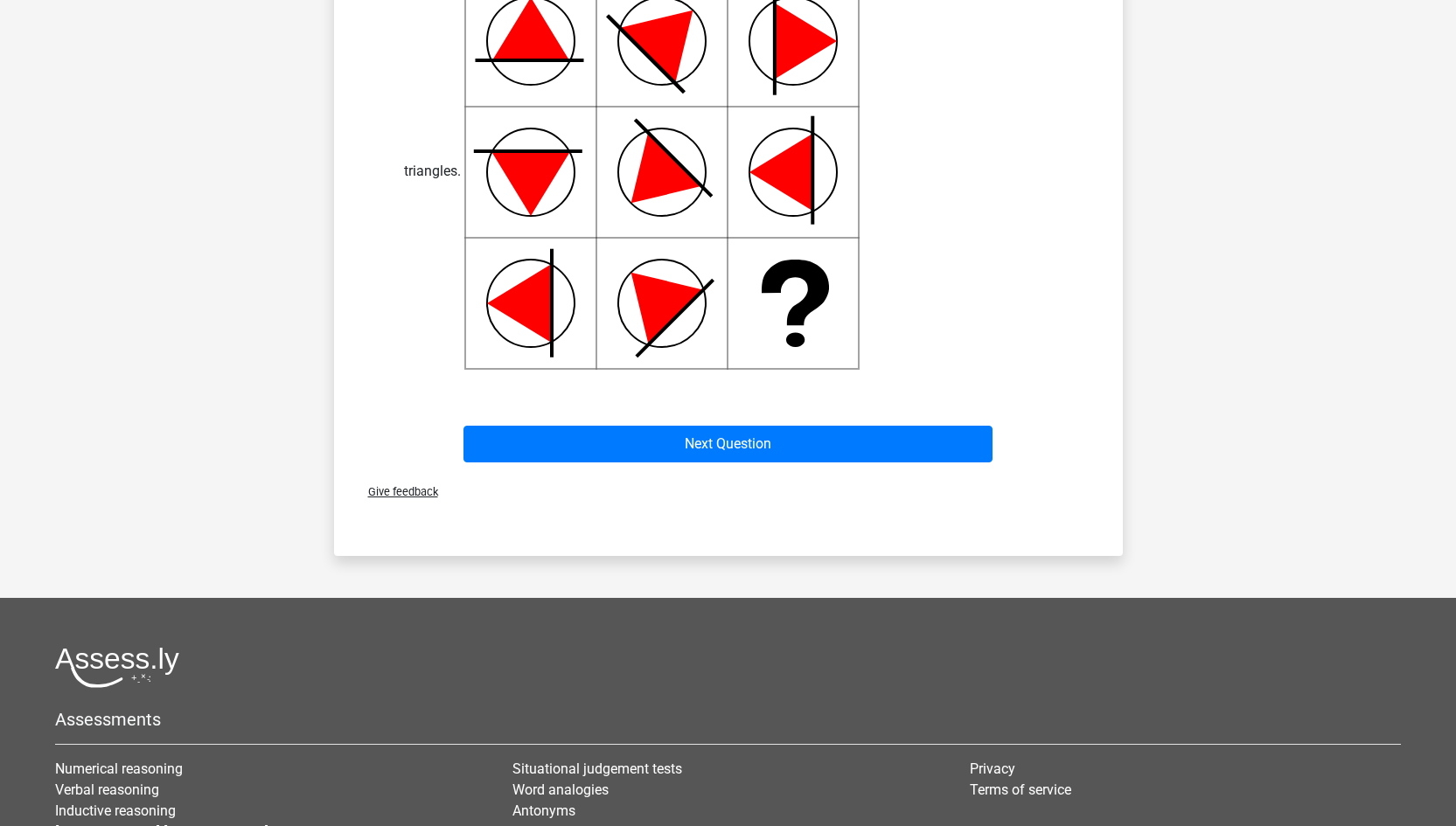
scroll to position [807, 0]
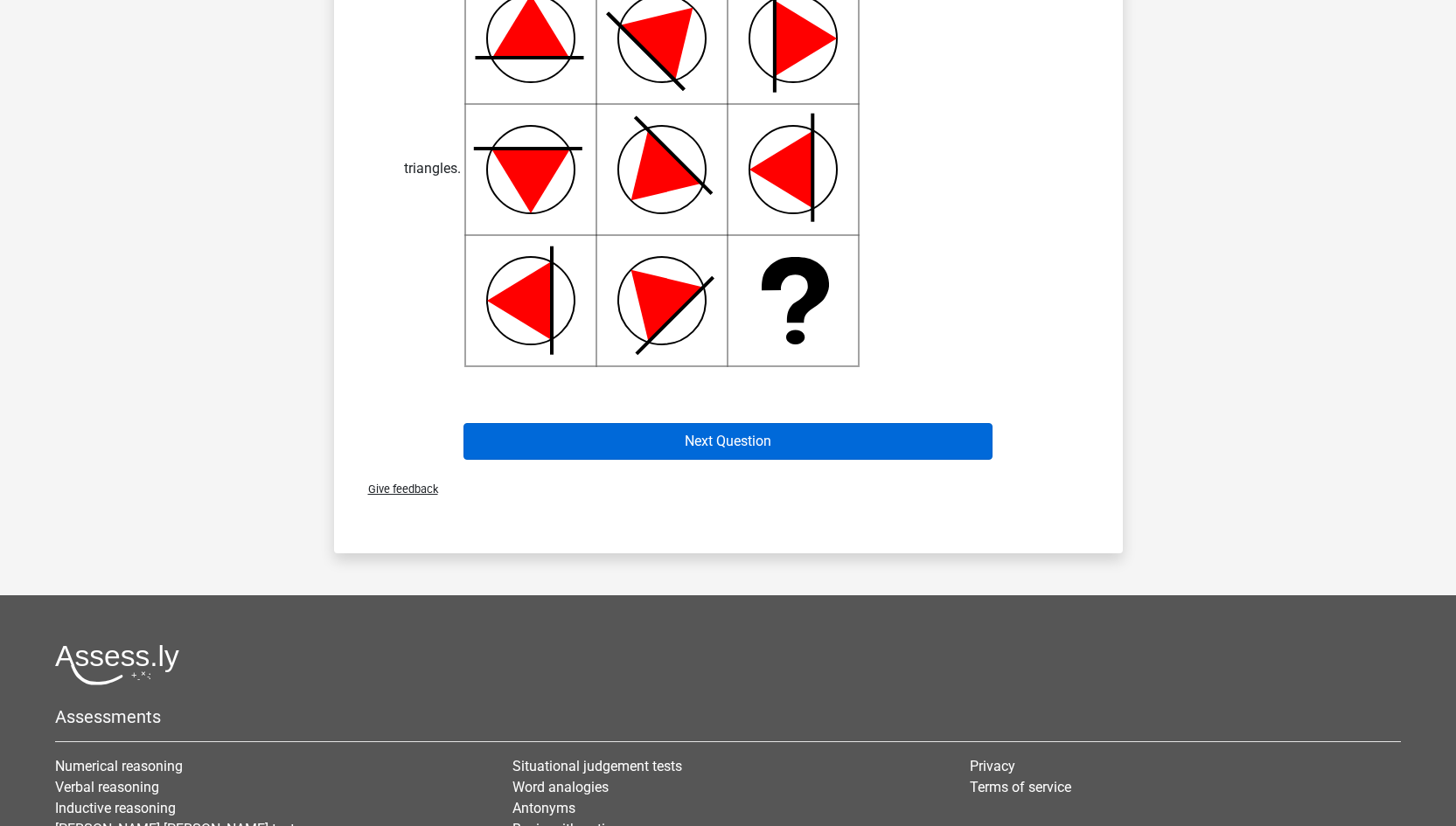
click at [837, 427] on button "Next Question" at bounding box center [728, 441] width 529 height 37
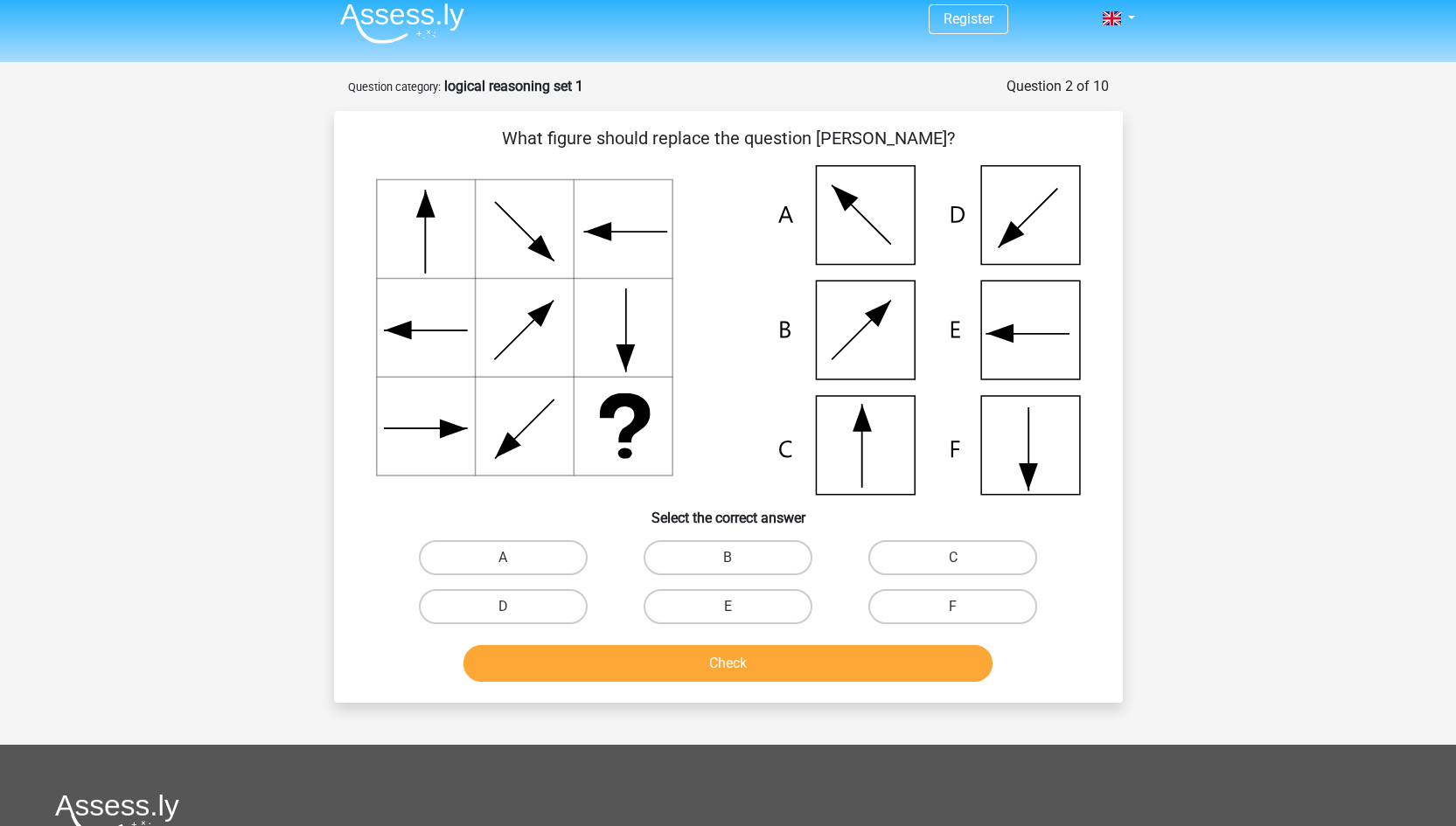
scroll to position [0, 0]
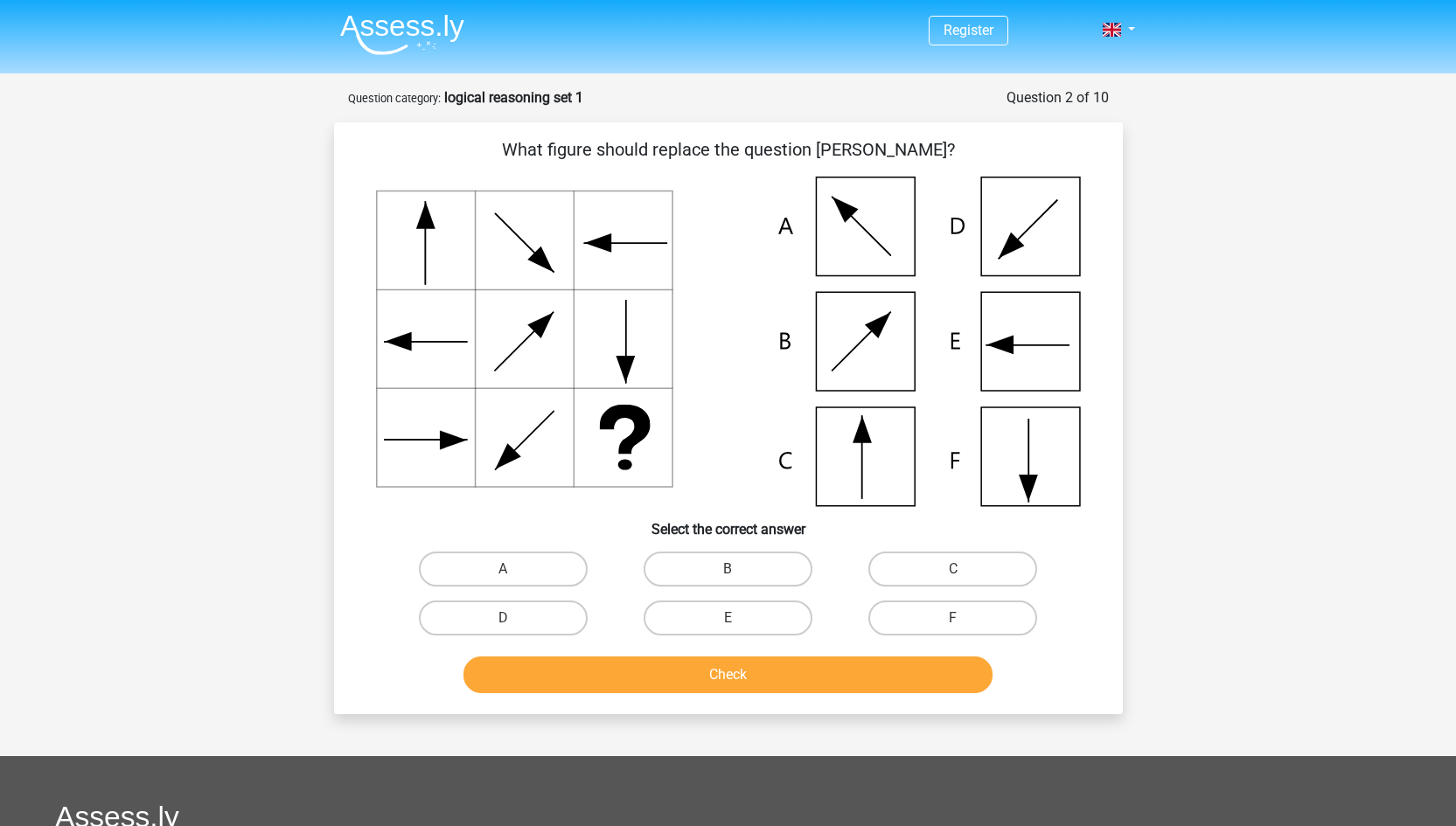
click at [956, 571] on input "C" at bounding box center [959, 575] width 12 height 12
radio input "true"
click at [787, 661] on button "Check" at bounding box center [728, 675] width 529 height 37
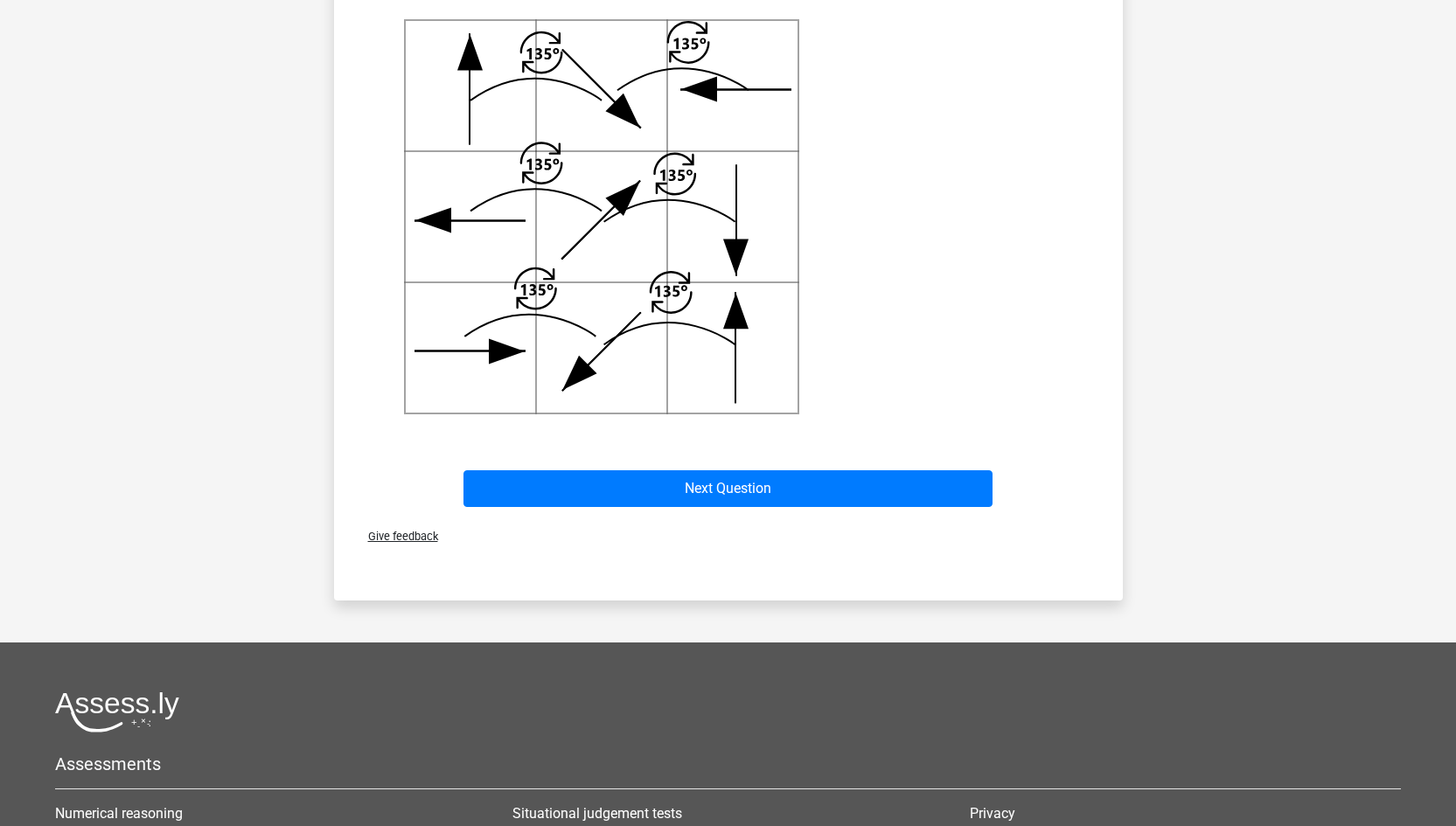
scroll to position [757, 0]
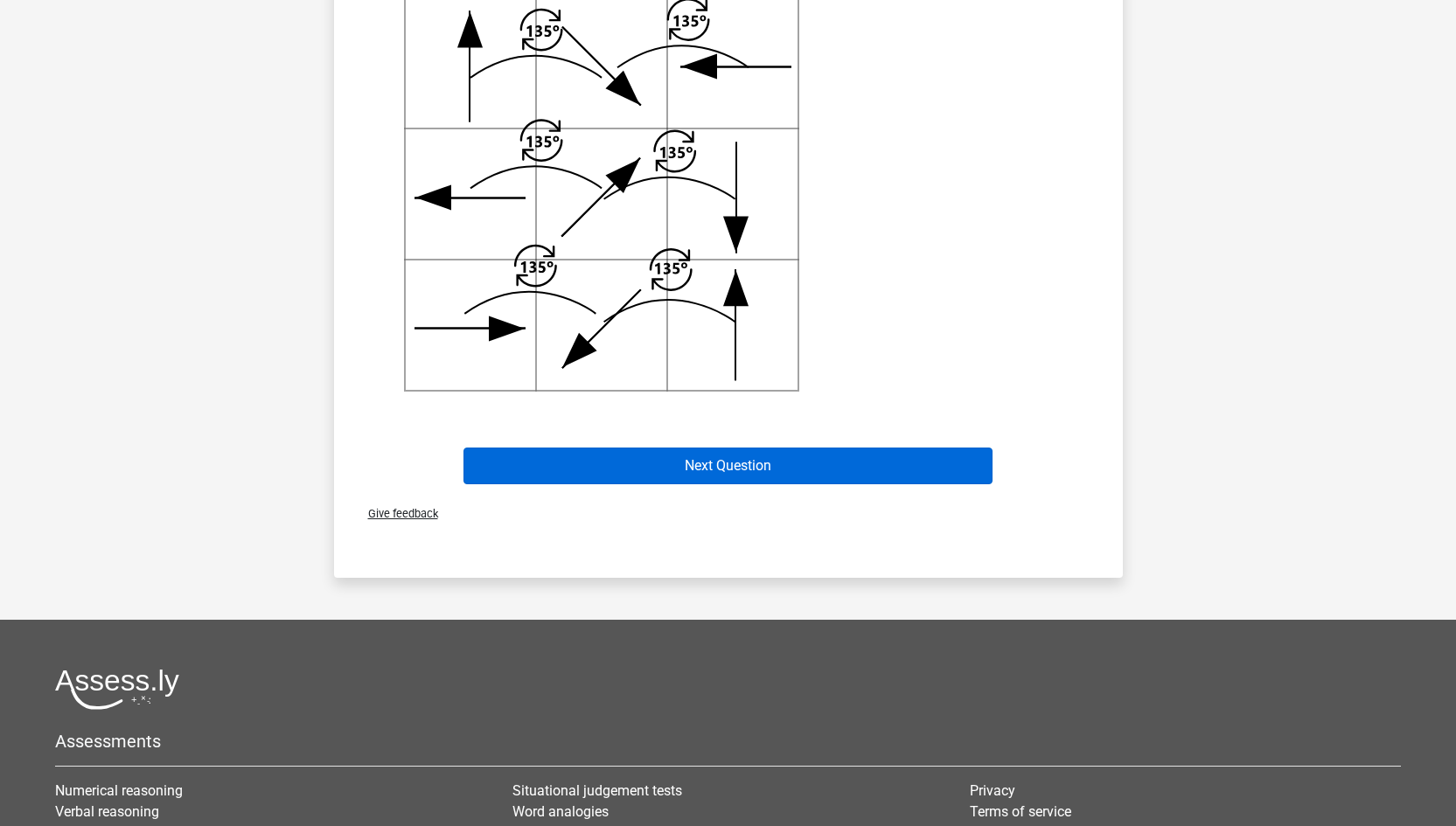
click at [806, 458] on button "Next Question" at bounding box center [728, 466] width 529 height 37
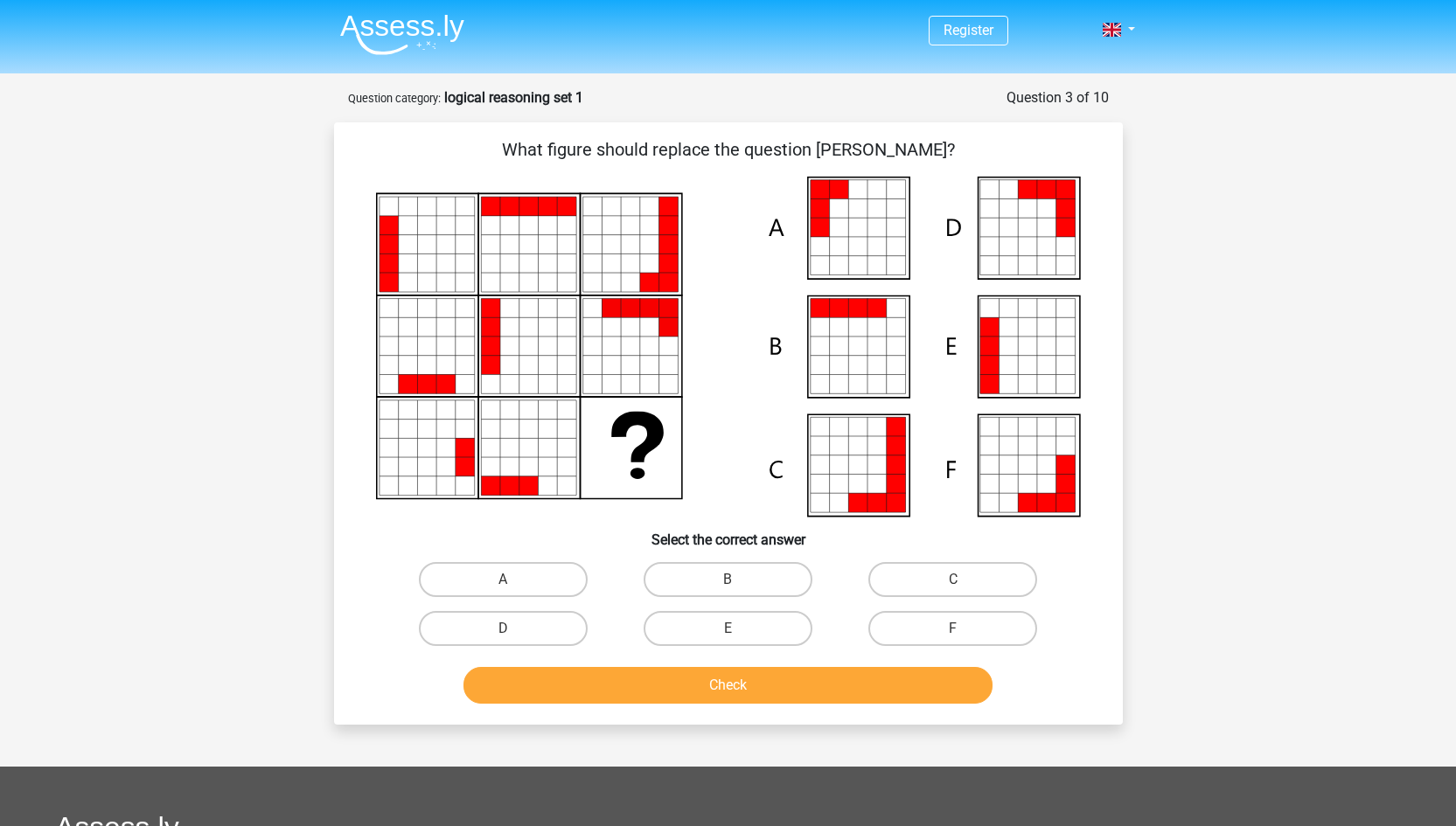
scroll to position [0, 0]
click at [545, 582] on label "A" at bounding box center [503, 580] width 169 height 35
click at [515, 582] on input "A" at bounding box center [508, 585] width 12 height 12
radio input "true"
click at [642, 685] on button "Check" at bounding box center [728, 685] width 529 height 37
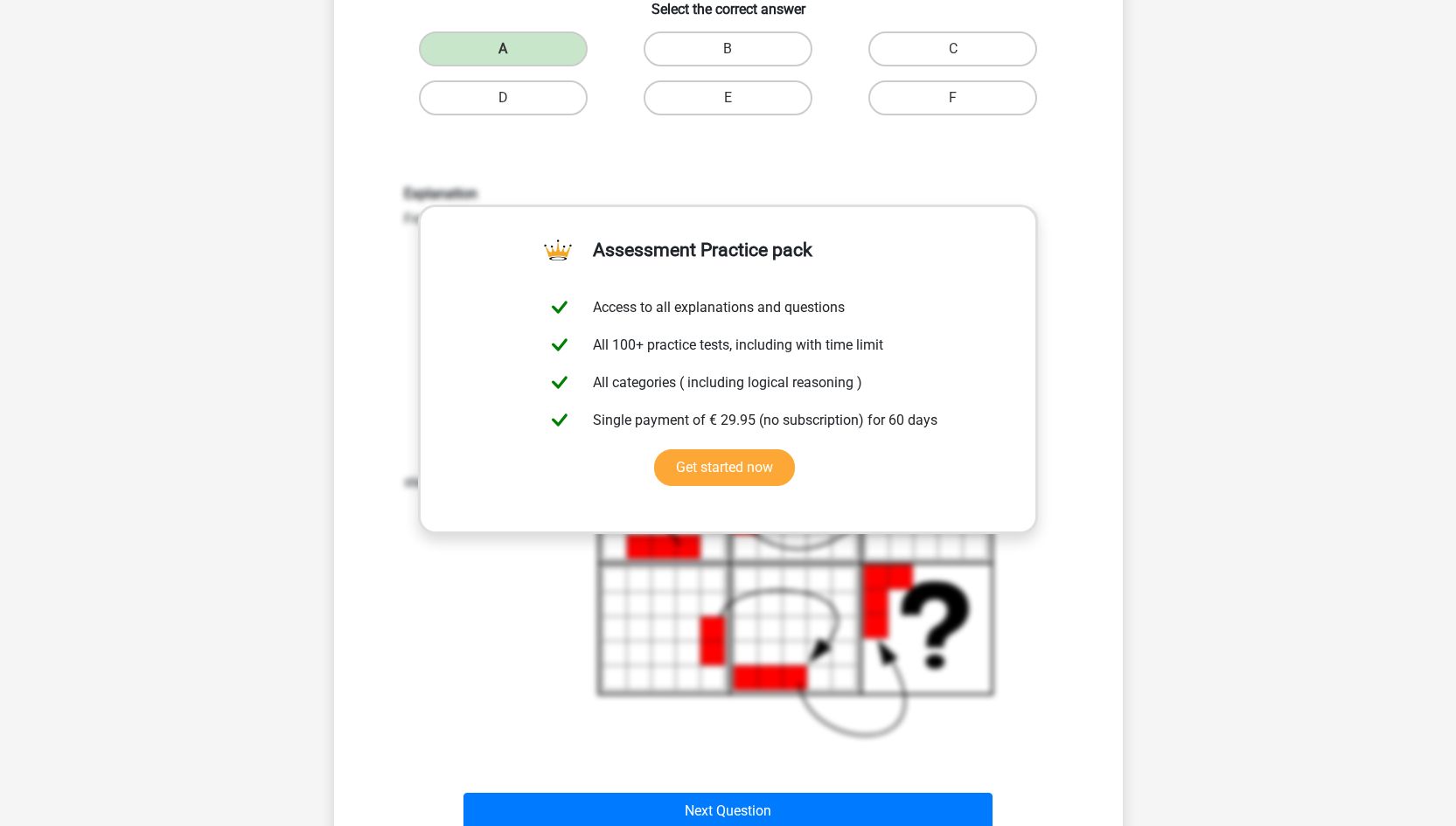
scroll to position [533, 0]
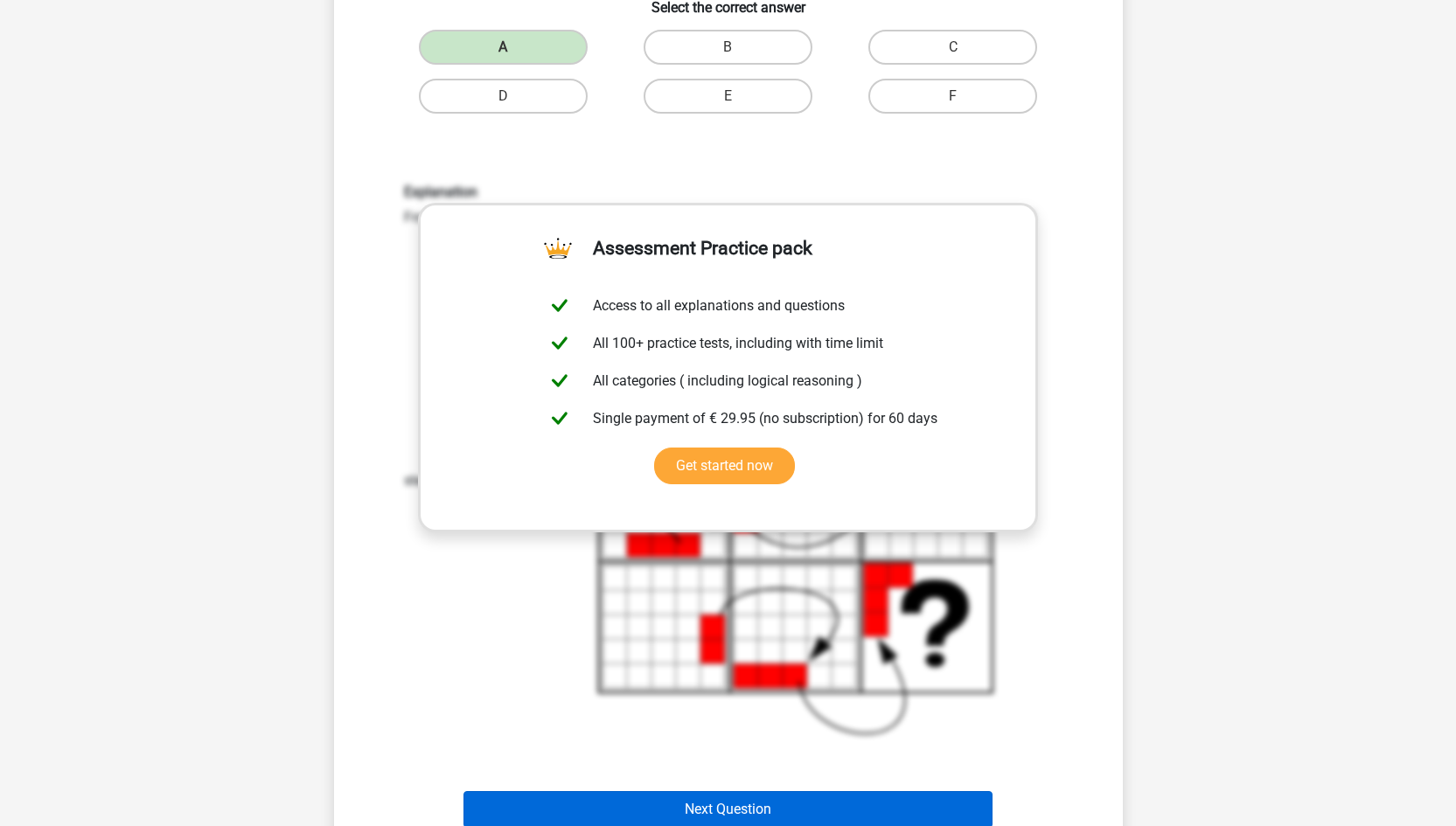
click at [805, 810] on button "Next Question" at bounding box center [728, 810] width 529 height 37
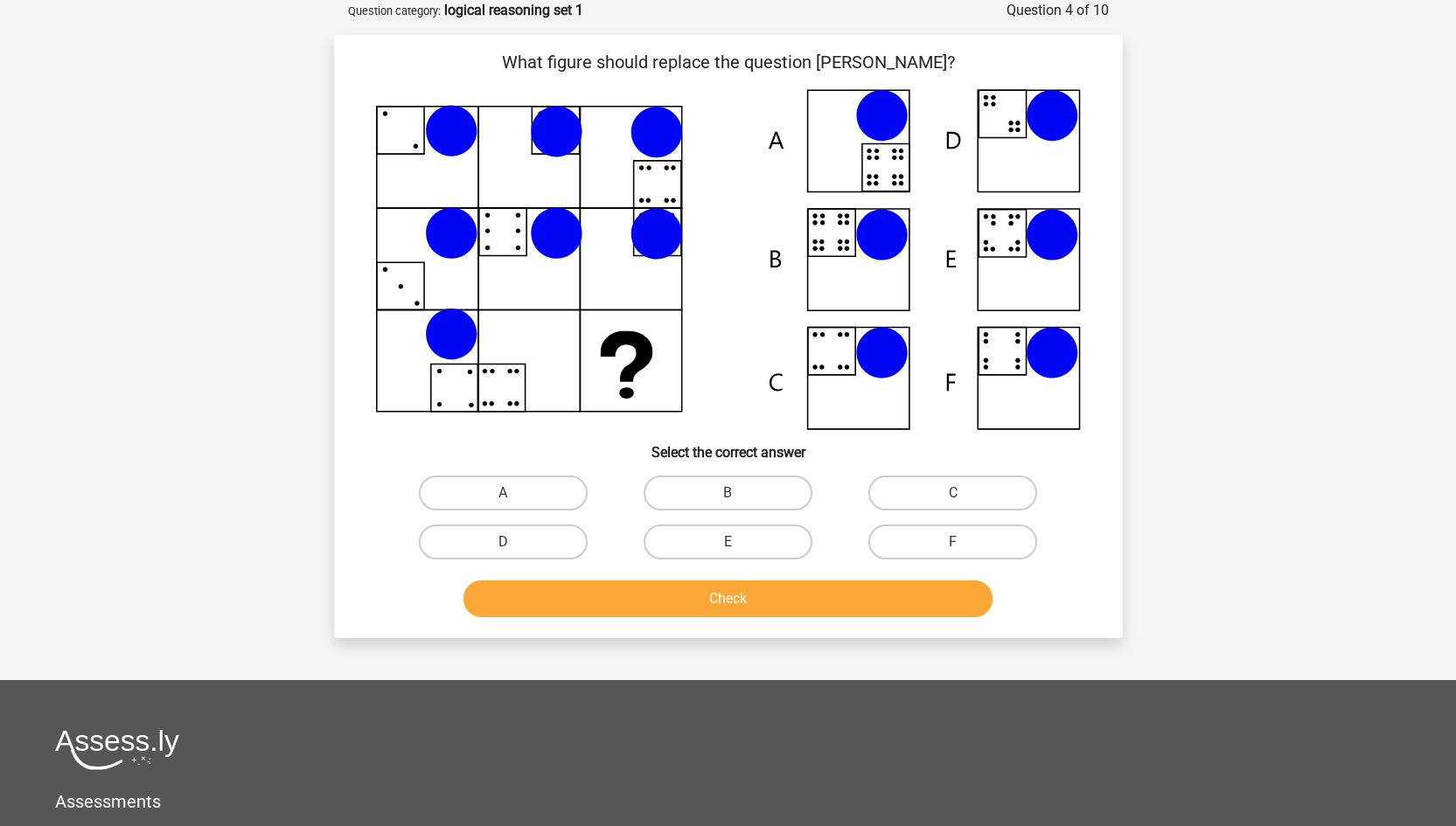
scroll to position [7, 0]
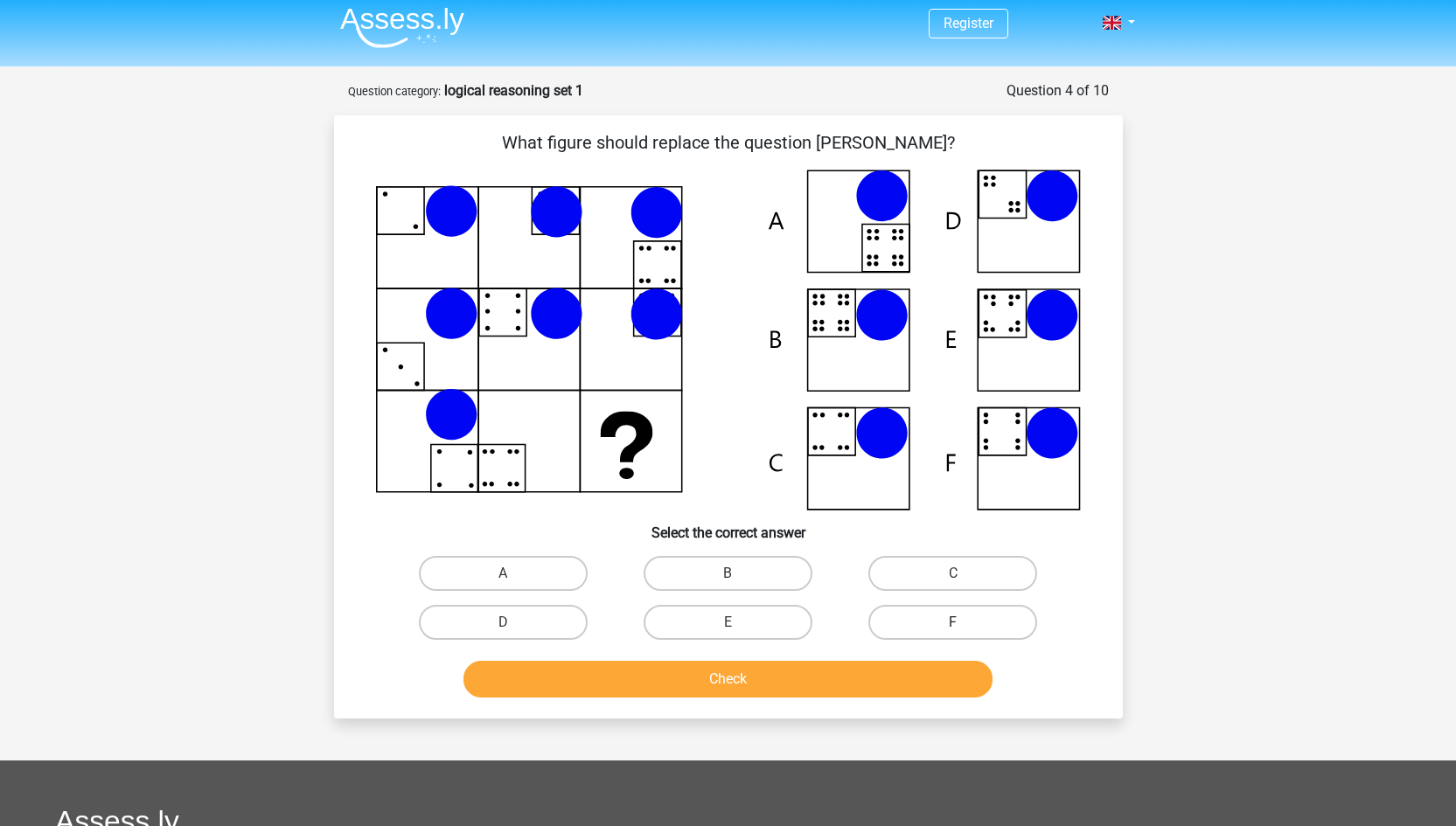
click at [961, 609] on label "F" at bounding box center [952, 622] width 169 height 35
click at [961, 623] on input "F" at bounding box center [959, 628] width 12 height 12
radio input "true"
click at [881, 676] on button "Check" at bounding box center [728, 679] width 529 height 37
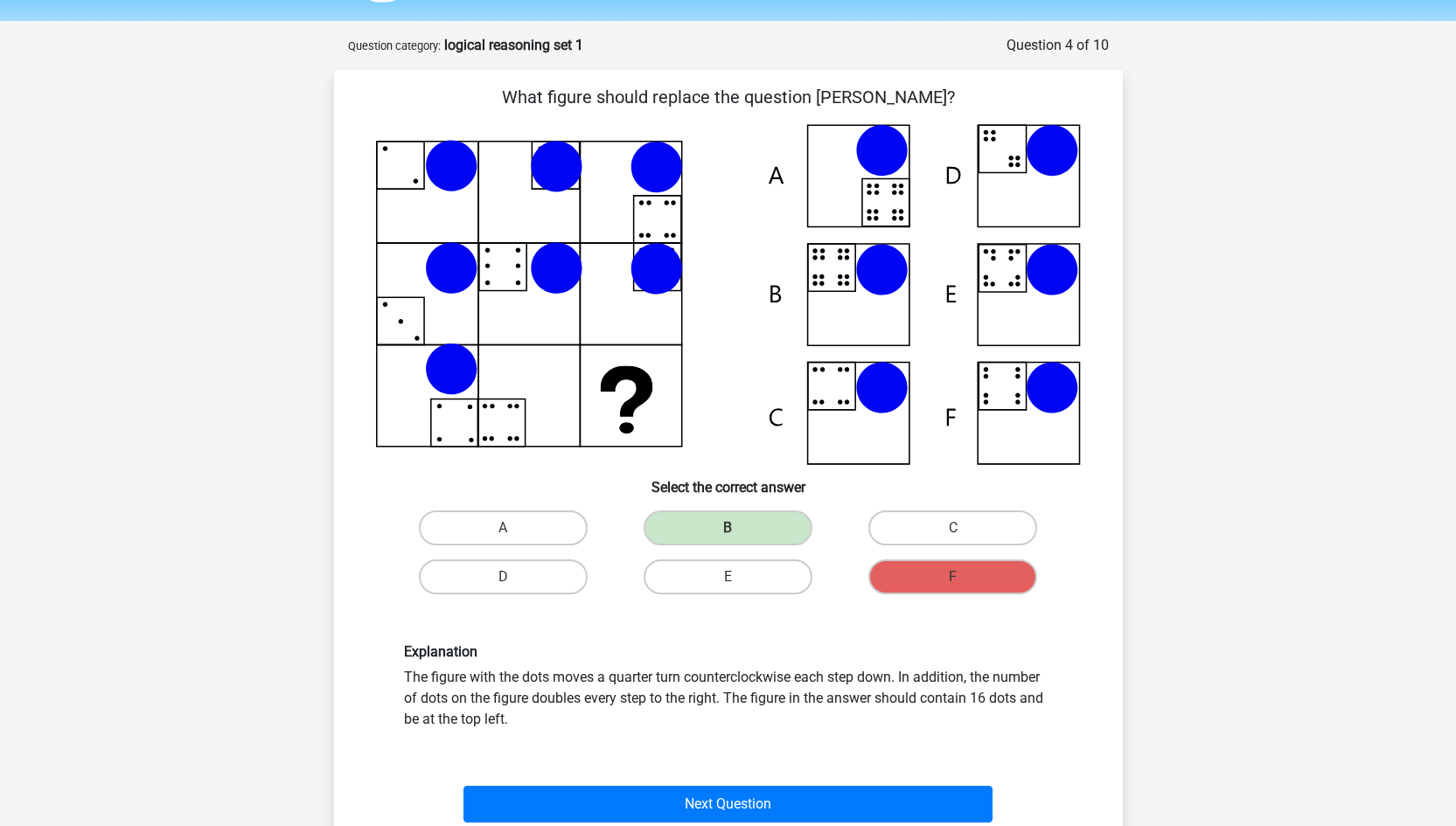
scroll to position [51, 0]
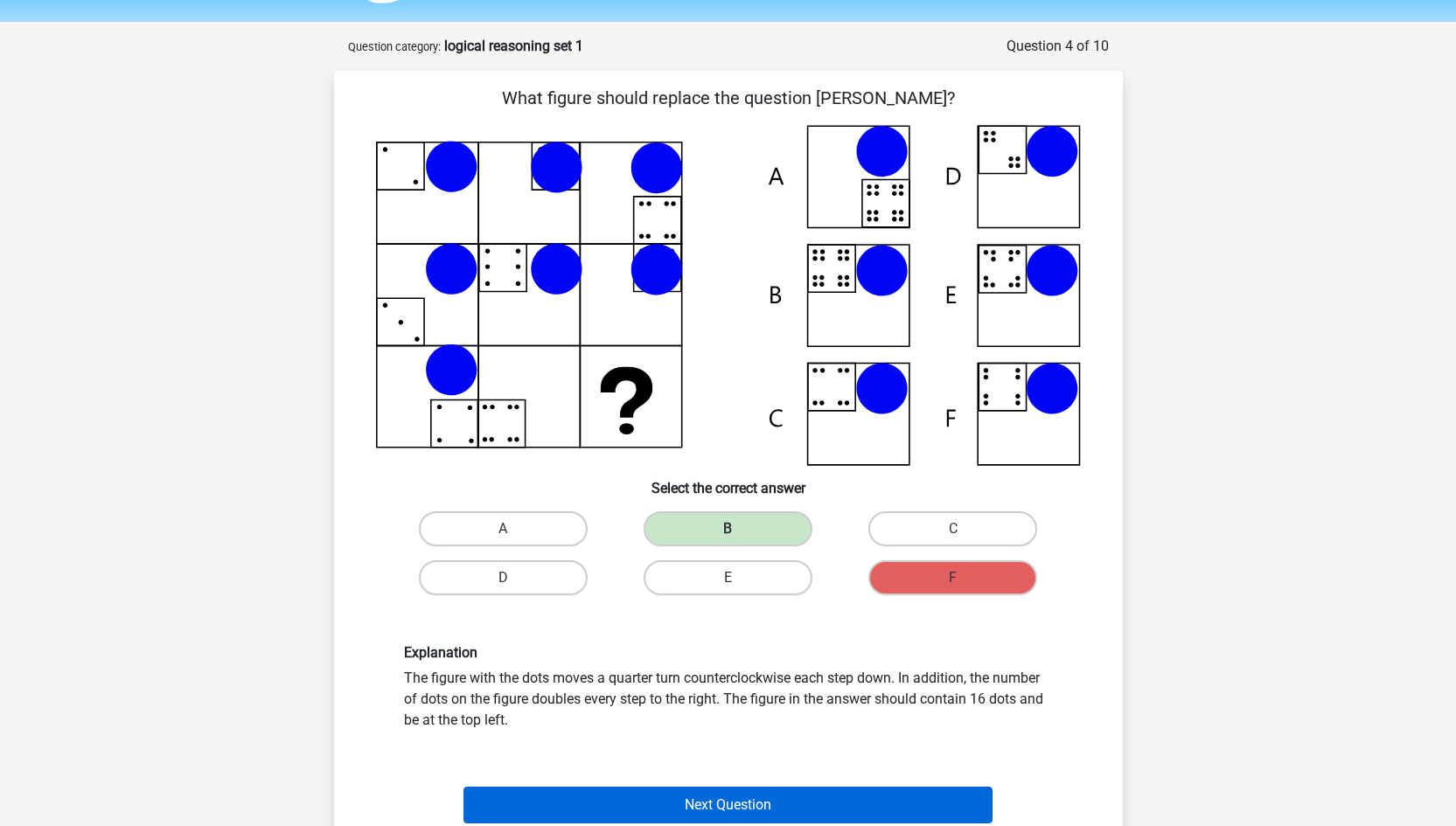
click at [851, 798] on button "Next Question" at bounding box center [728, 805] width 529 height 37
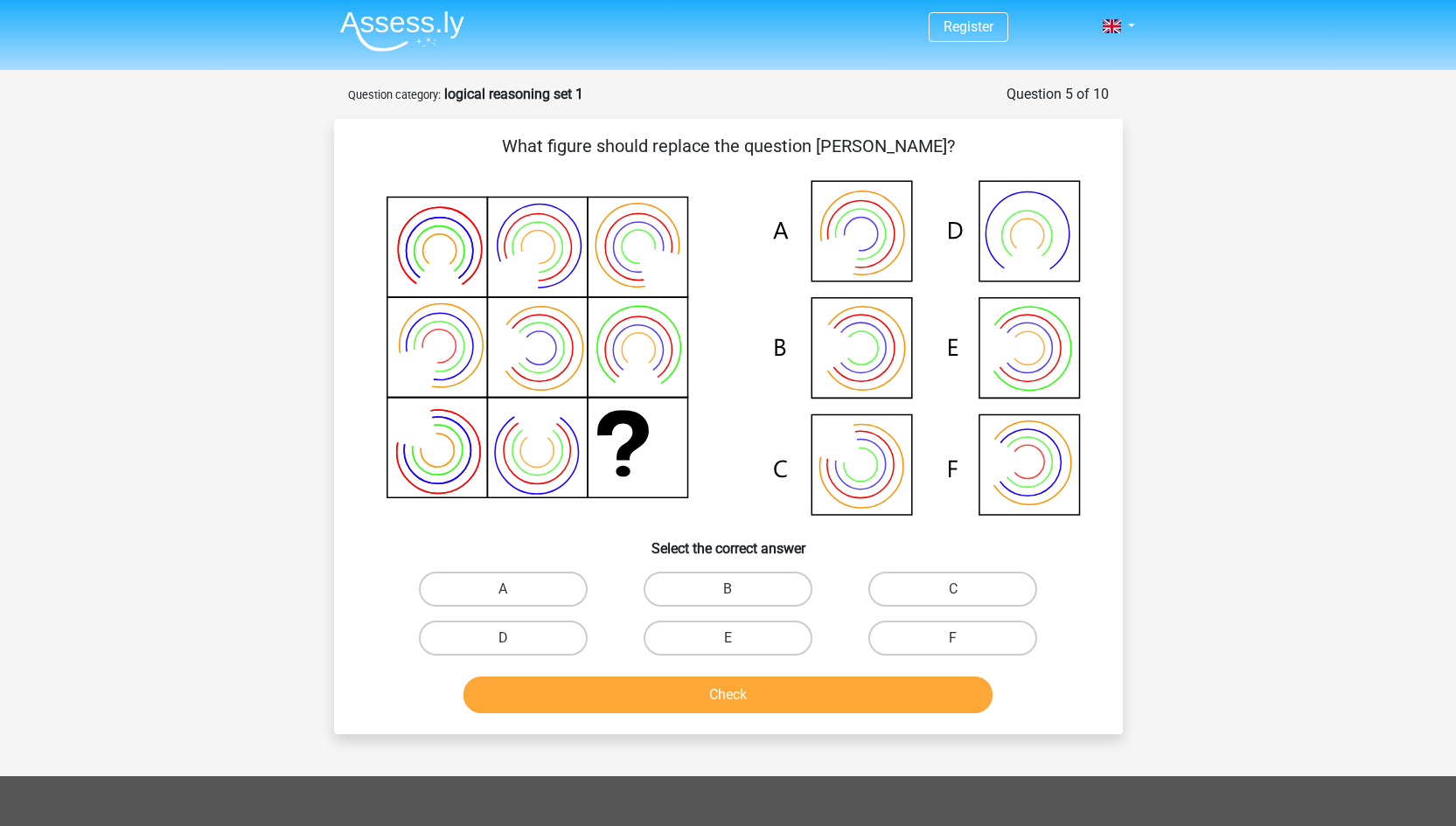
scroll to position [0, 0]
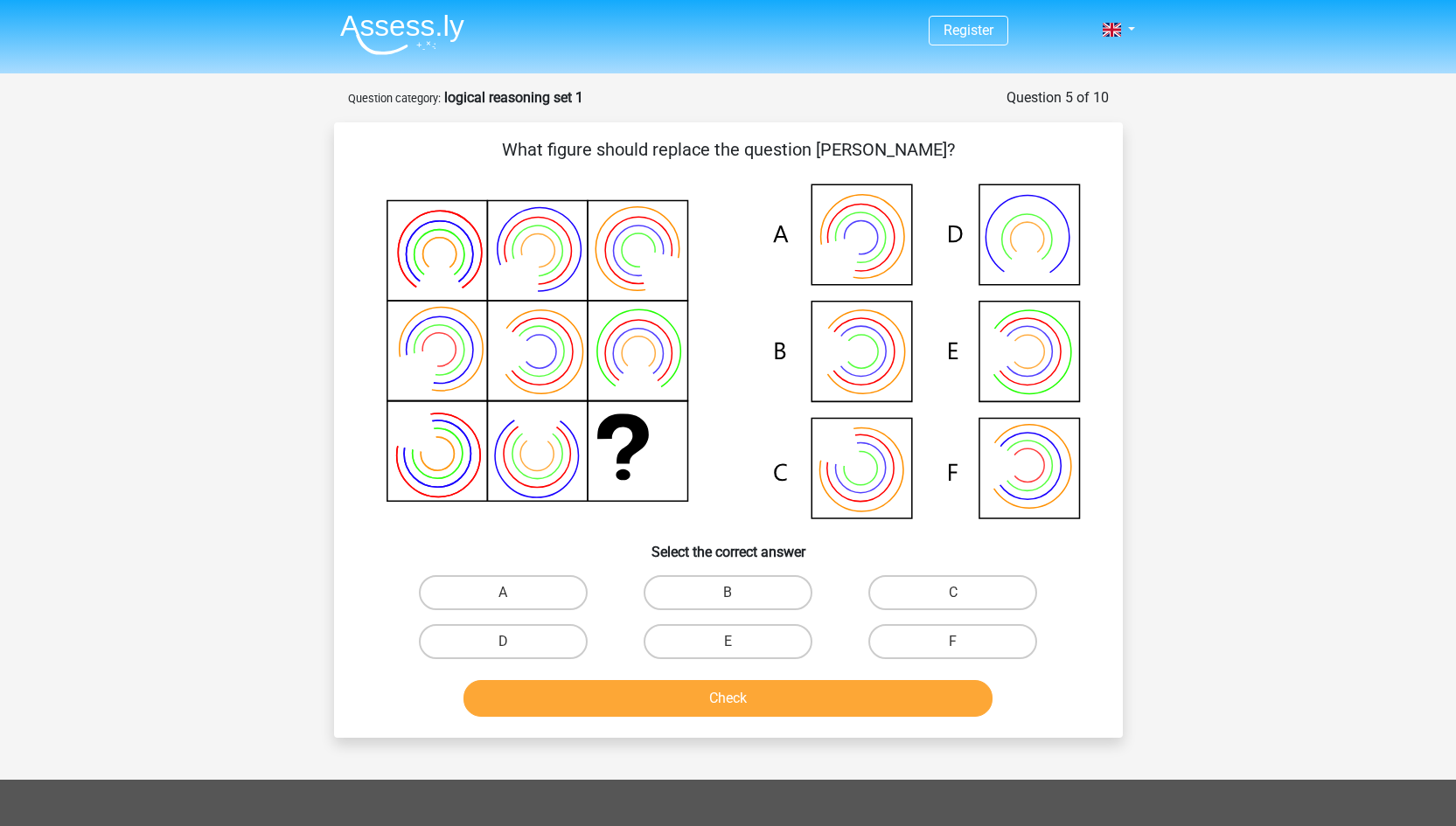
click at [1058, 386] on icon at bounding box center [728, 353] width 705 height 353
click at [747, 644] on label "E" at bounding box center [728, 642] width 169 height 35
click at [739, 644] on input "E" at bounding box center [733, 647] width 12 height 12
radio input "true"
click at [746, 709] on button "Check" at bounding box center [728, 699] width 529 height 37
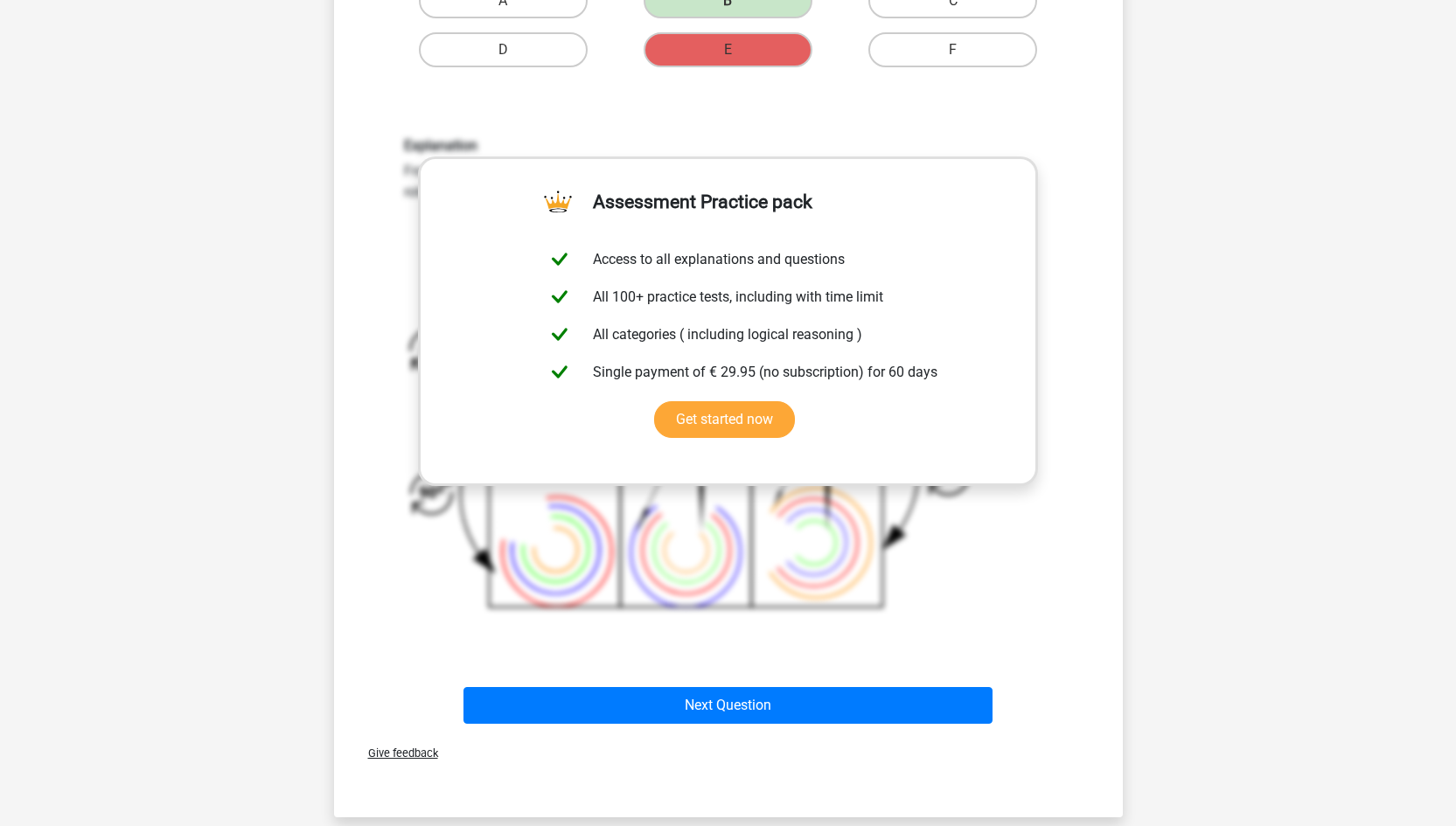
scroll to position [603, 0]
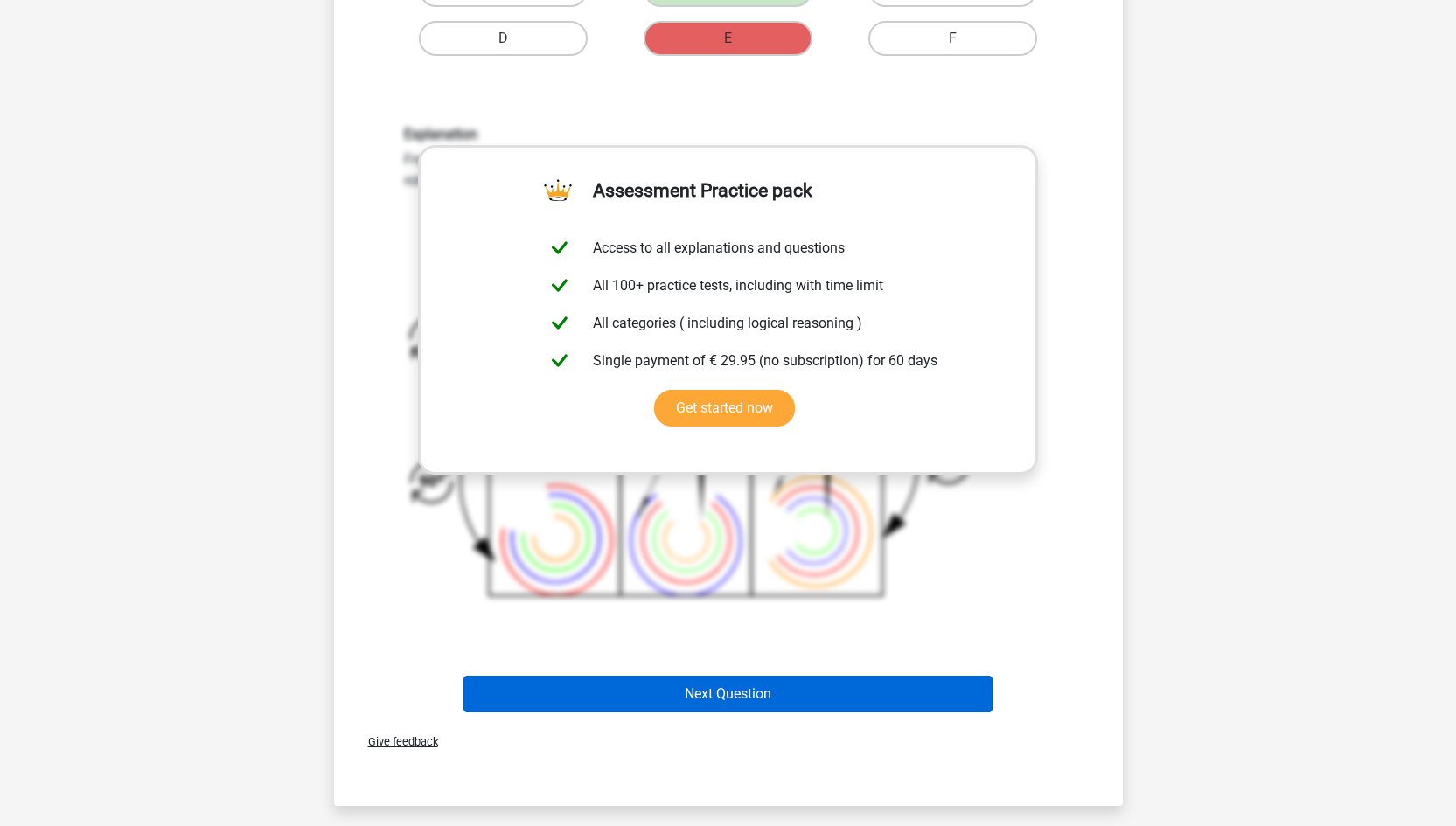
click at [887, 696] on button "Next Question" at bounding box center [728, 694] width 529 height 37
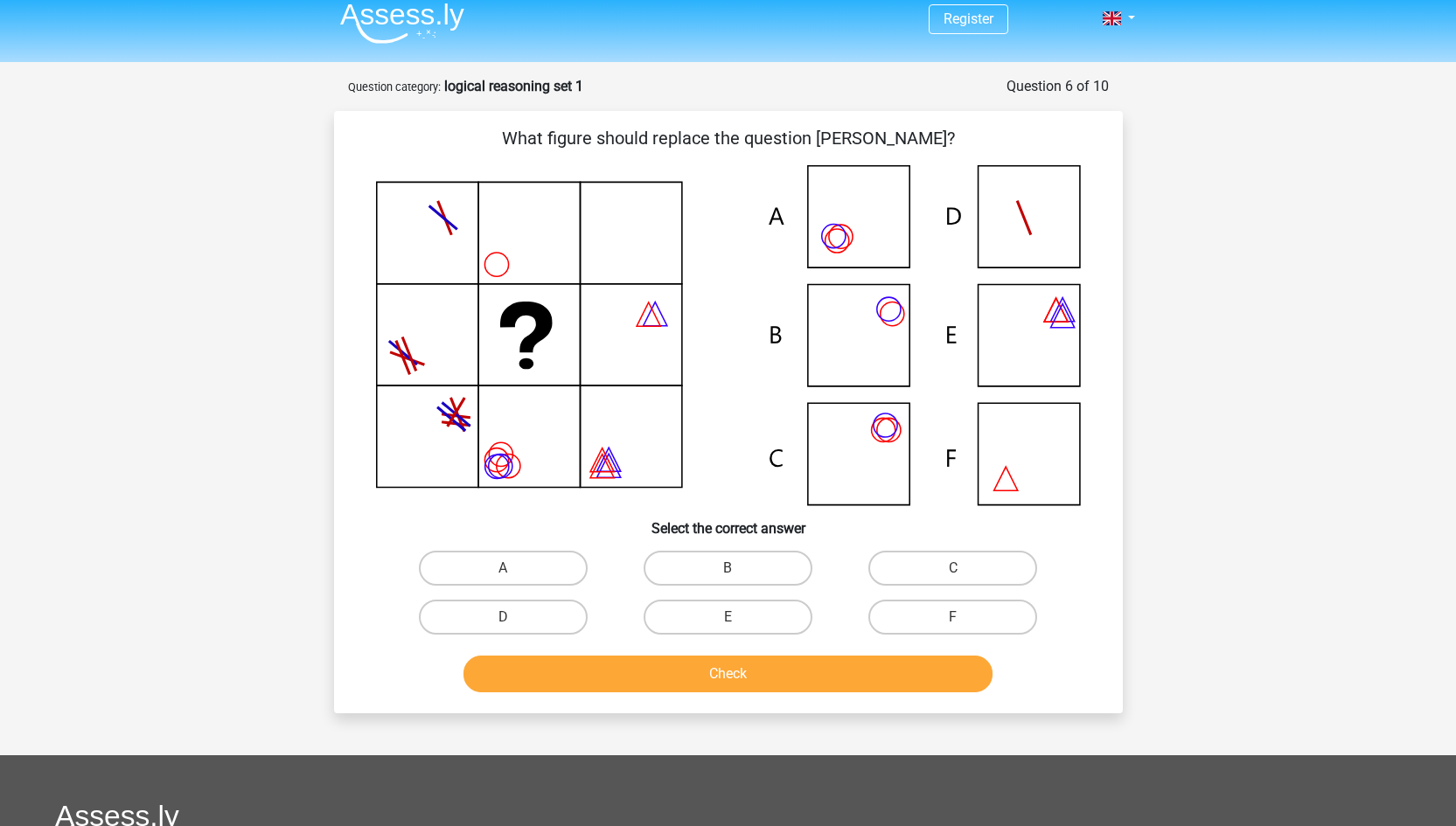
scroll to position [0, 0]
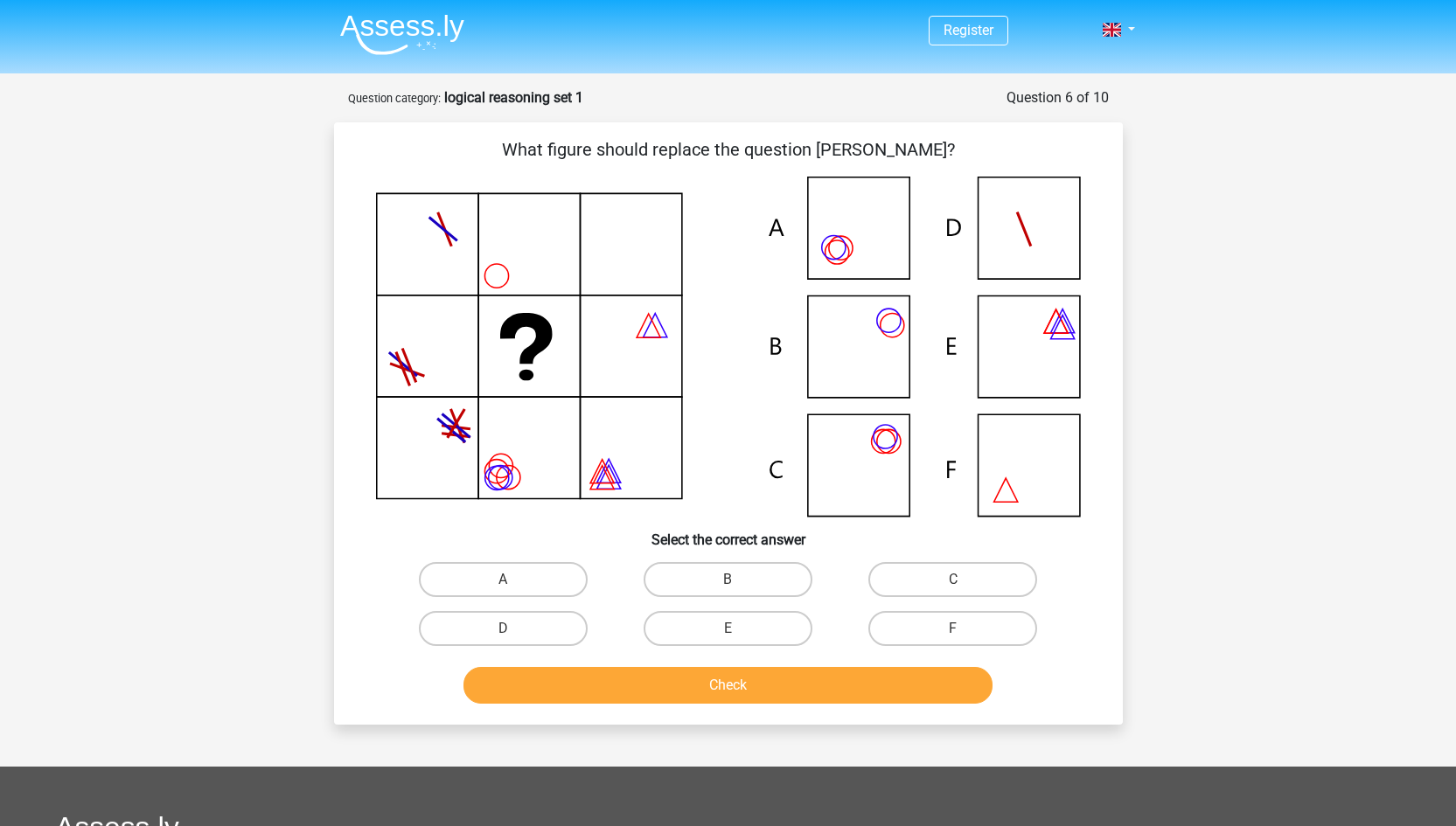
click at [845, 434] on icon at bounding box center [728, 347] width 705 height 340
click at [996, 589] on label "C" at bounding box center [952, 580] width 169 height 35
click at [965, 589] on input "C" at bounding box center [959, 585] width 12 height 12
radio input "true"
click at [803, 688] on button "Check" at bounding box center [728, 685] width 529 height 37
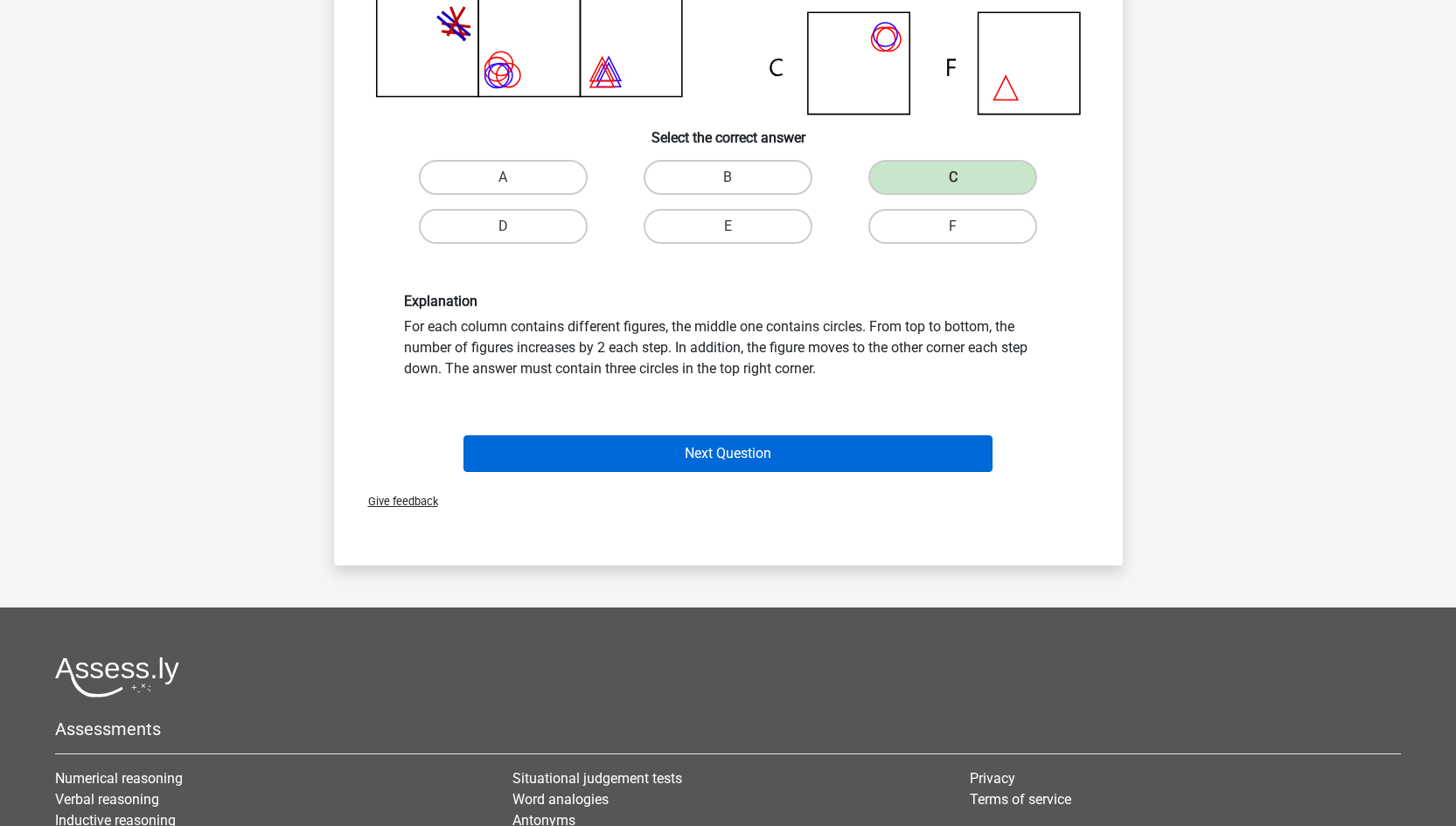
click at [902, 457] on button "Next Question" at bounding box center [728, 453] width 529 height 37
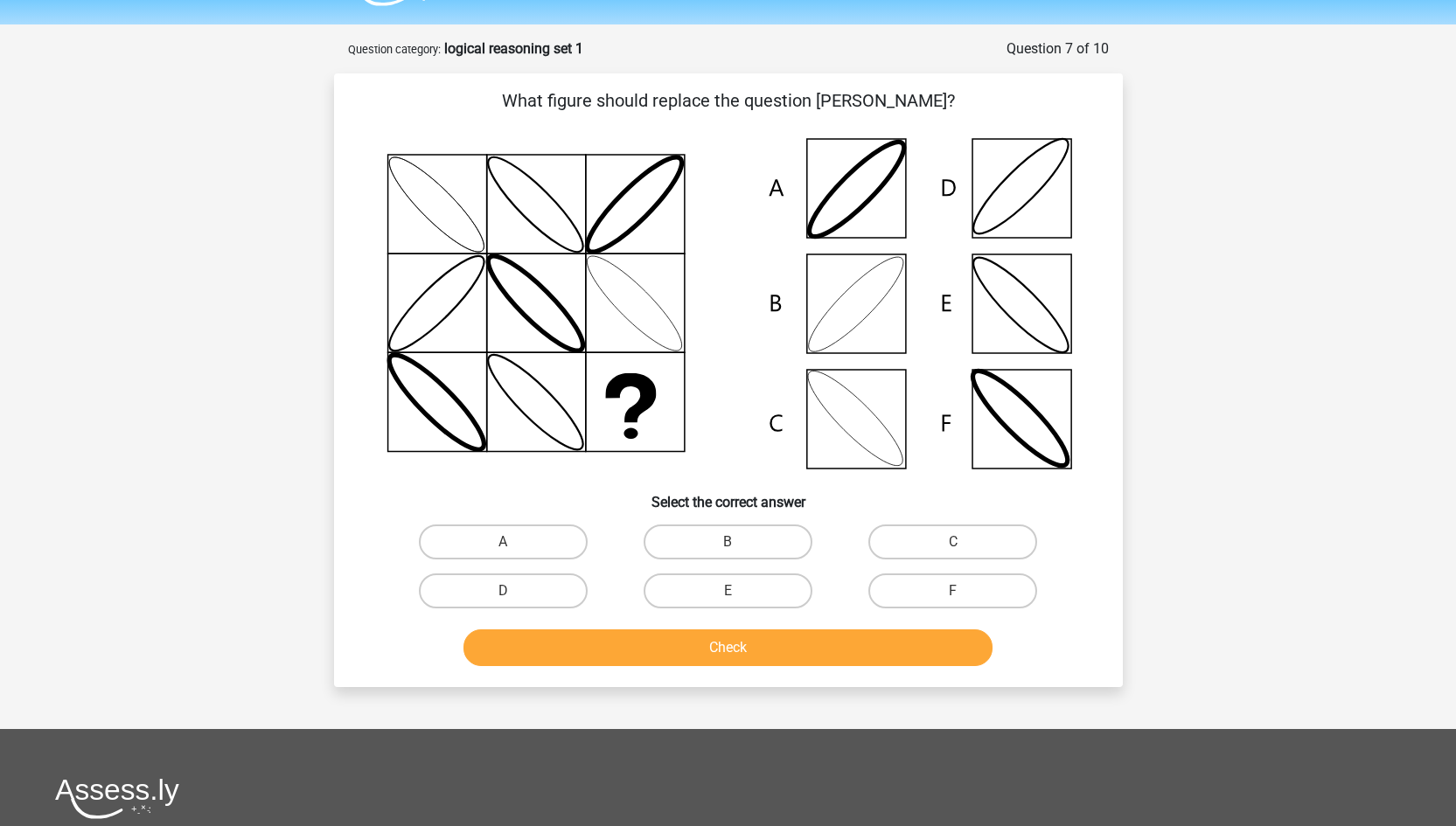
scroll to position [38, 0]
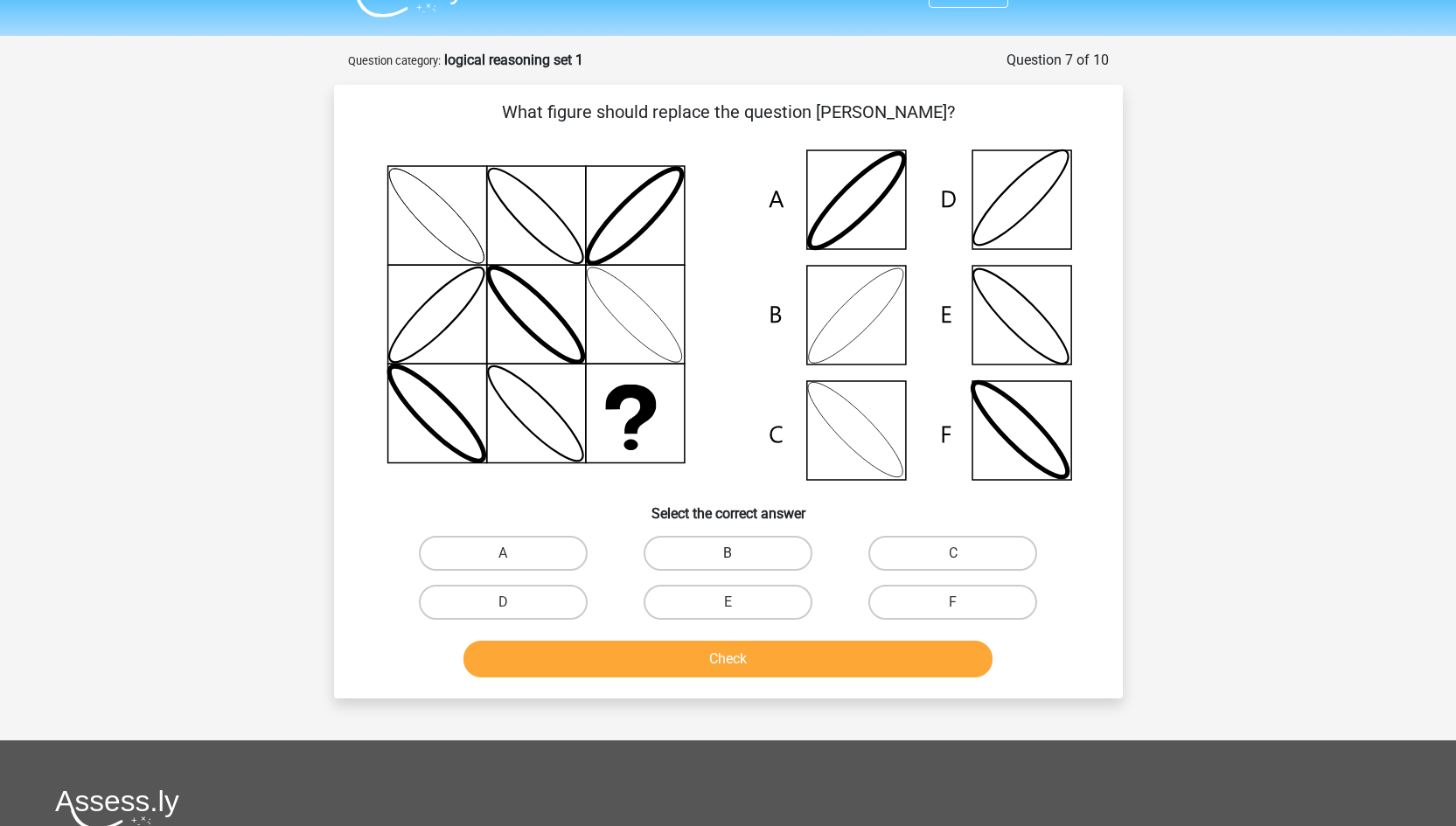
click at [752, 561] on label "B" at bounding box center [728, 553] width 169 height 35
click at [739, 561] on input "B" at bounding box center [733, 559] width 12 height 12
radio input "true"
click at [746, 654] on button "Check" at bounding box center [728, 659] width 529 height 37
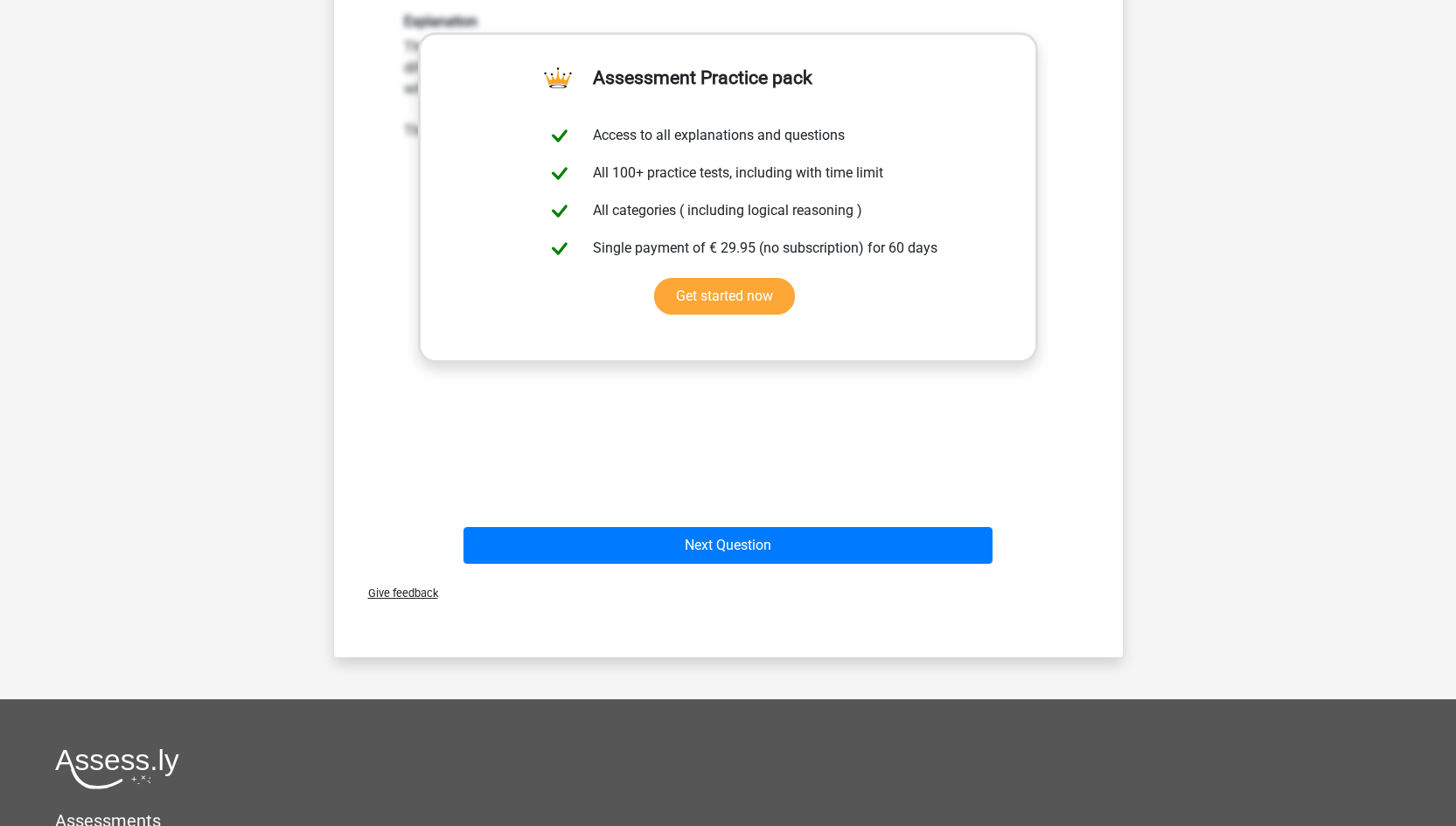
scroll to position [715, 0]
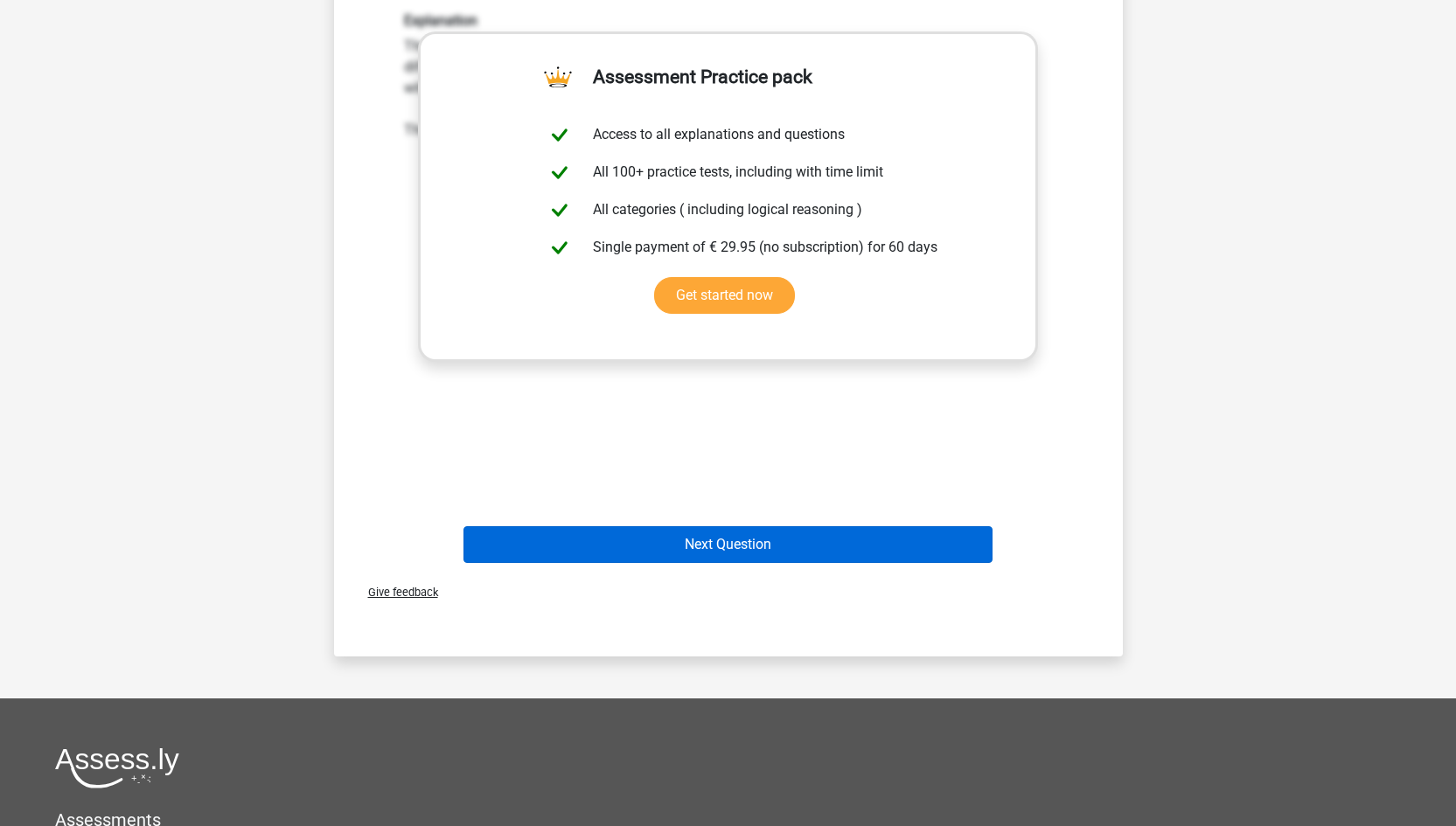
click at [770, 534] on button "Next Question" at bounding box center [728, 544] width 529 height 37
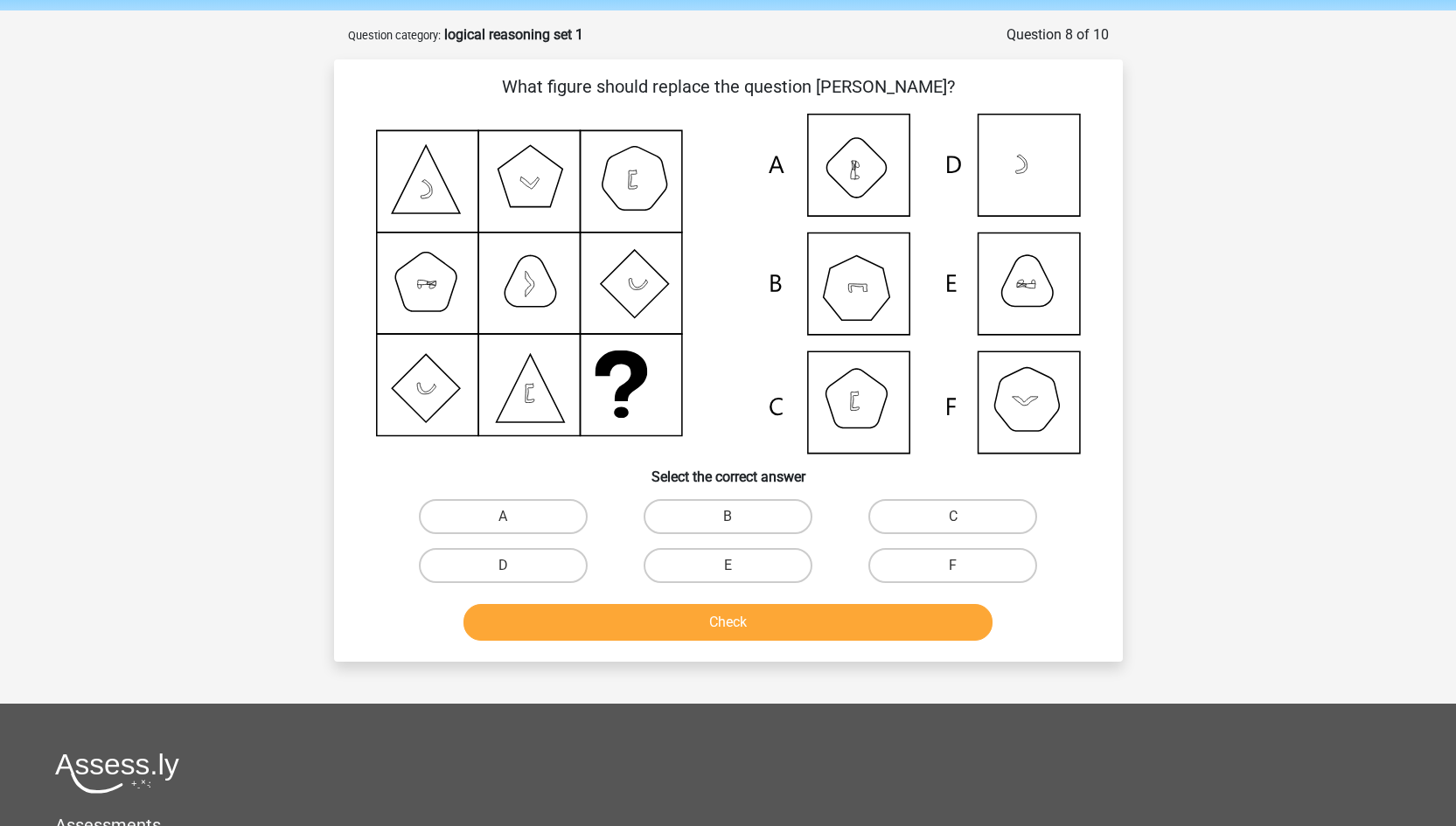
scroll to position [19, 0]
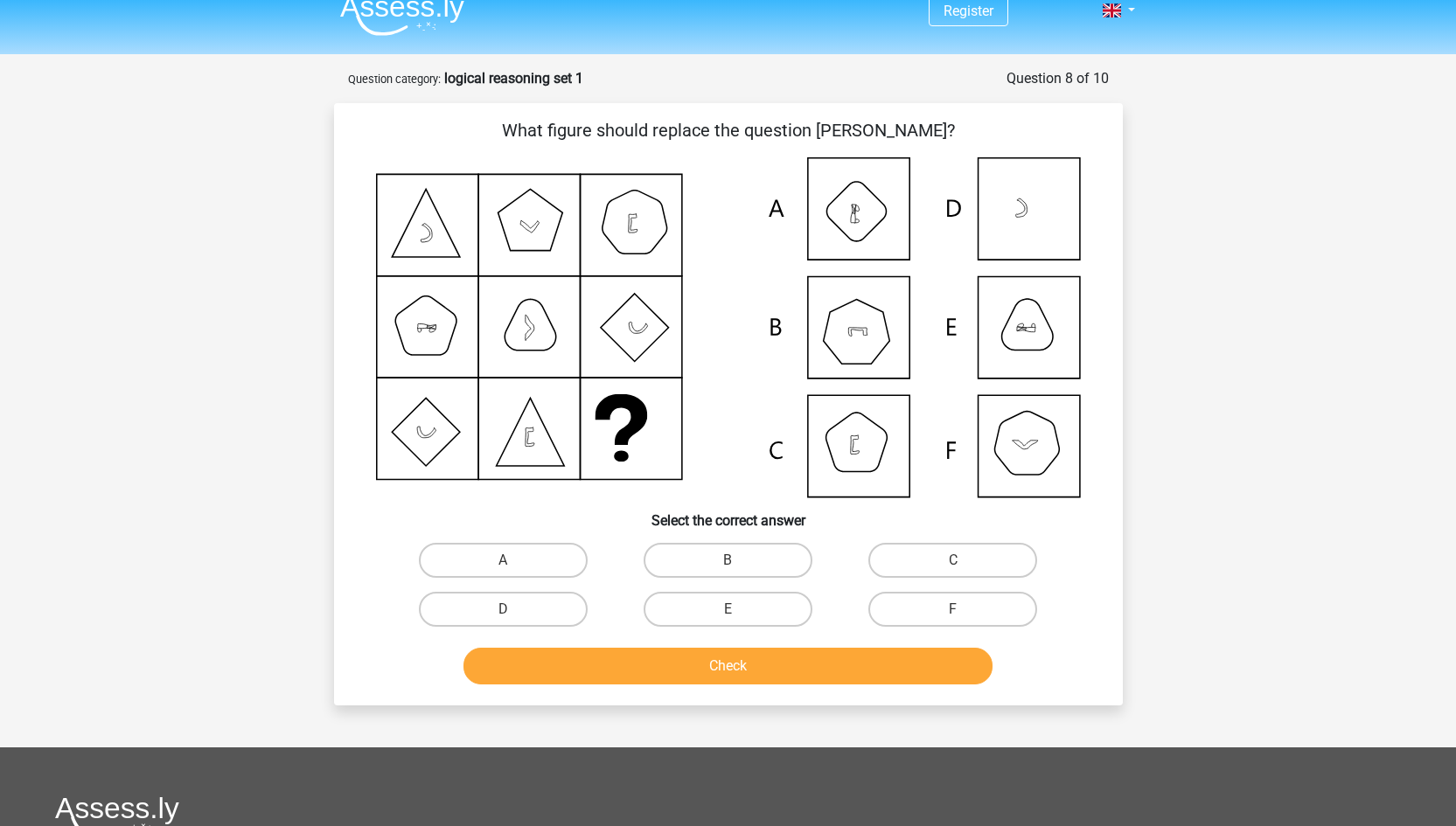
click at [1020, 348] on icon at bounding box center [728, 327] width 705 height 340
click at [1032, 345] on icon at bounding box center [728, 327] width 705 height 340
click at [742, 613] on label "E" at bounding box center [728, 609] width 169 height 35
click at [739, 613] on input "E" at bounding box center [733, 615] width 12 height 12
radio input "true"
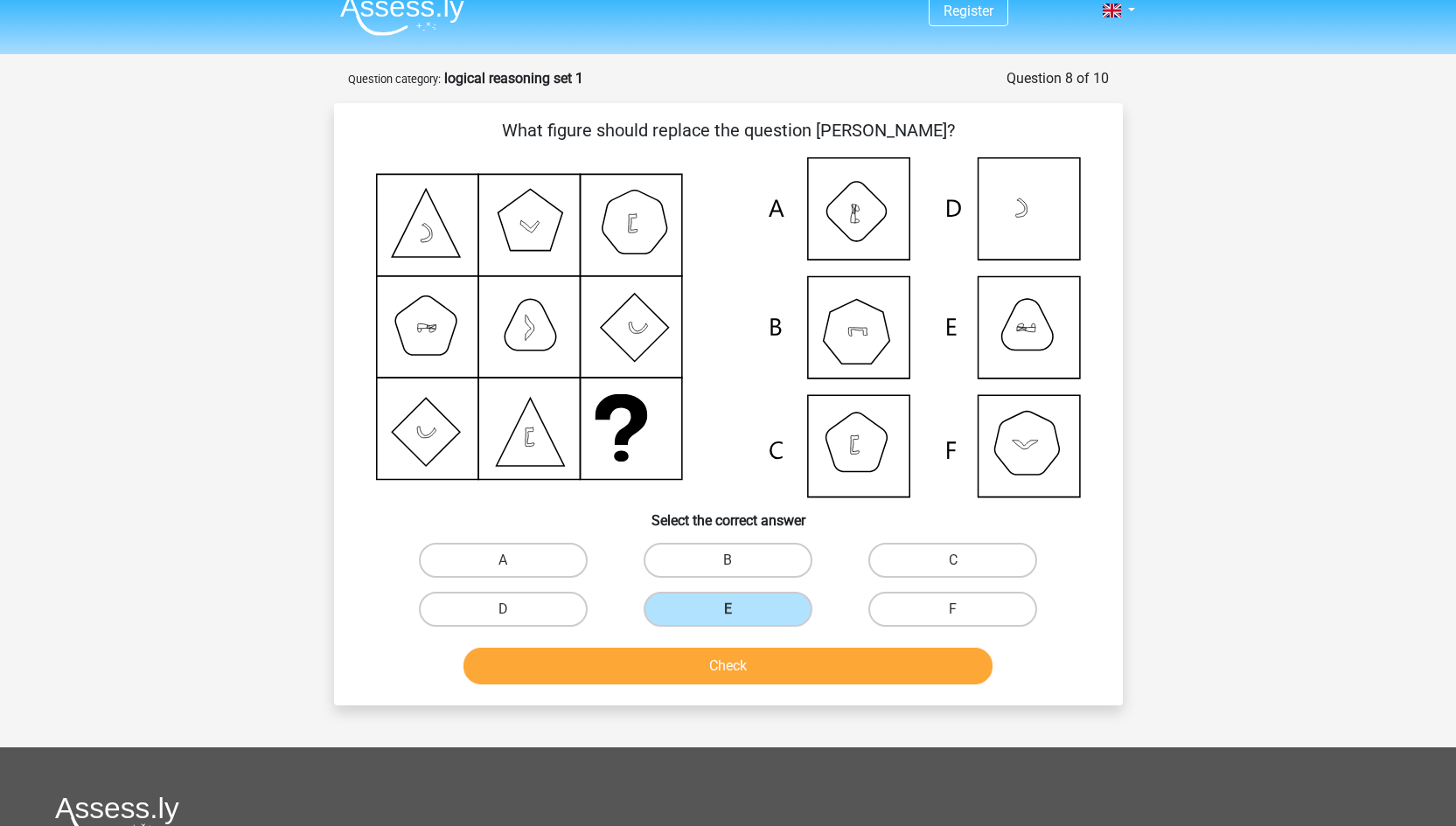
click at [744, 652] on button "Check" at bounding box center [728, 666] width 529 height 37
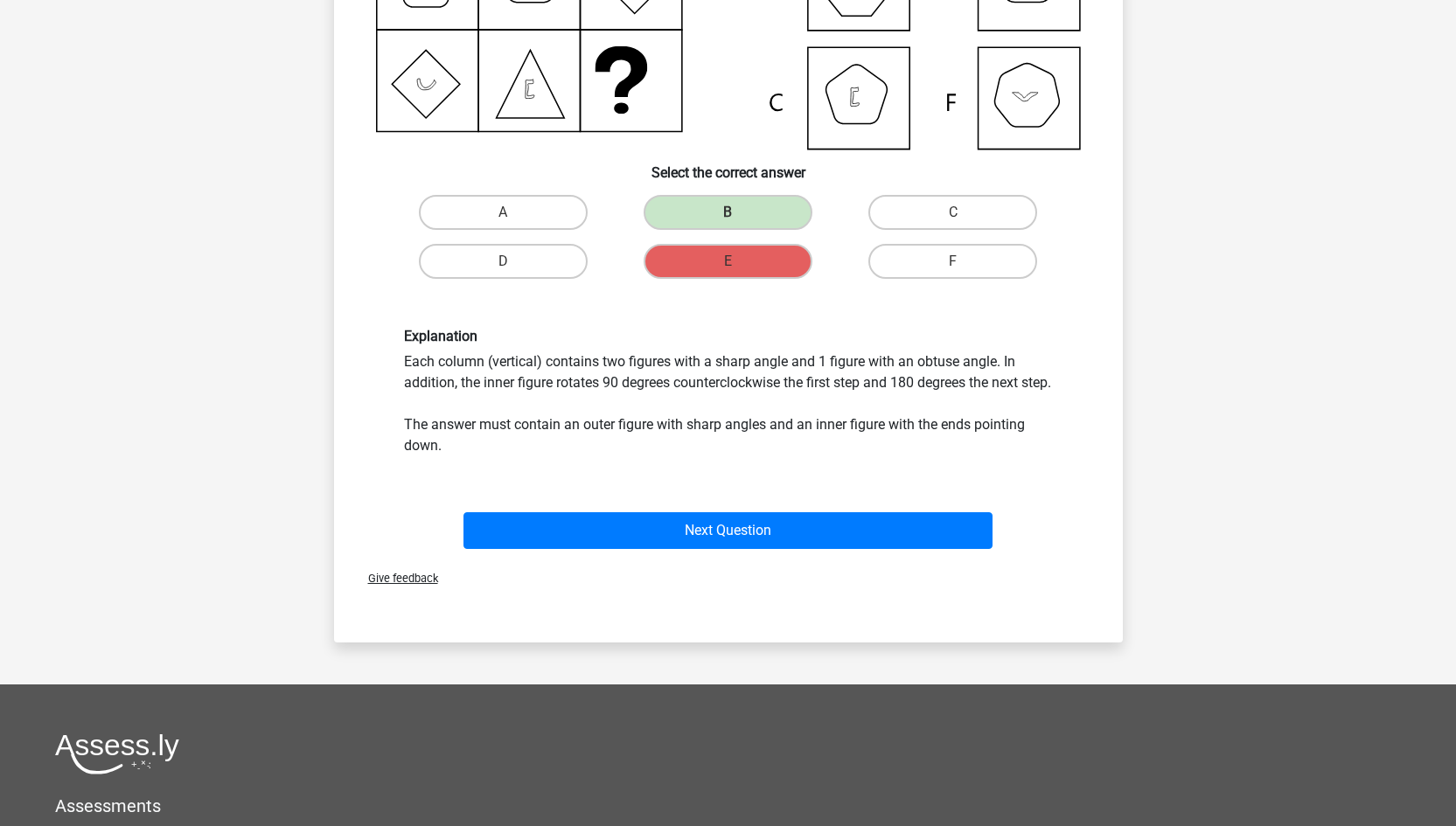
scroll to position [368, 0]
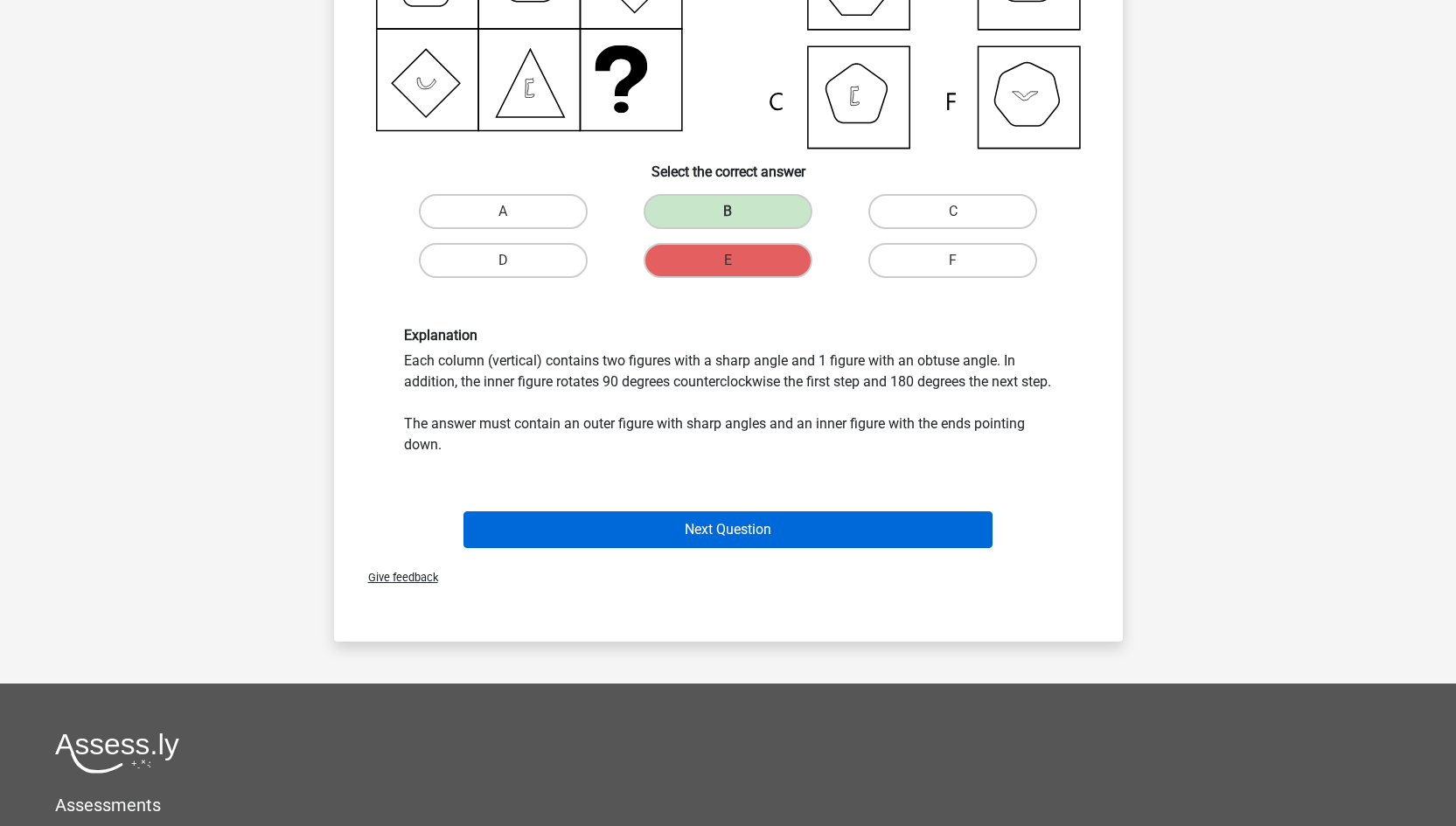
click at [754, 548] on button "Next Question" at bounding box center [728, 530] width 529 height 37
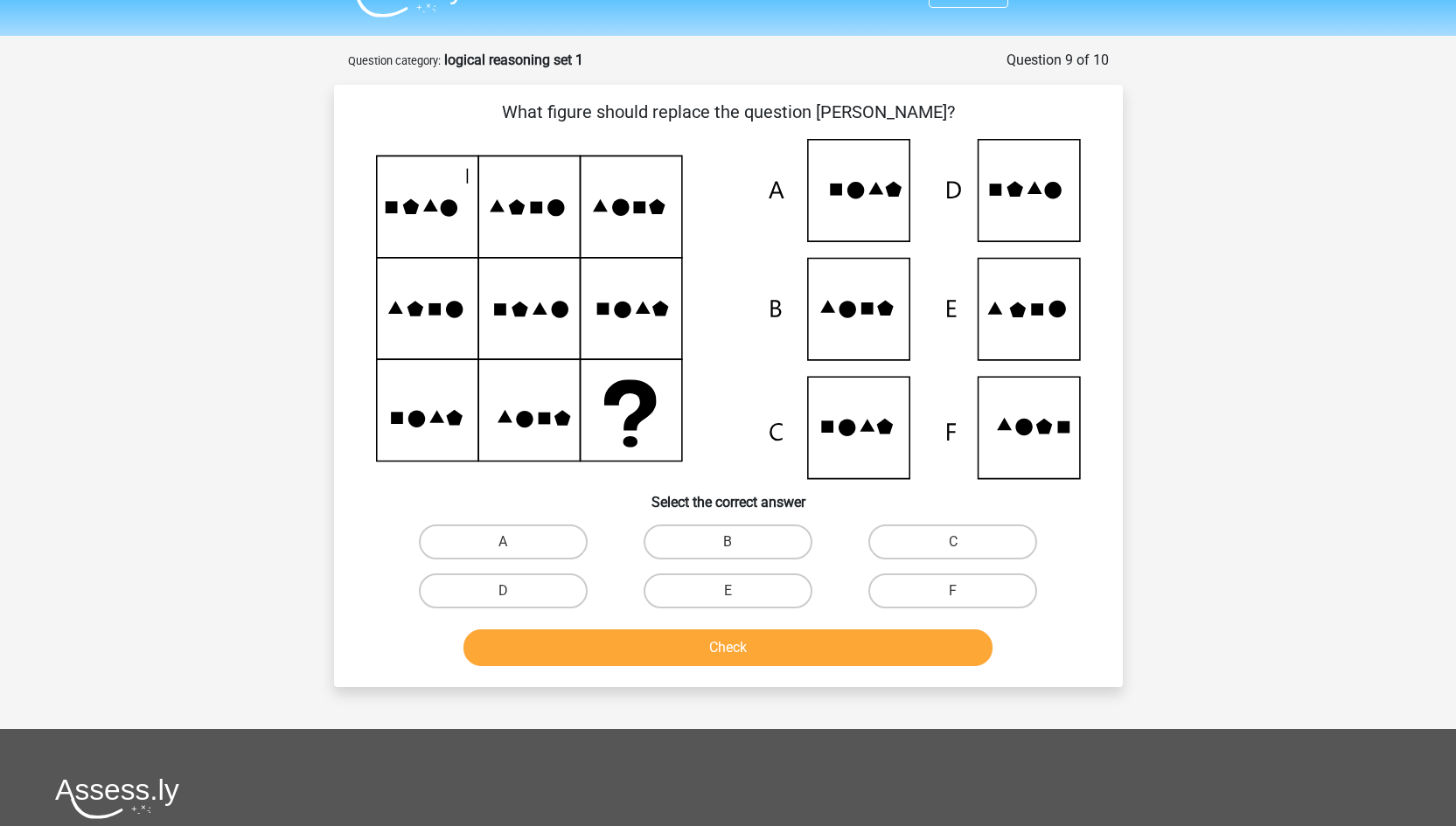
scroll to position [20, 0]
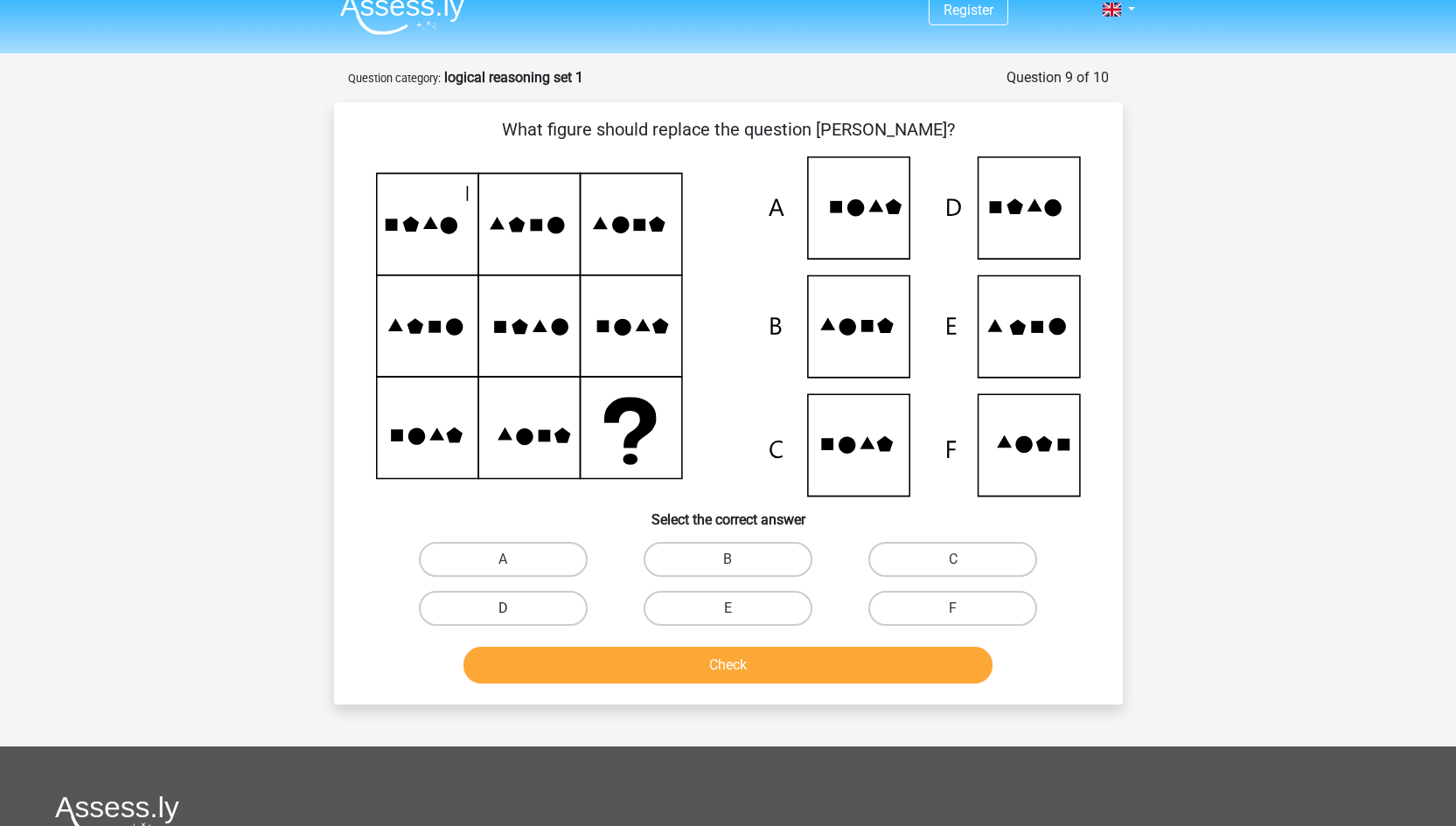
click at [564, 610] on label "D" at bounding box center [503, 608] width 169 height 35
click at [515, 610] on input "D" at bounding box center [508, 614] width 12 height 12
radio input "true"
click at [649, 674] on button "Check" at bounding box center [728, 665] width 529 height 37
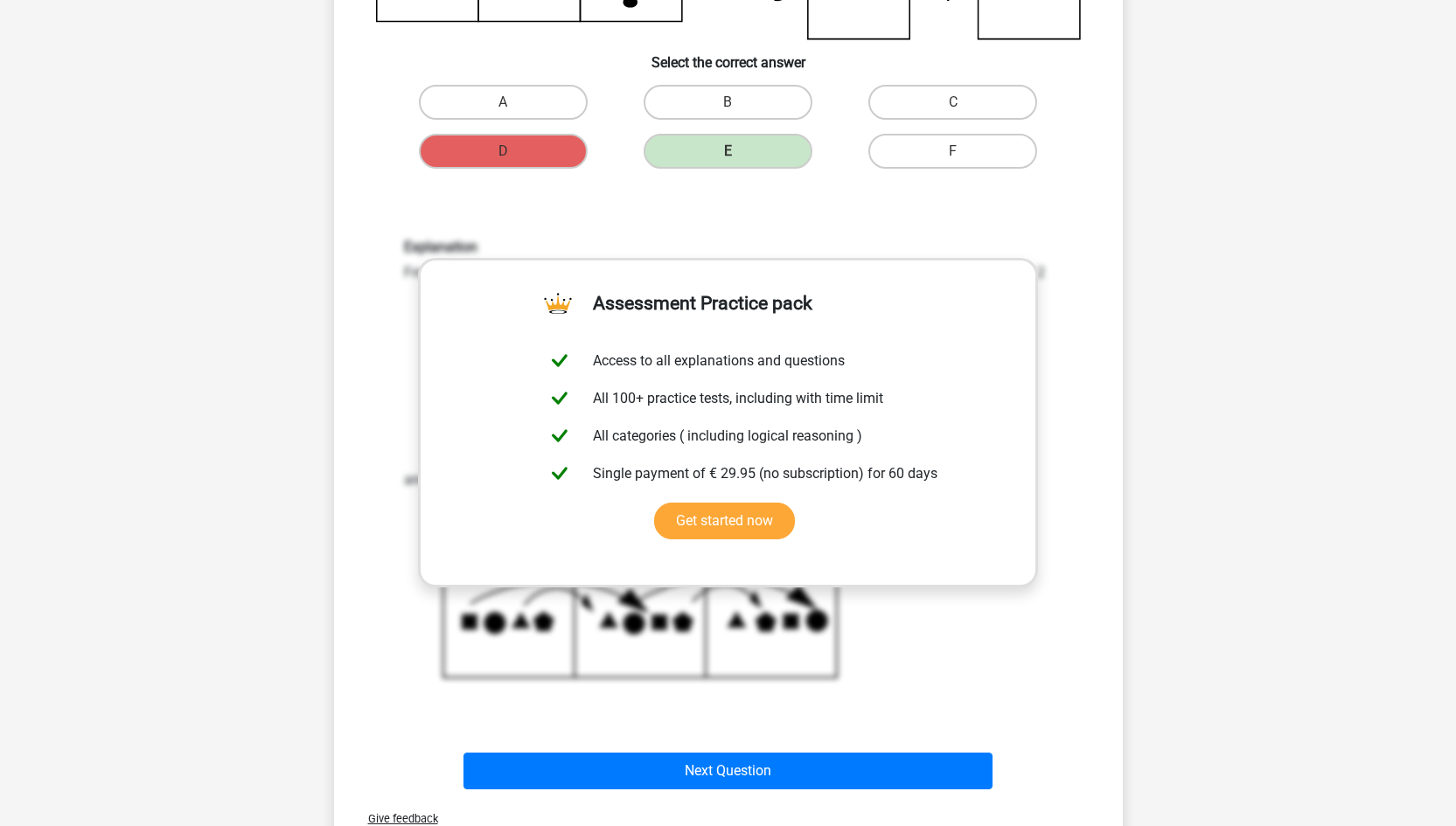
scroll to position [588, 0]
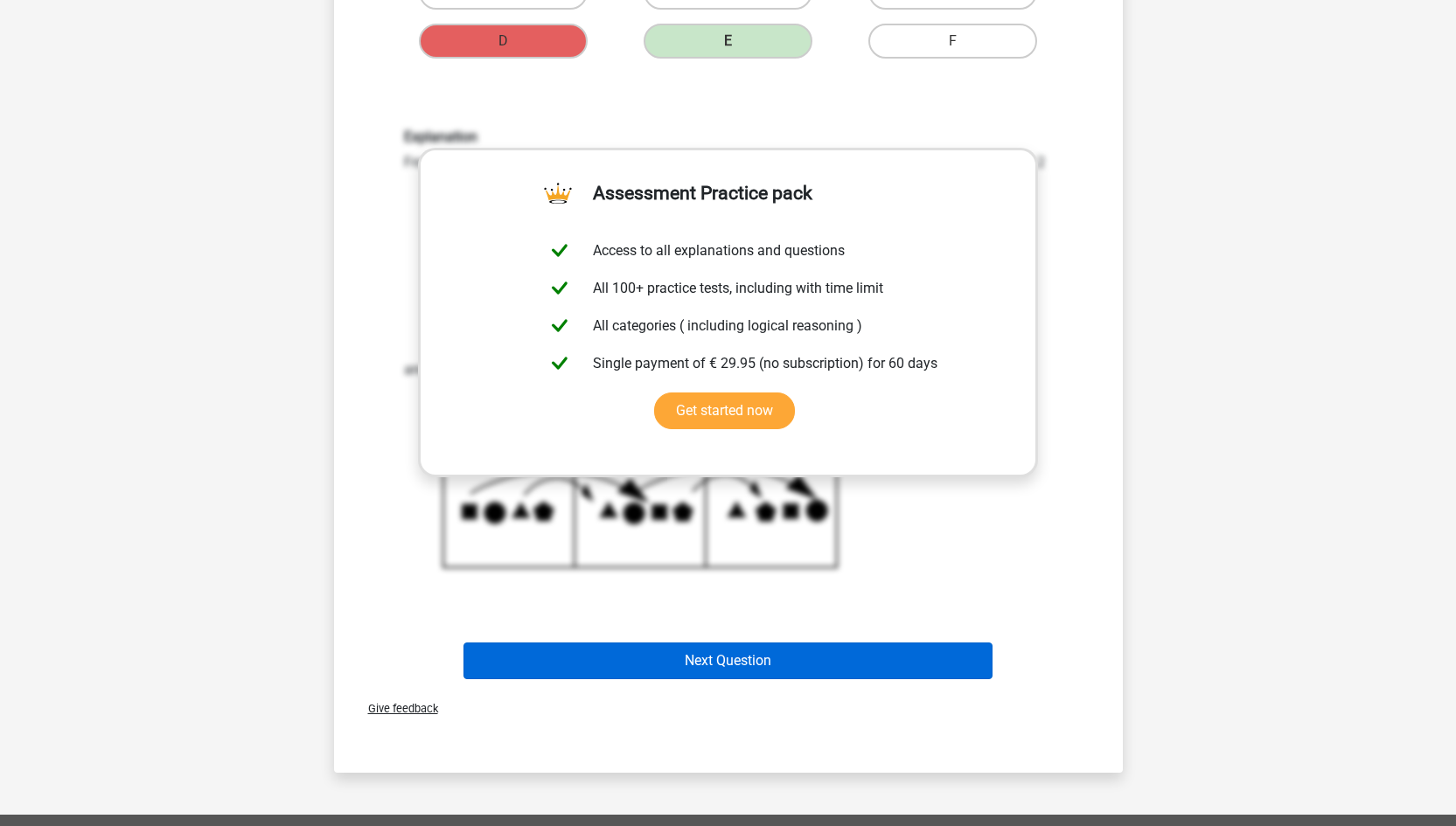
click at [644, 654] on button "Next Question" at bounding box center [728, 661] width 529 height 37
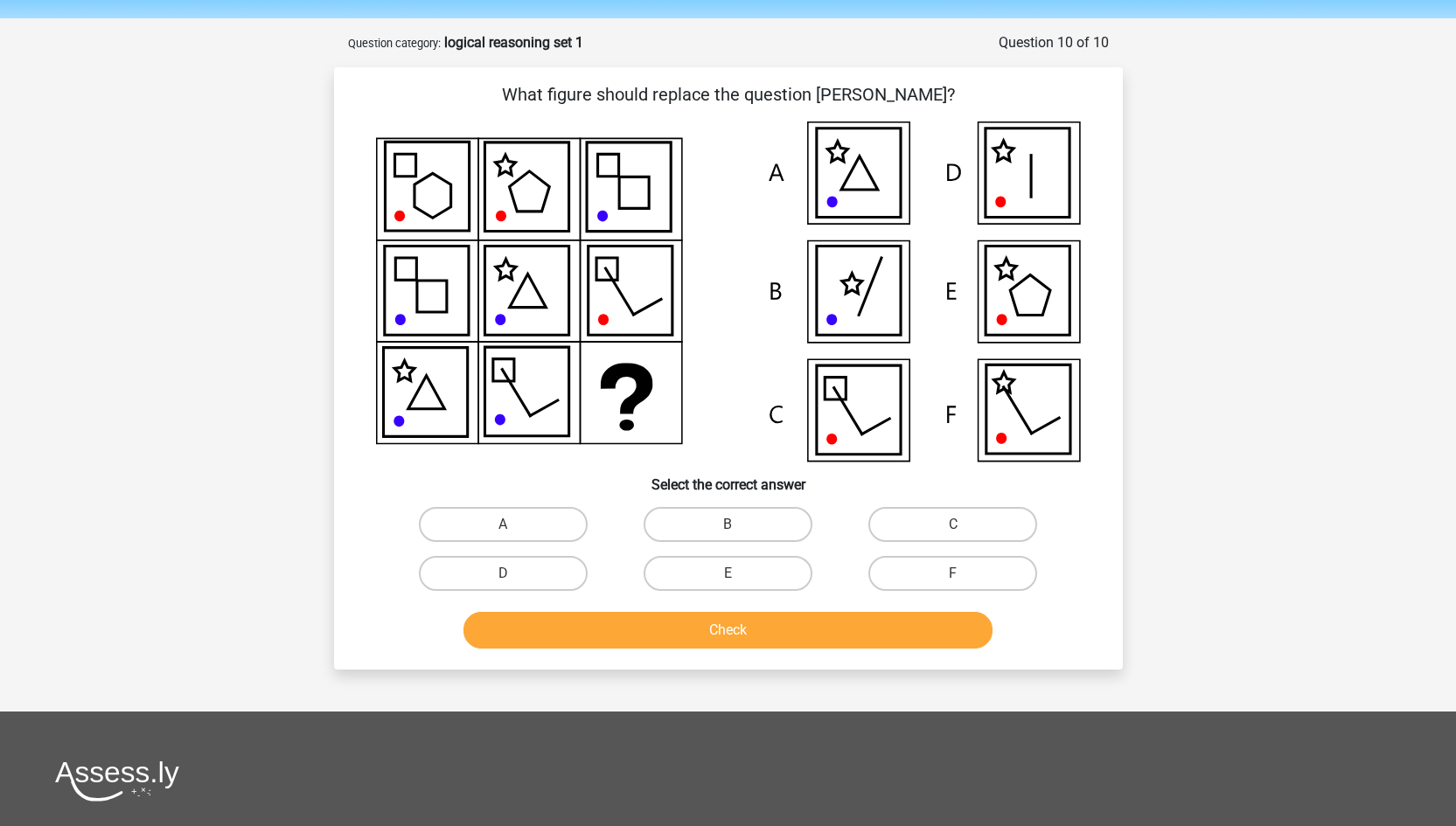
scroll to position [50, 0]
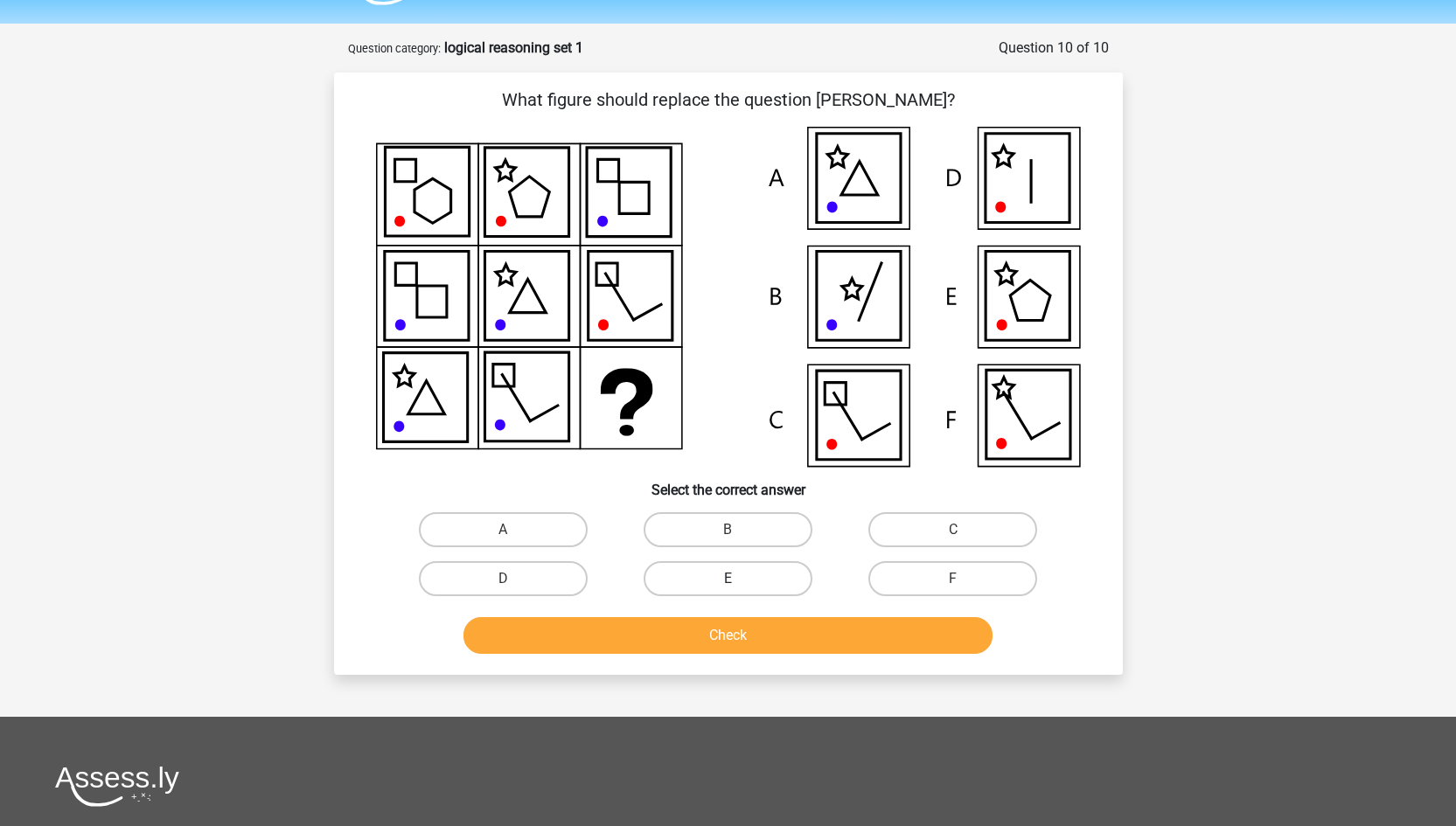
click at [723, 583] on label "E" at bounding box center [728, 579] width 169 height 35
click at [728, 583] on input "E" at bounding box center [733, 584] width 12 height 12
radio input "true"
click at [724, 635] on button "Check" at bounding box center [728, 636] width 529 height 37
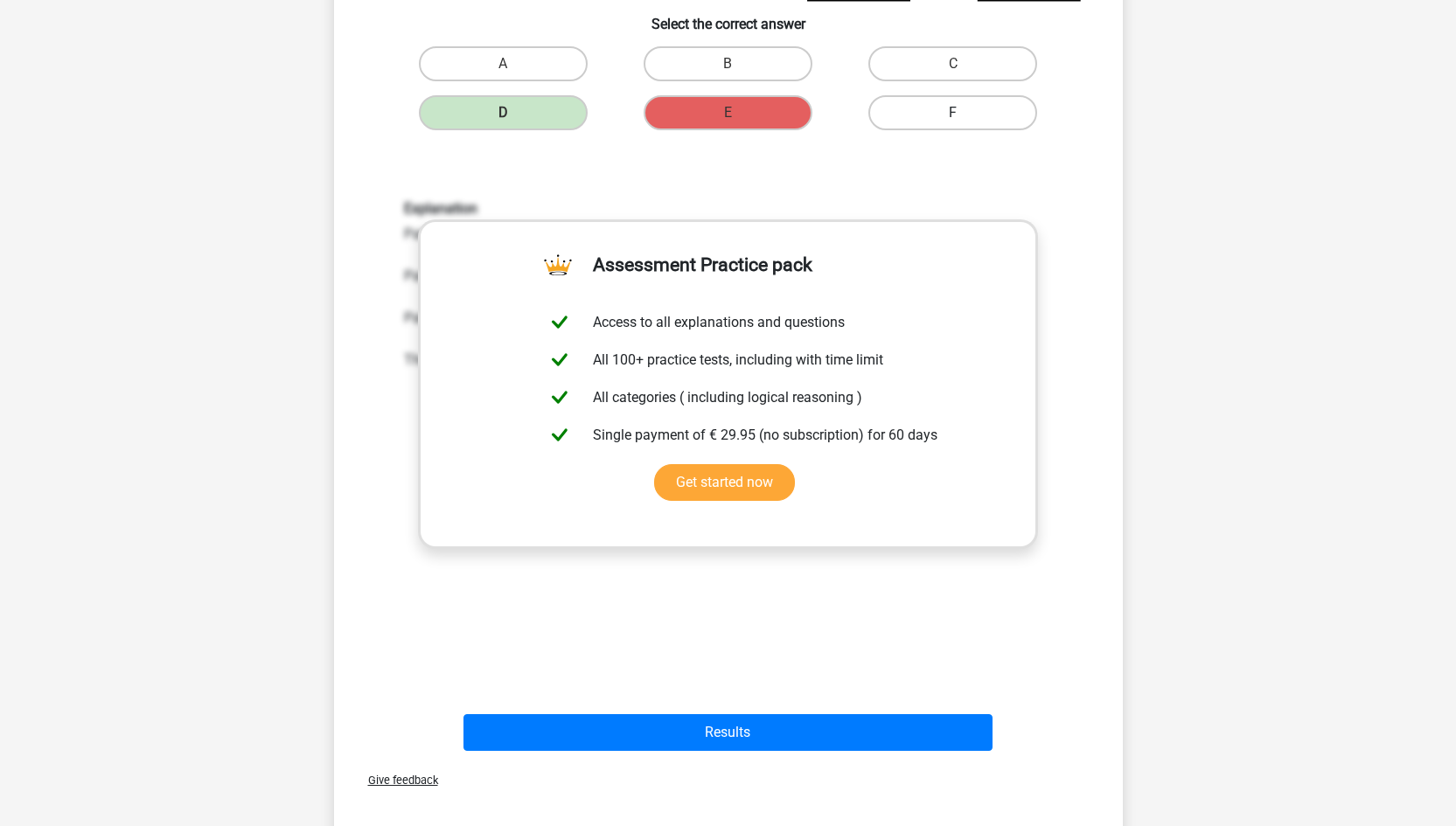
scroll to position [582, 0]
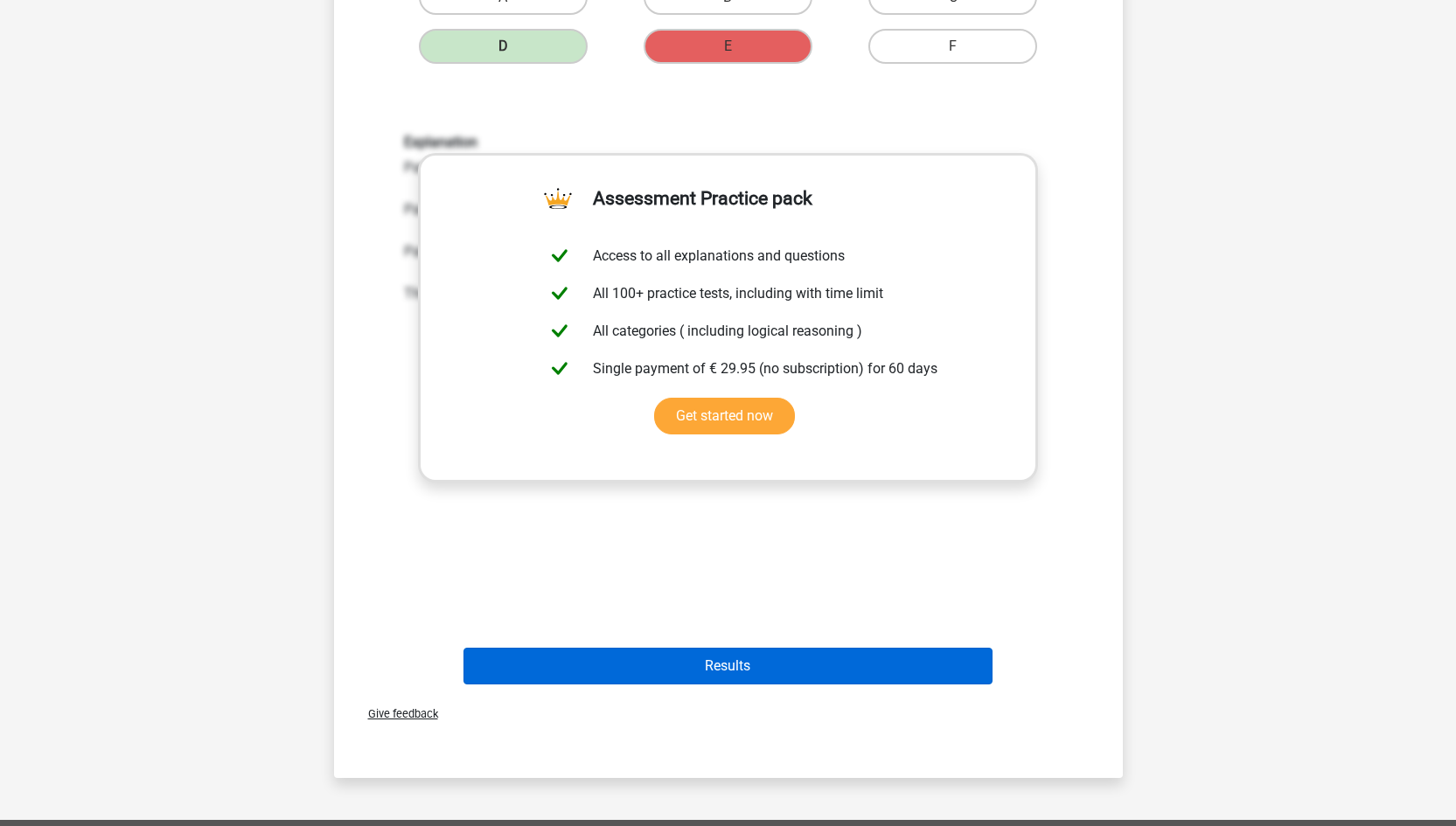
click at [837, 673] on button "Results" at bounding box center [728, 666] width 529 height 37
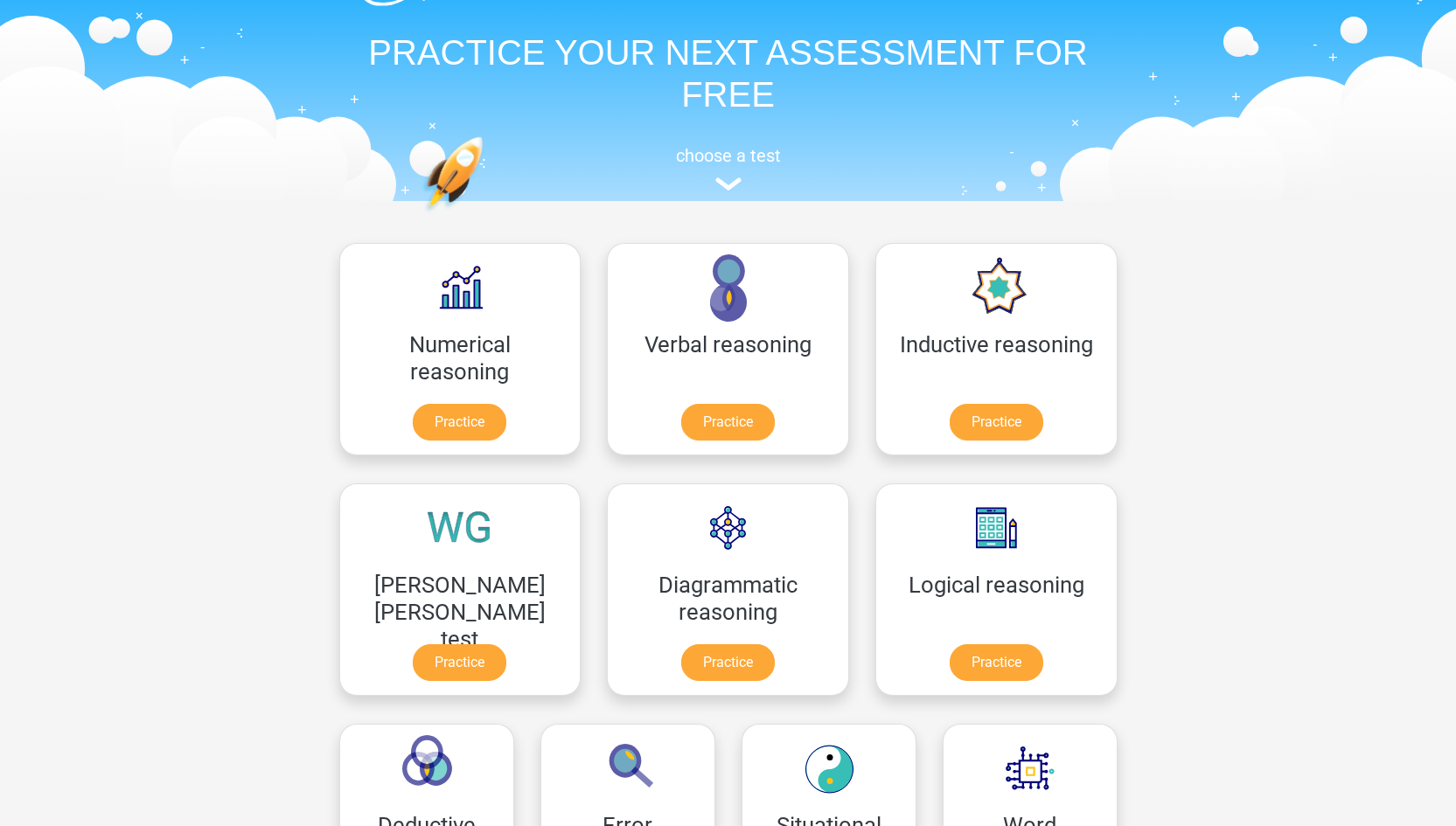
scroll to position [43, 0]
